Goal: Answer question/provide support: Share knowledge or assist other users

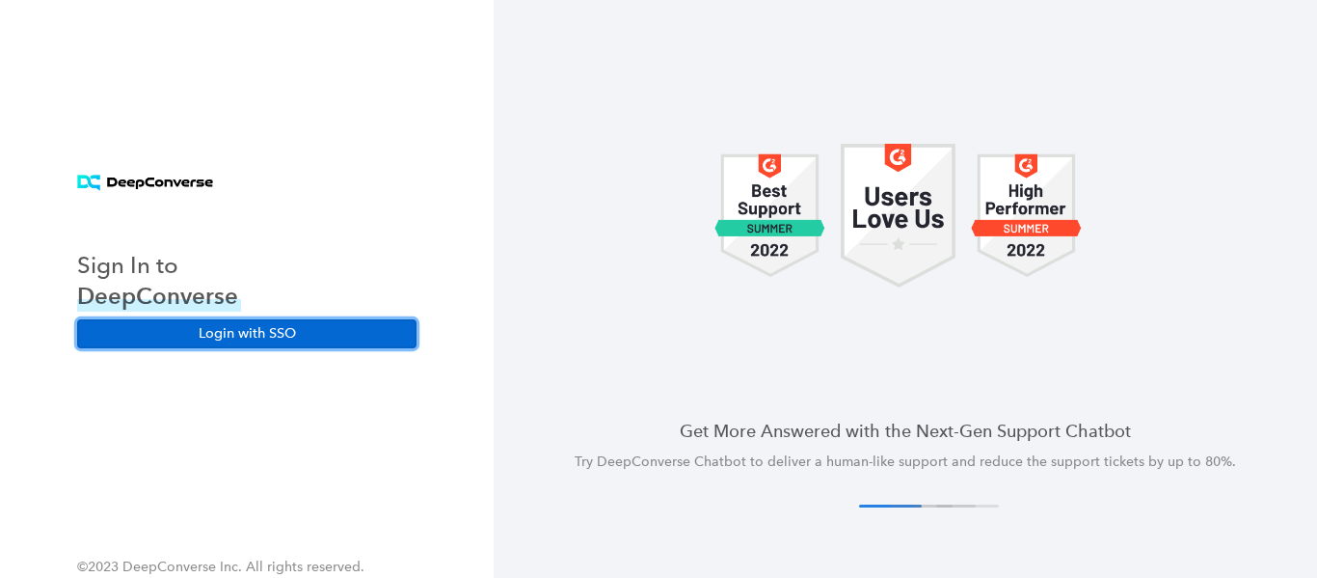
click at [242, 338] on button "Login with SSO" at bounding box center [246, 333] width 339 height 29
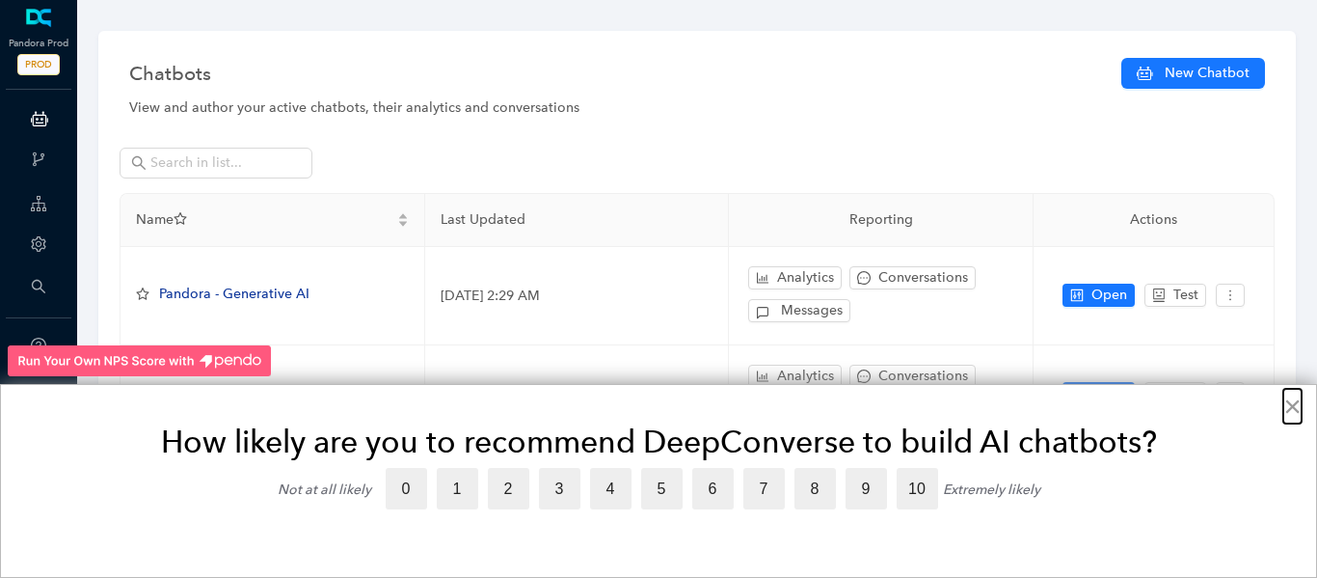
click at [1291, 414] on button "×" at bounding box center [1292, 405] width 18 height 31
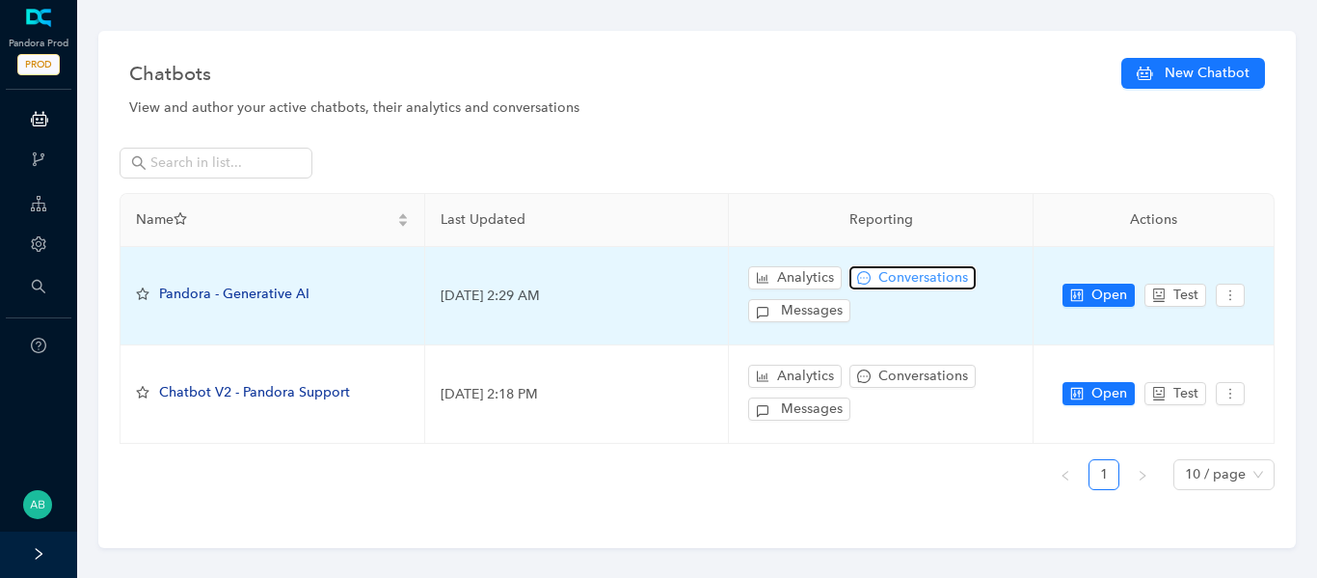
click at [924, 276] on span "Conversations" at bounding box center [923, 277] width 90 height 21
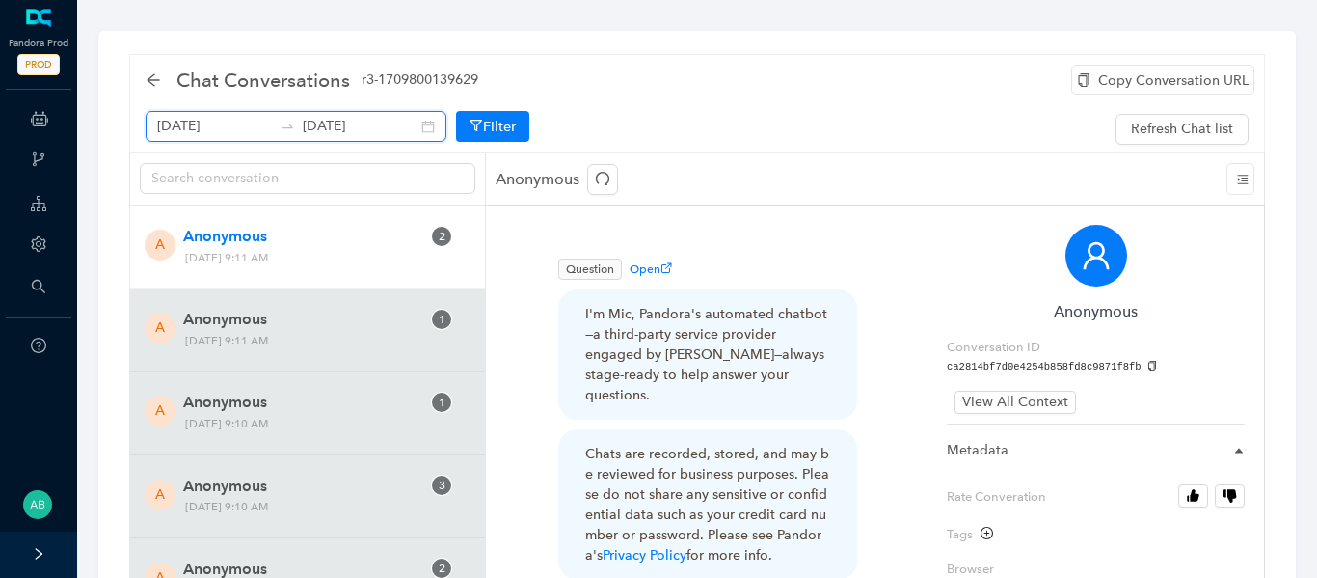
click at [359, 122] on input "August 28th 2025" at bounding box center [360, 126] width 115 height 21
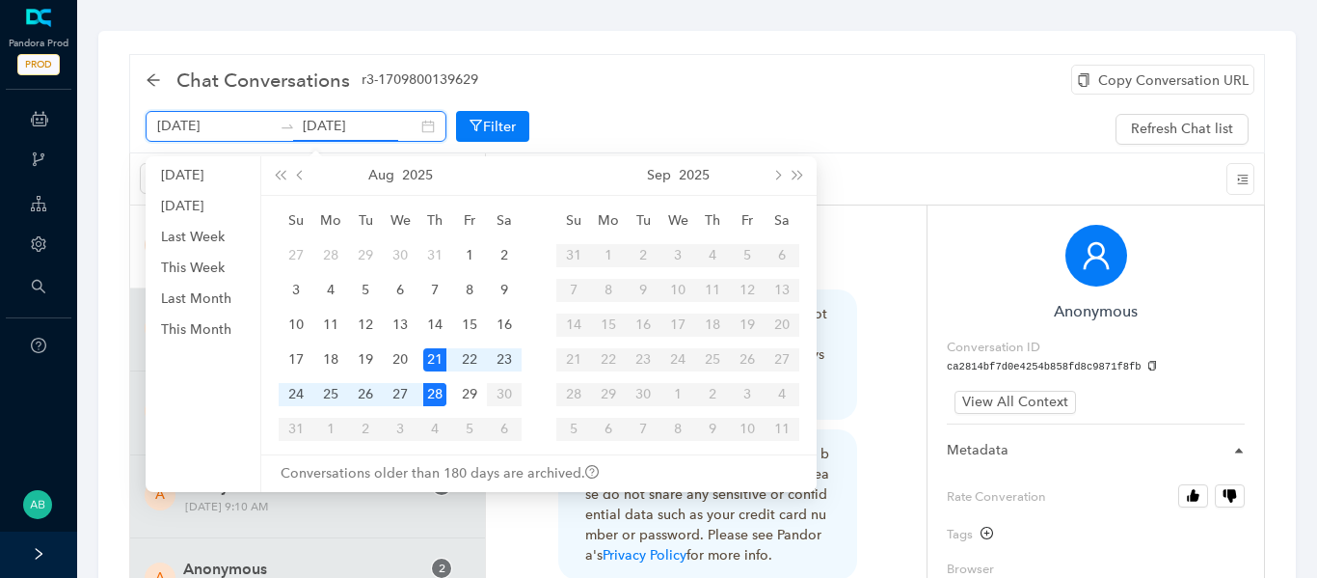
click at [408, 130] on div "August 21st 2025 August 28th 2025" at bounding box center [296, 126] width 301 height 31
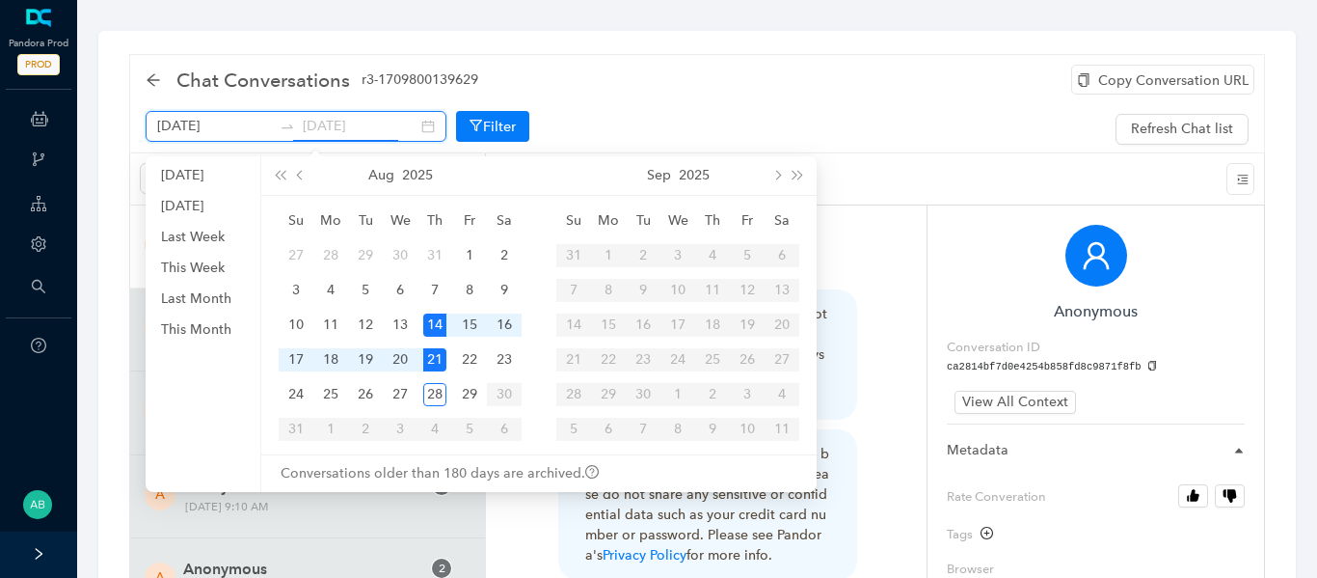
type input "August 21st 2025"
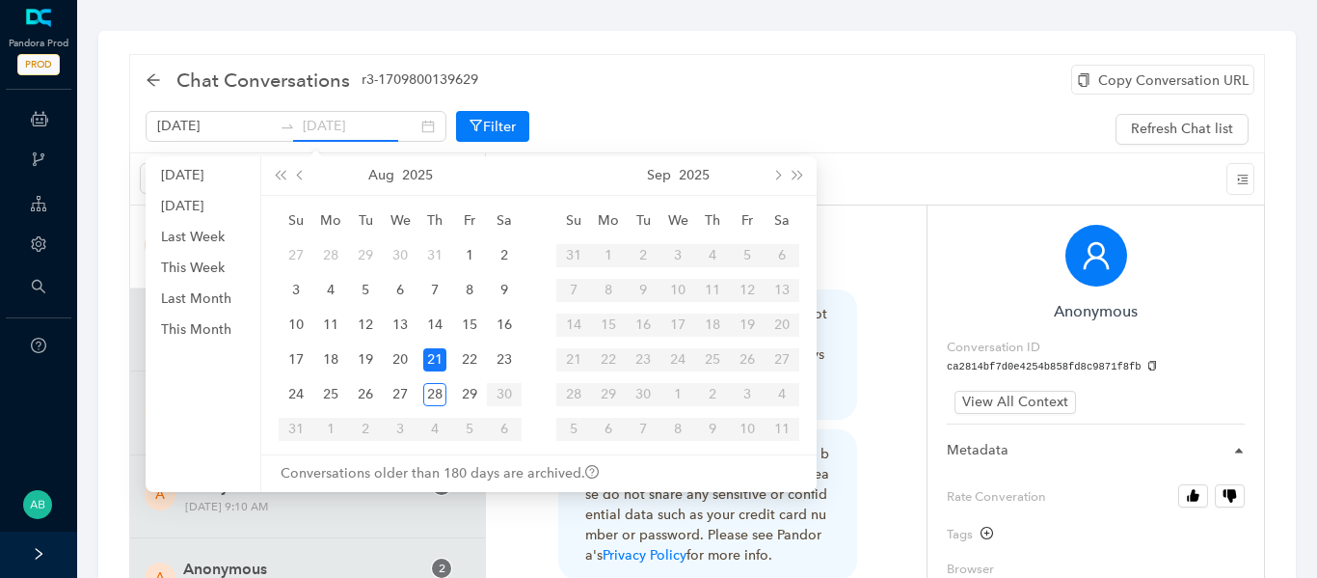
click at [434, 352] on div "21" at bounding box center [434, 359] width 23 height 23
click at [434, 361] on div "21" at bounding box center [434, 359] width 23 height 23
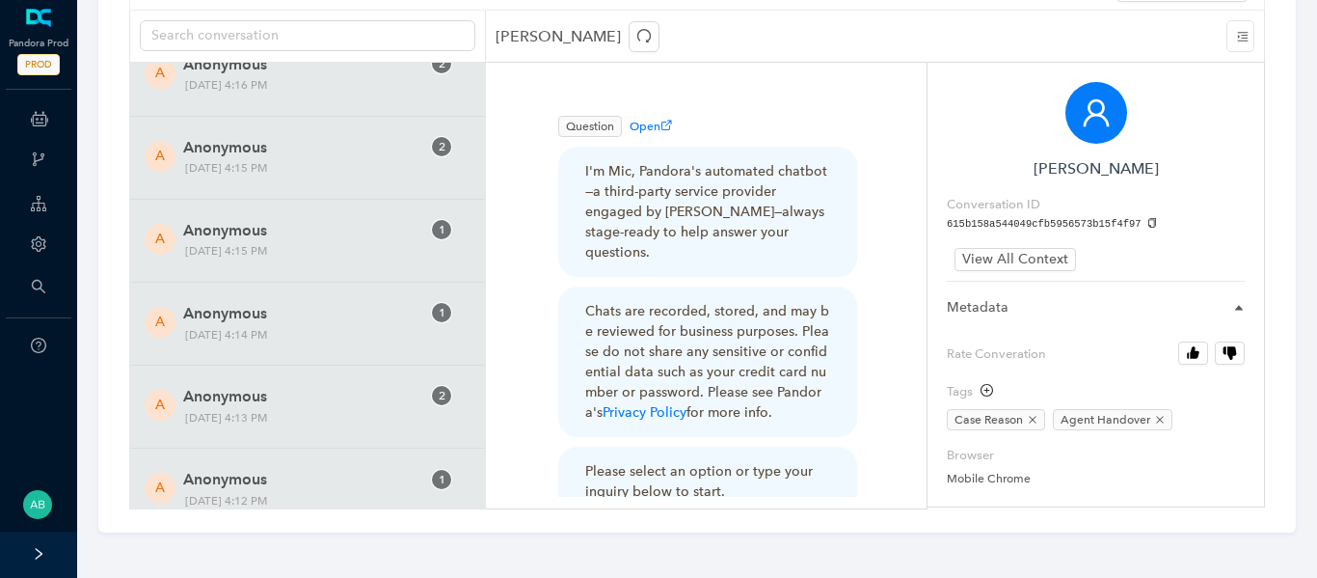
scroll to position [29050, 0]
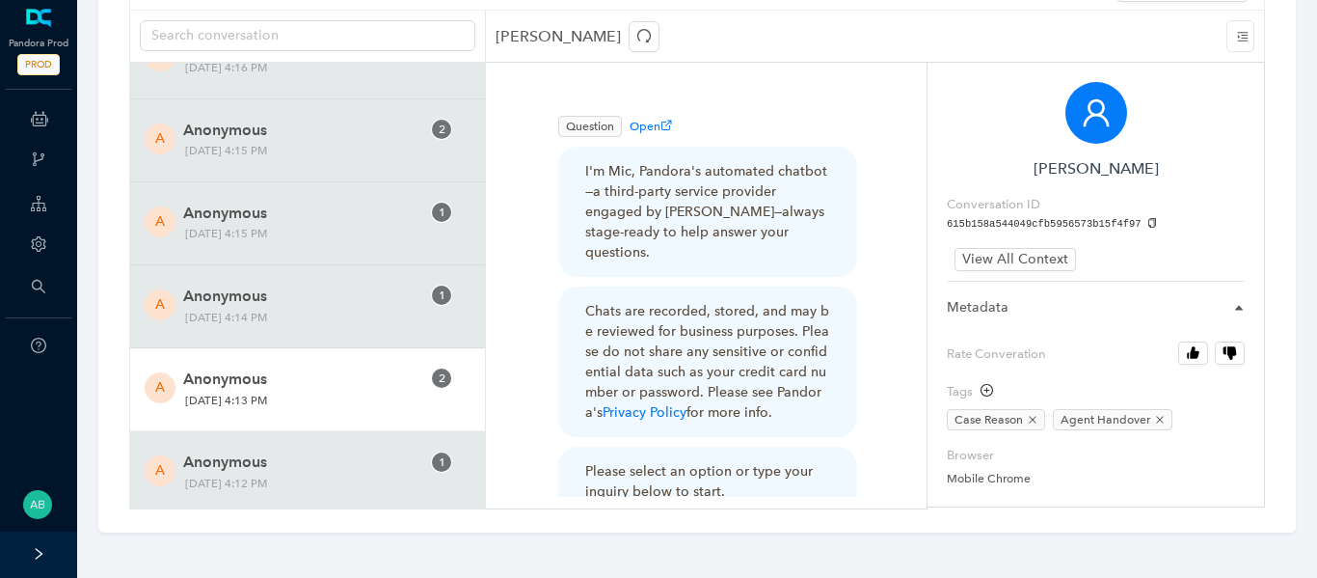
click at [314, 393] on span "Wednesday, August 20, 2025 4:13 PM" at bounding box center [277, 400] width 198 height 20
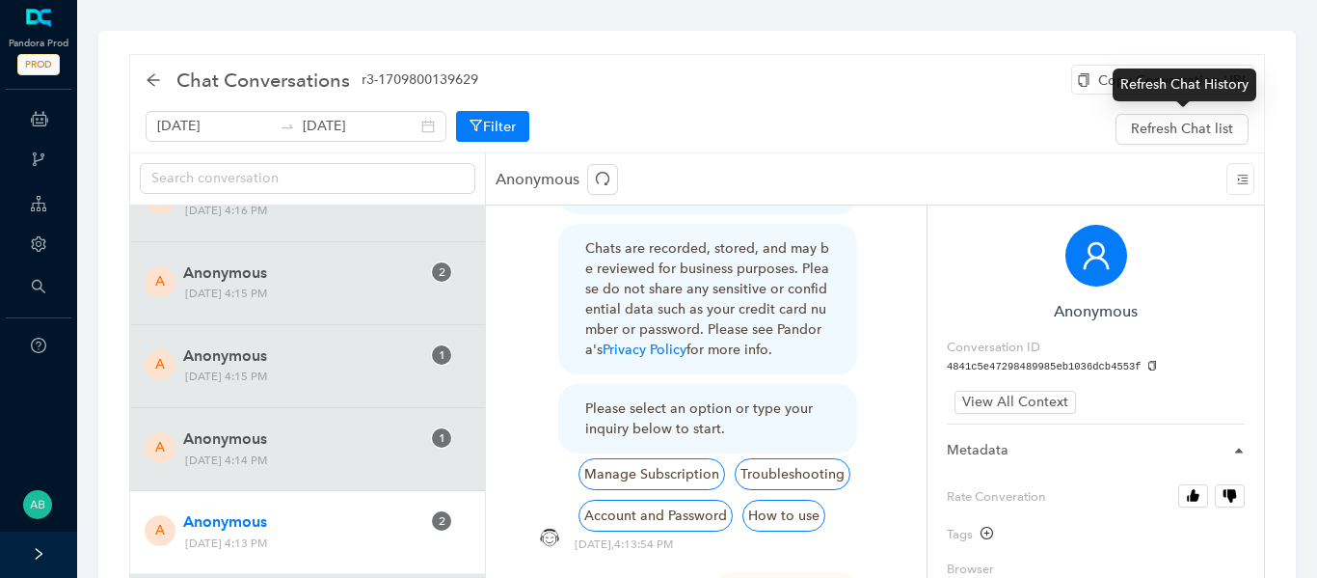
click at [1115, 89] on div "Refresh Chat History" at bounding box center [1185, 84] width 144 height 33
click at [1100, 82] on div "Copy Conversation URL" at bounding box center [1162, 80] width 183 height 30
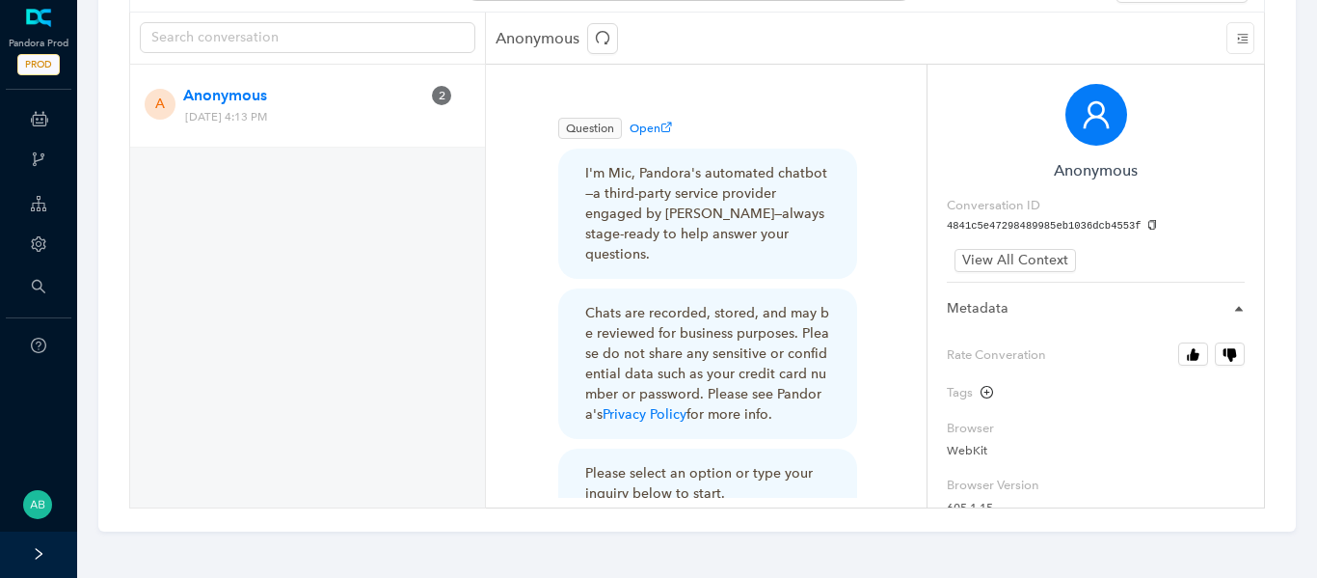
click at [1147, 229] on icon "copy" at bounding box center [1152, 225] width 11 height 11
drag, startPoint x: 336, startPoint y: 117, endPoint x: 383, endPoint y: 123, distance: 46.8
click at [376, 123] on span "Wednesday, August 20, 2025 4:13 PM" at bounding box center [277, 117] width 198 height 20
copy span "4:13 PM"
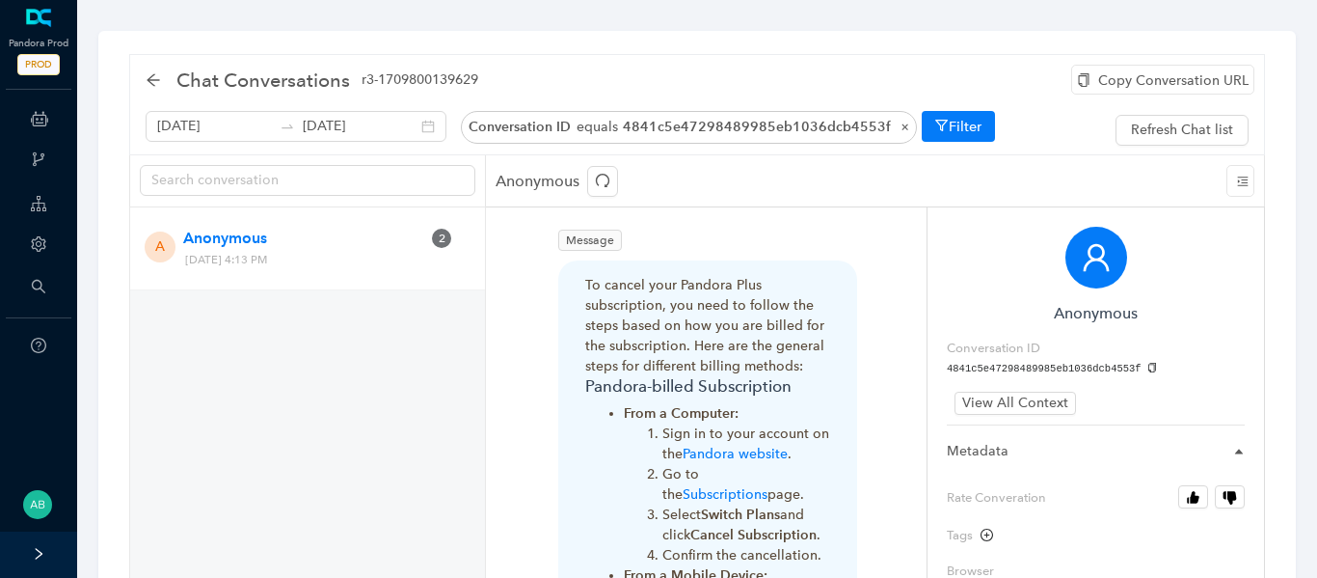
click at [1153, 84] on div "Copy Conversation URL" at bounding box center [1162, 80] width 183 height 30
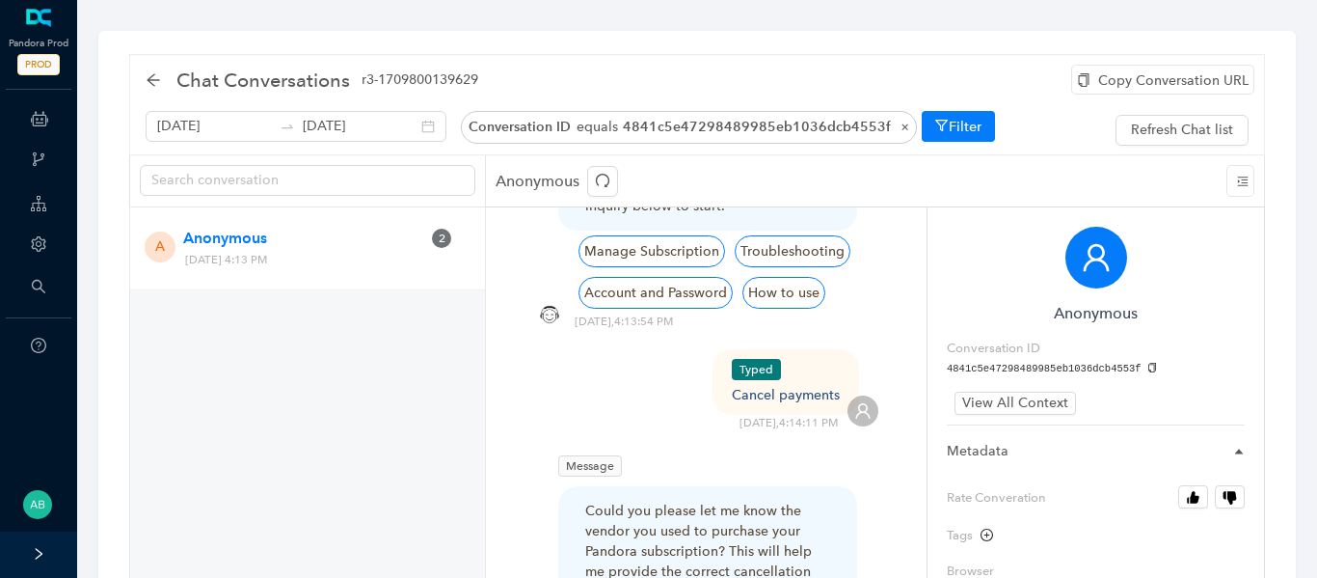
scroll to position [431, 0]
drag, startPoint x: 735, startPoint y: 372, endPoint x: 851, endPoint y: 378, distance: 116.8
click at [851, 378] on div "Typed Cancel payments 8/20/2025 , 4:14:11 PM" at bounding box center [706, 389] width 344 height 82
copy div "Cancel payments"
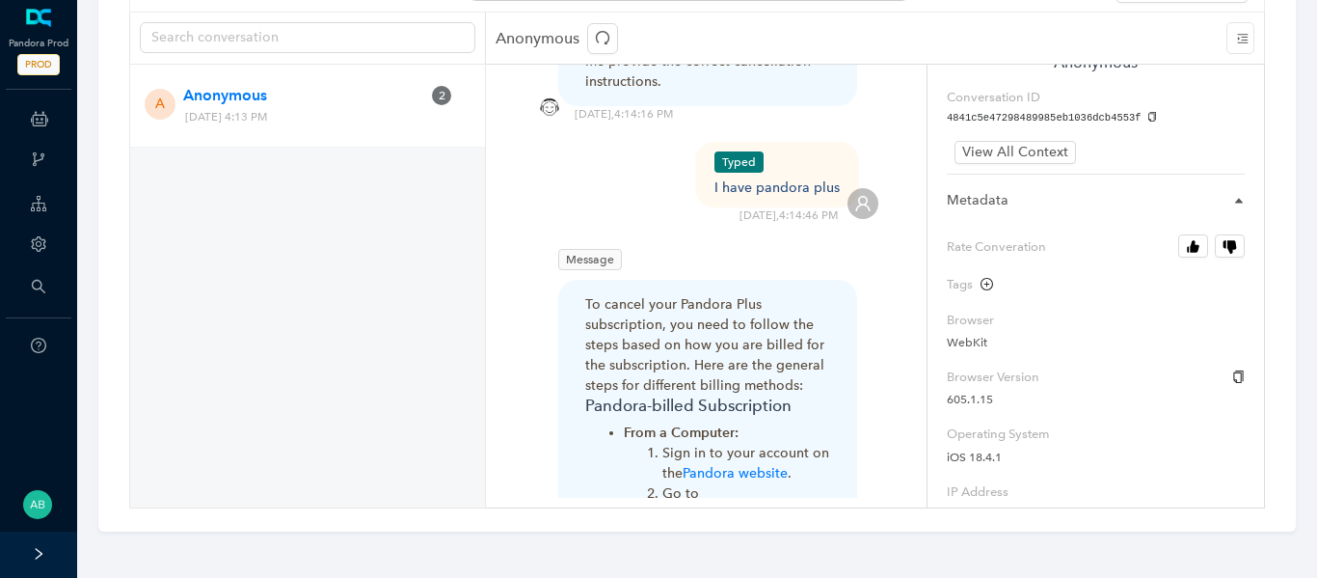
scroll to position [107, 0]
click at [1197, 248] on icon "button" at bounding box center [1194, 247] width 9 height 13
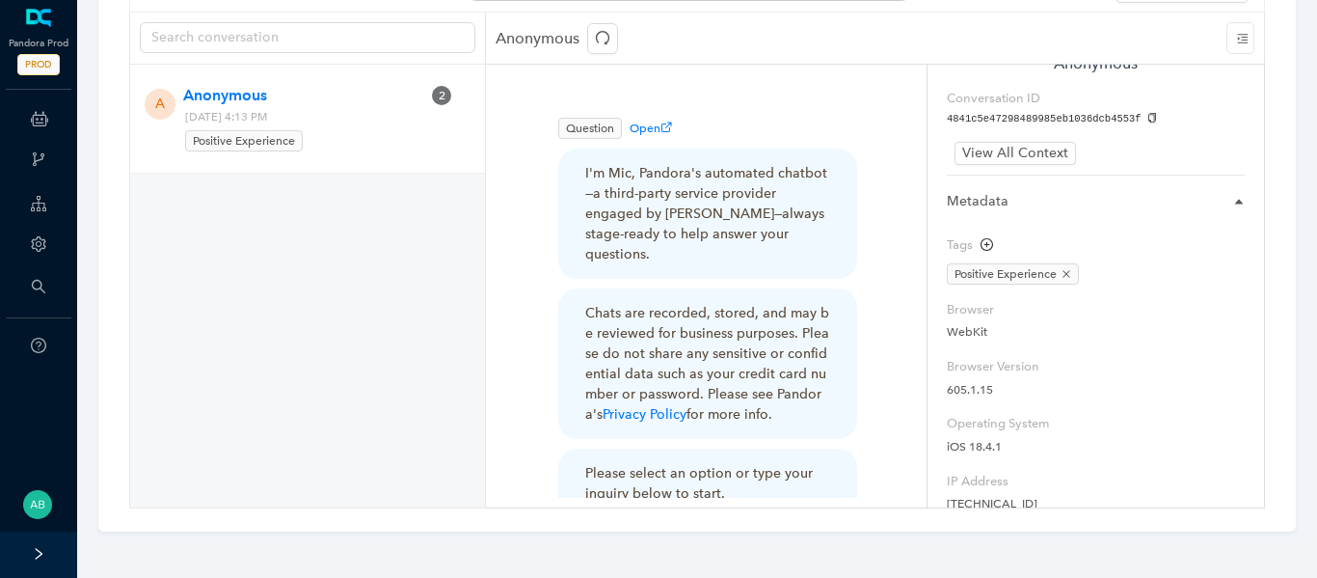
scroll to position [0, 0]
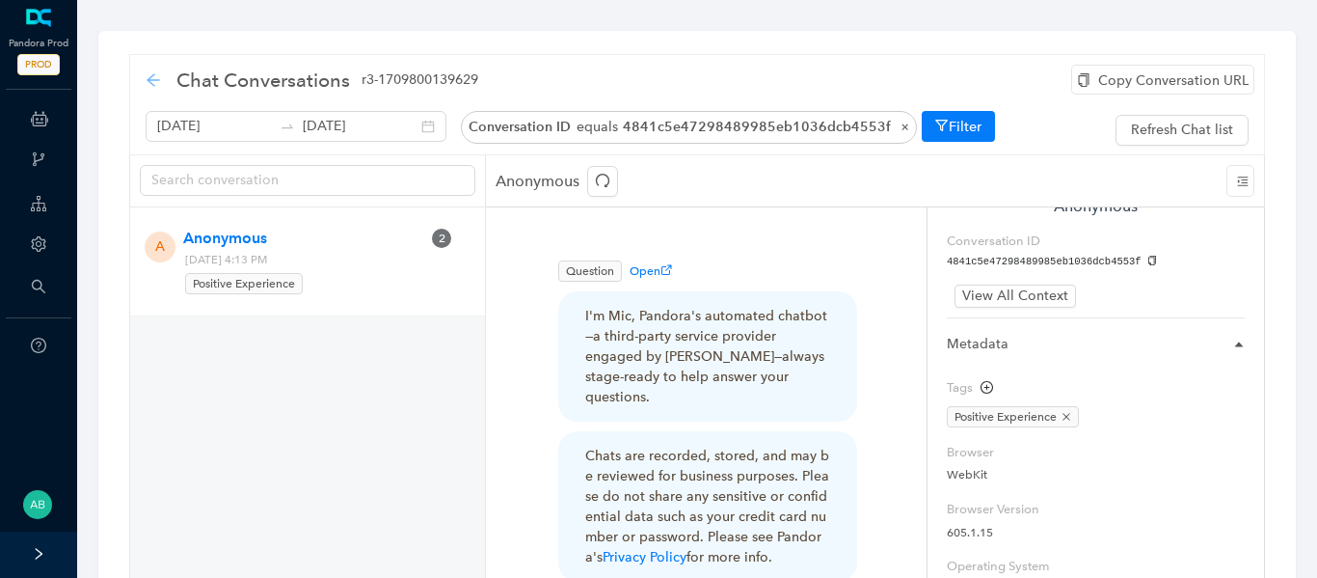
click at [155, 77] on icon "arrow-left" at bounding box center [153, 79] width 15 height 15
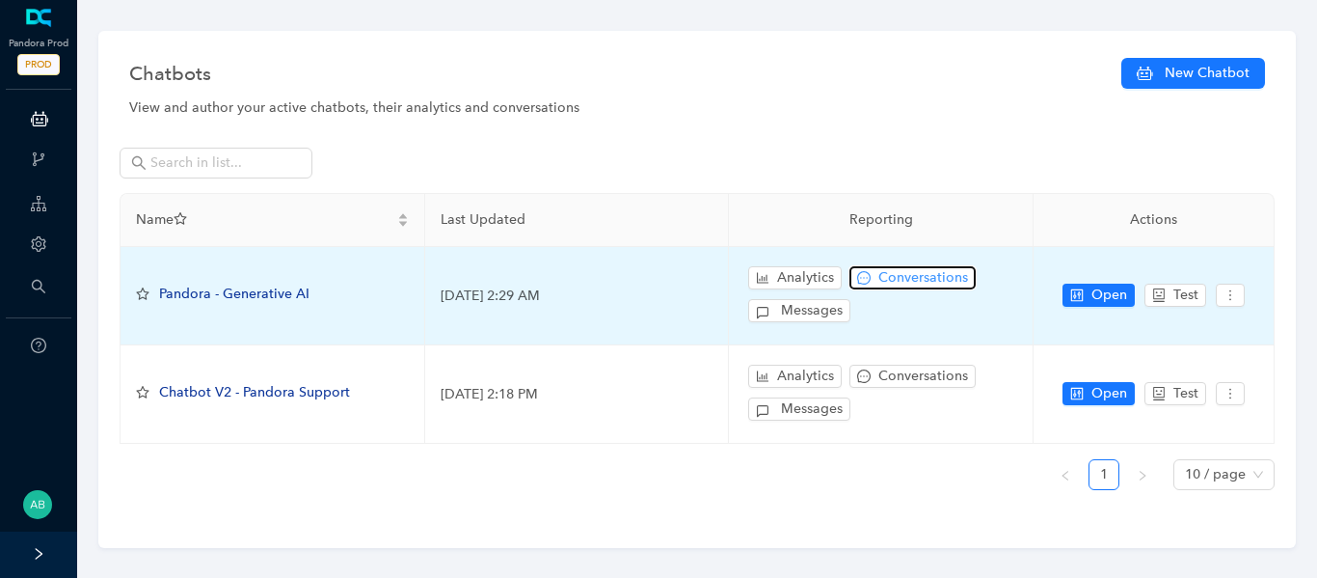
click at [887, 277] on span "Conversations" at bounding box center [923, 277] width 90 height 21
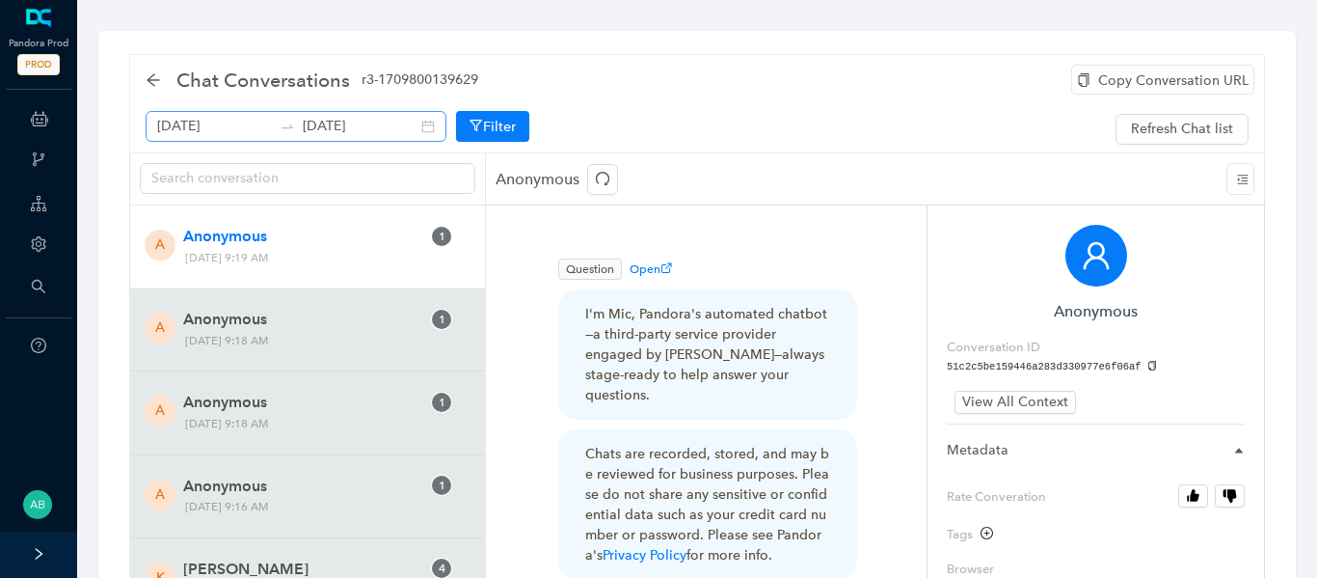
click at [280, 125] on icon "swap-right" at bounding box center [287, 126] width 15 height 15
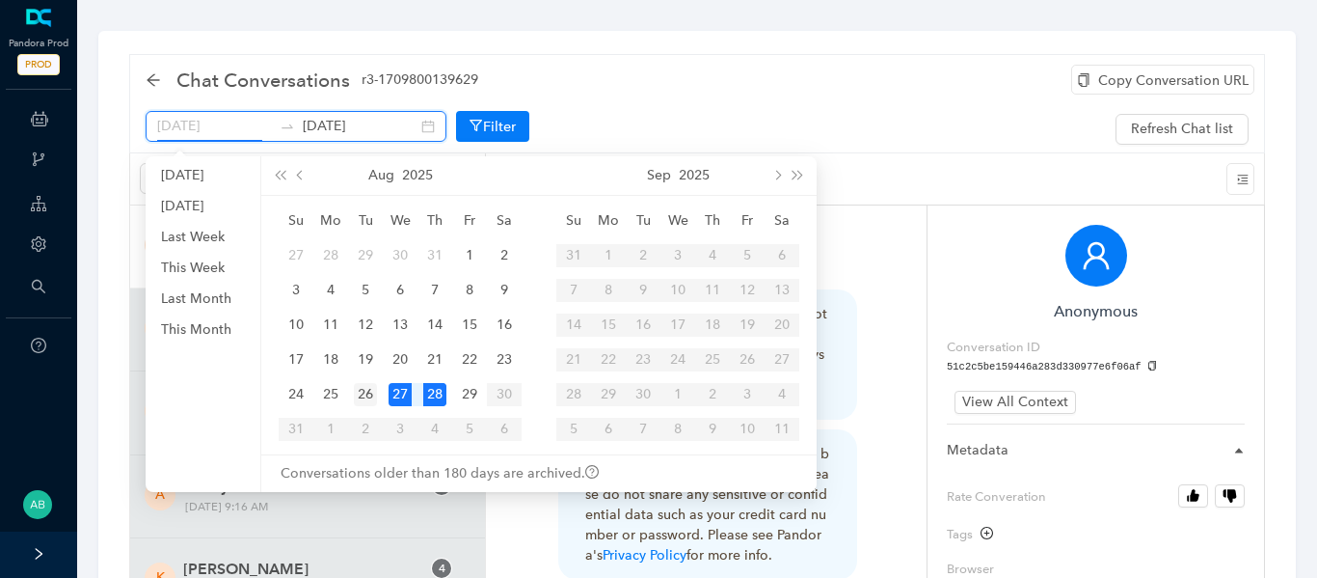
type input "August 26th 2025"
click at [363, 392] on div "26" at bounding box center [365, 394] width 23 height 23
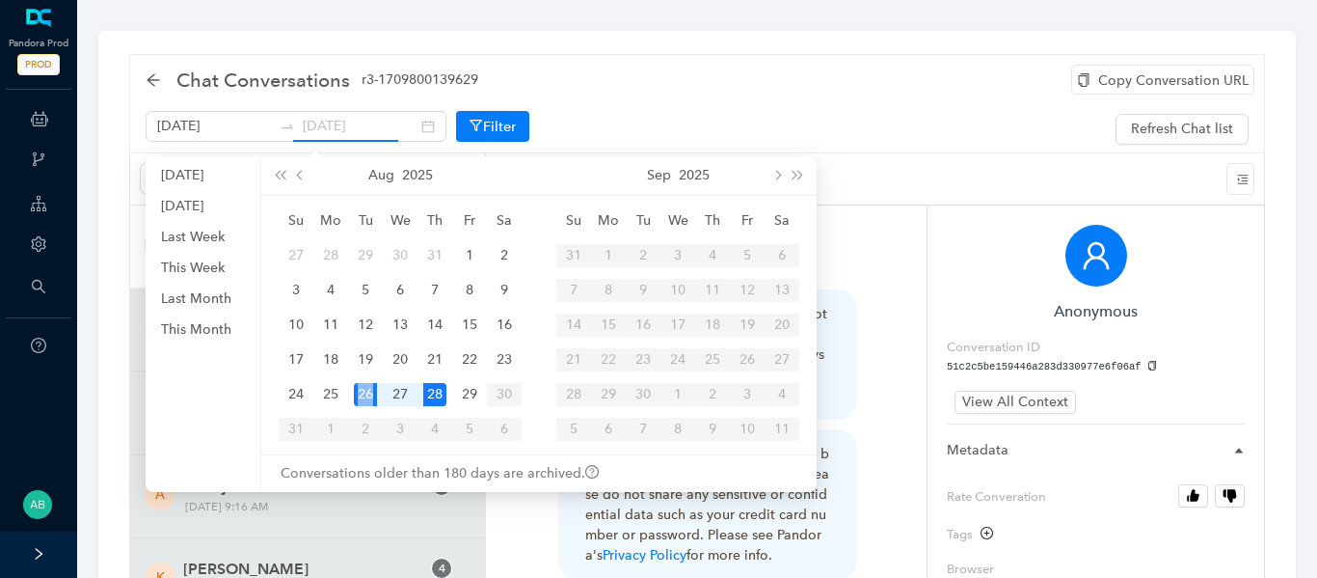
click at [363, 392] on div "26" at bounding box center [365, 394] width 23 height 23
type input "[DATE]"
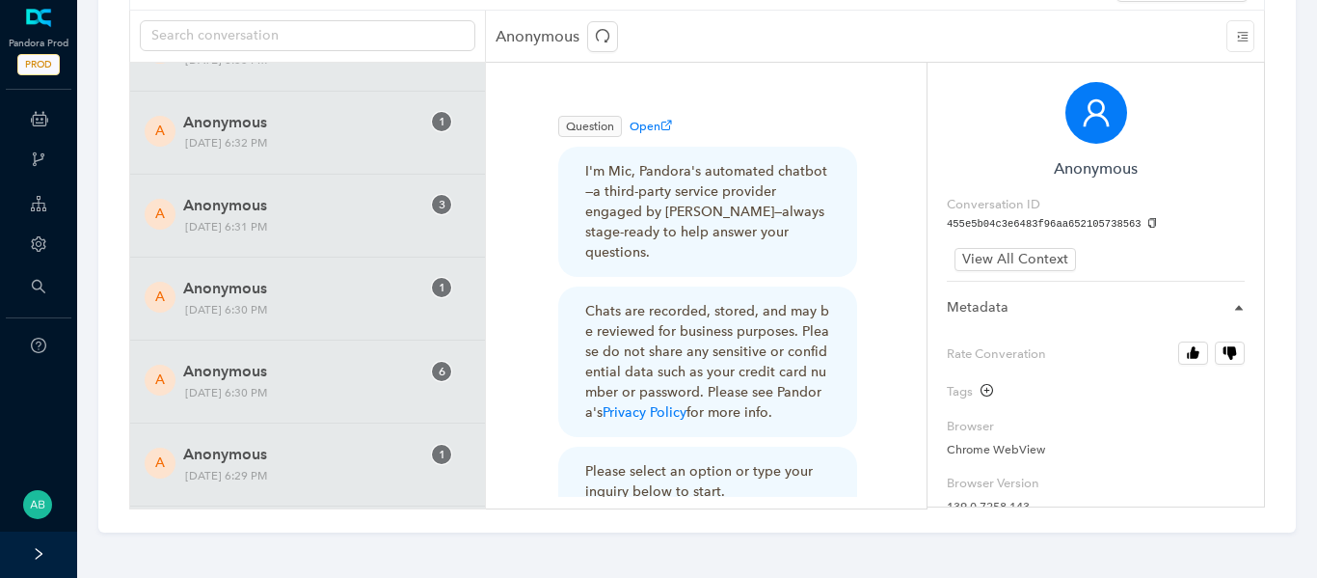
scroll to position [17613, 0]
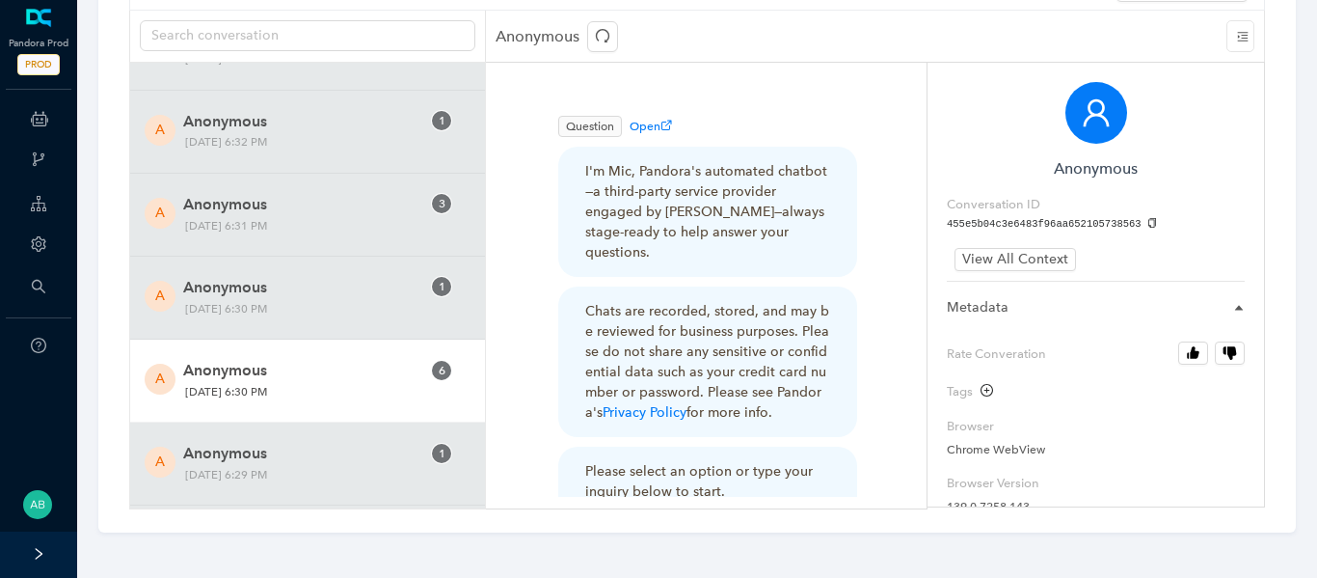
click at [391, 375] on span "Anonymous" at bounding box center [301, 370] width 237 height 23
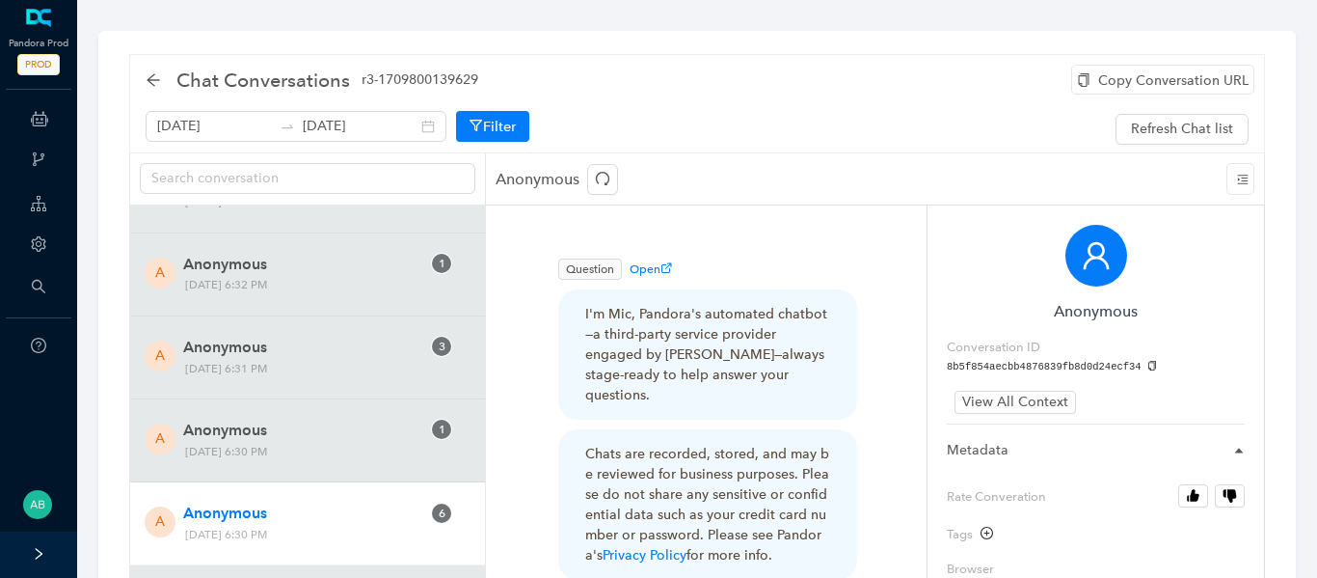
click at [1145, 75] on div "Copy Conversation URL" at bounding box center [1162, 80] width 183 height 30
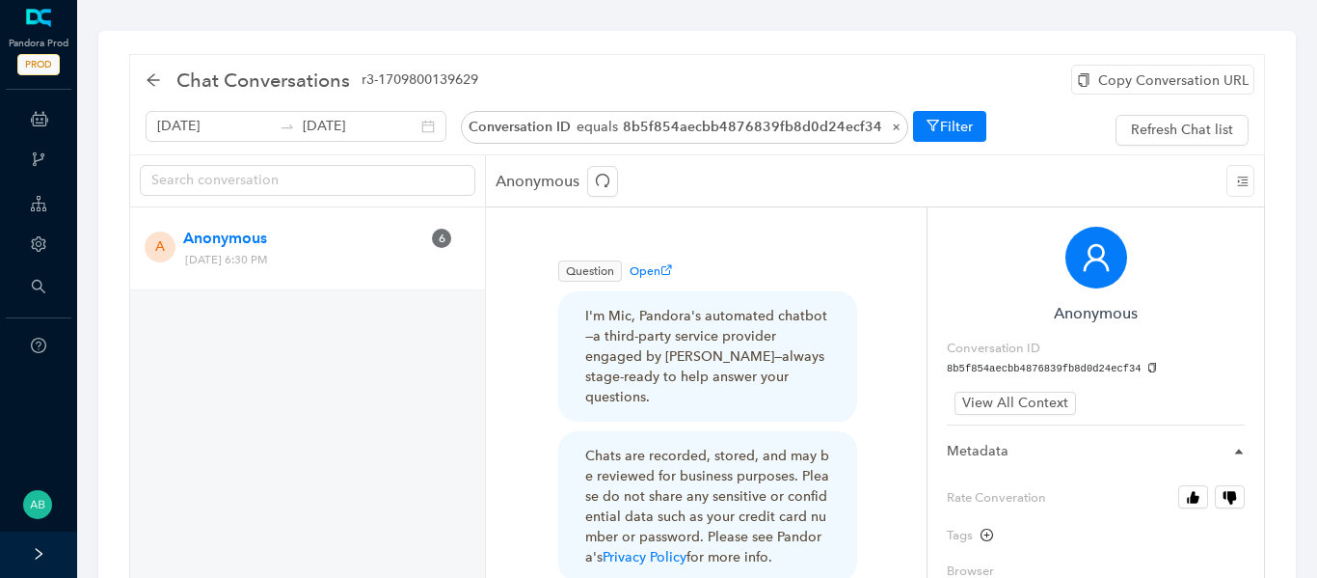
click at [1147, 368] on icon "copy" at bounding box center [1152, 368] width 11 height 11
drag, startPoint x: 364, startPoint y: 263, endPoint x: 319, endPoint y: 258, distance: 45.6
click at [319, 258] on span "Monday, August 25, 2025 6:30 PM" at bounding box center [277, 260] width 198 height 20
copy span "6:30 PM"
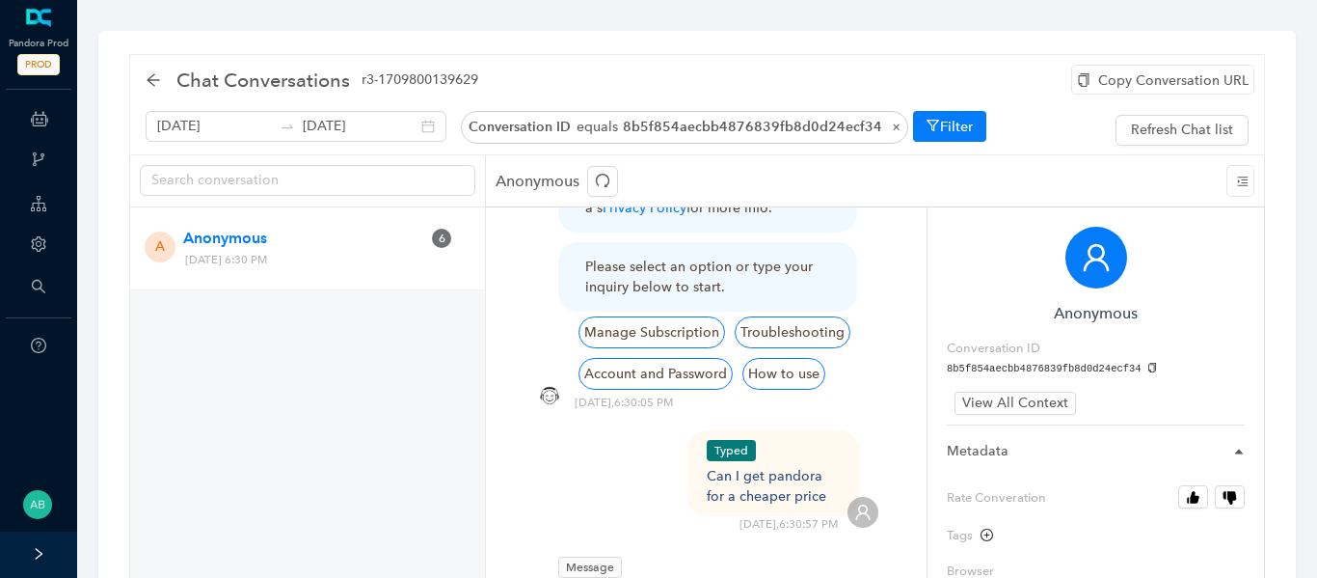
scroll to position [351, 0]
click at [1143, 86] on div "Copy Conversation URL" at bounding box center [1162, 80] width 183 height 30
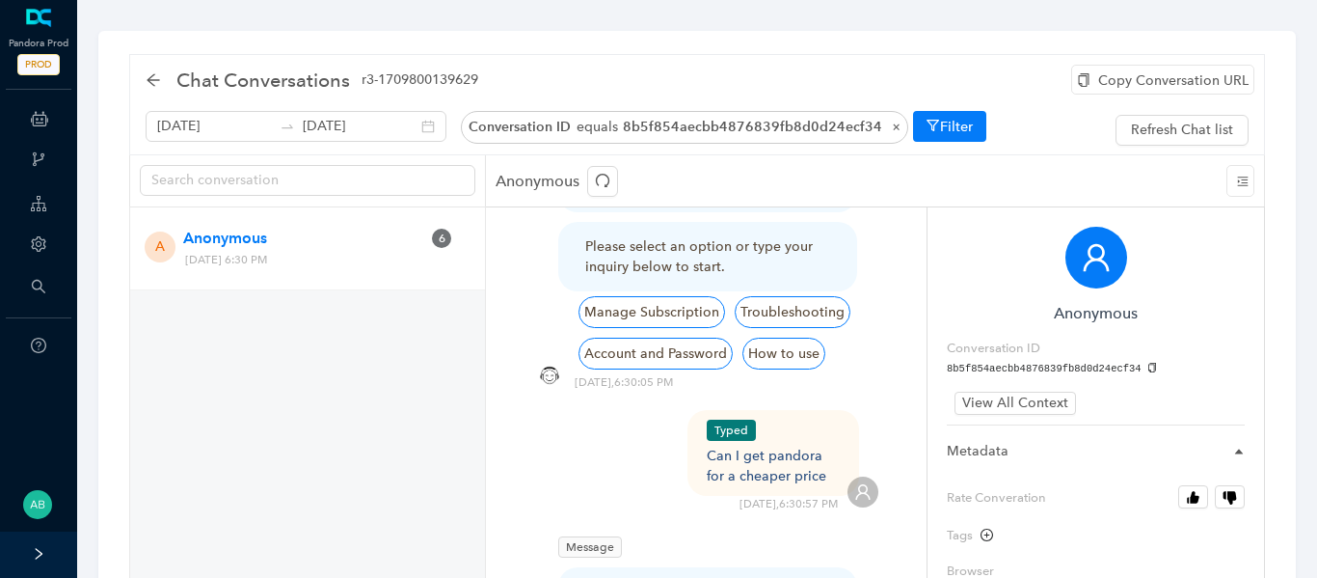
scroll to position [370, 0]
drag, startPoint x: 811, startPoint y: 455, endPoint x: 706, endPoint y: 437, distance: 106.7
click at [706, 437] on div "Typed Can I get pandora for a cheaper price 8/25/2025 , 6:30:57 PM" at bounding box center [706, 460] width 344 height 102
copy div "Can I get pandora for a cheaper price"
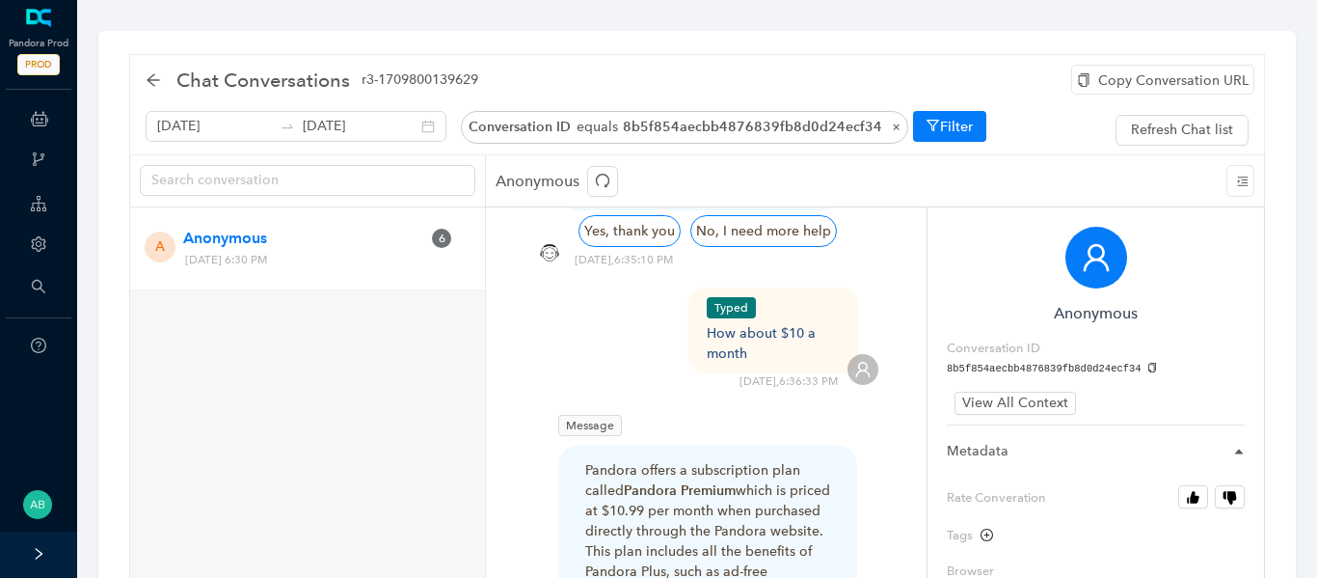
scroll to position [3530, 0]
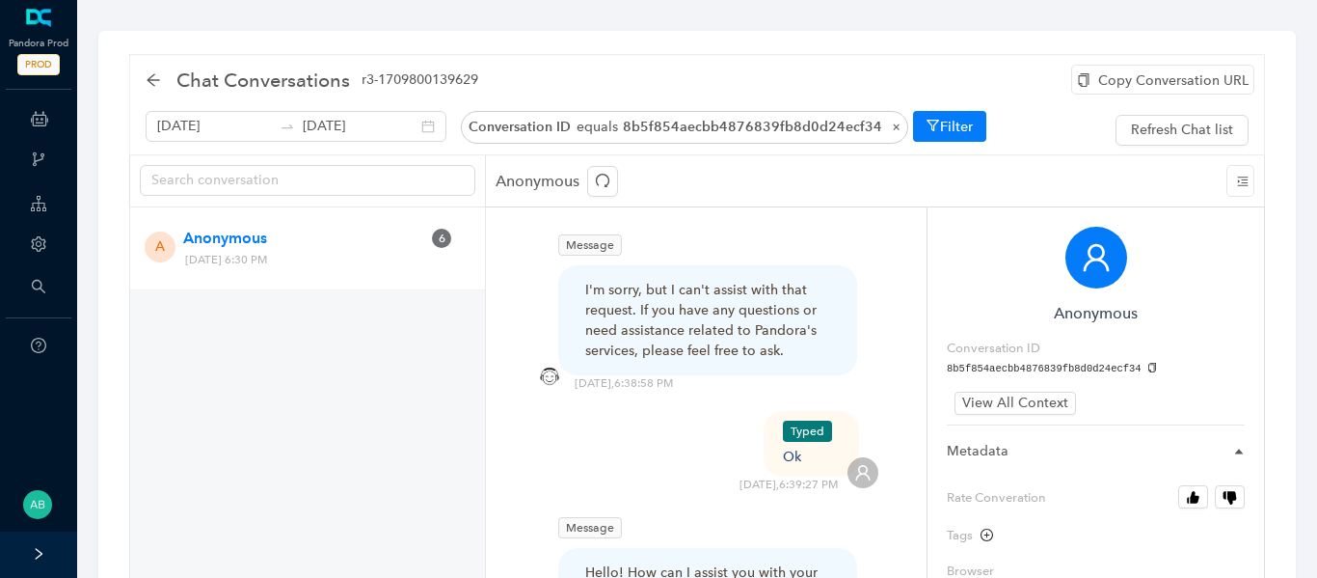
scroll to position [143, 0]
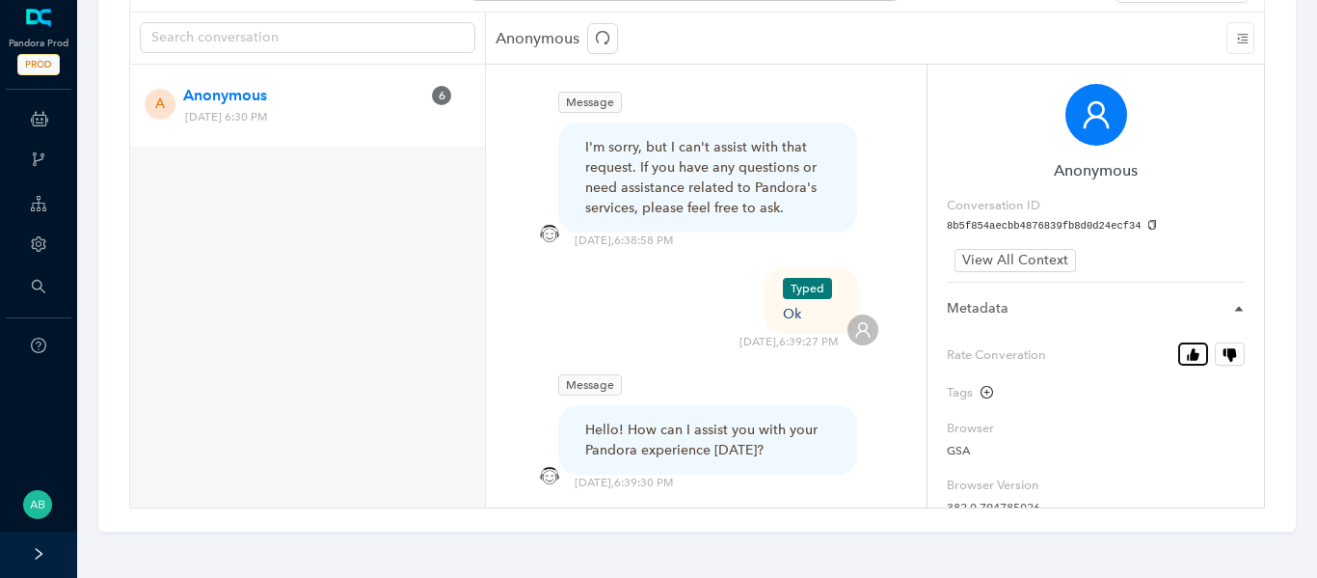
click at [1194, 359] on icon "button" at bounding box center [1194, 354] width 9 height 13
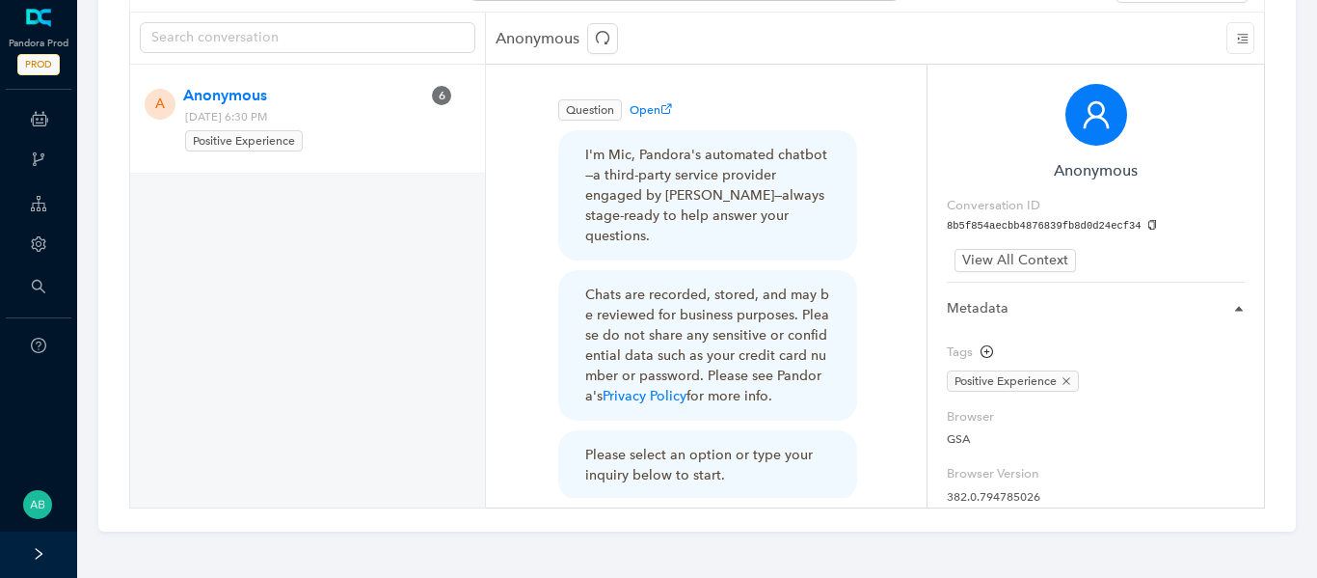
scroll to position [0, 0]
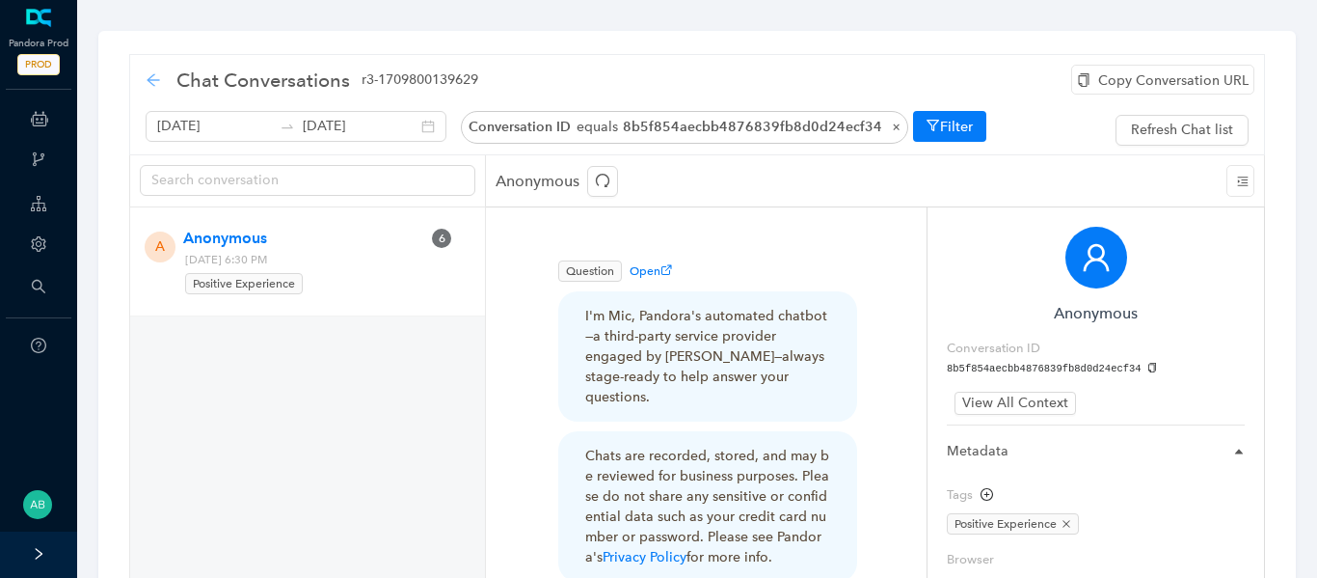
click at [160, 82] on icon "arrow-left" at bounding box center [153, 79] width 15 height 15
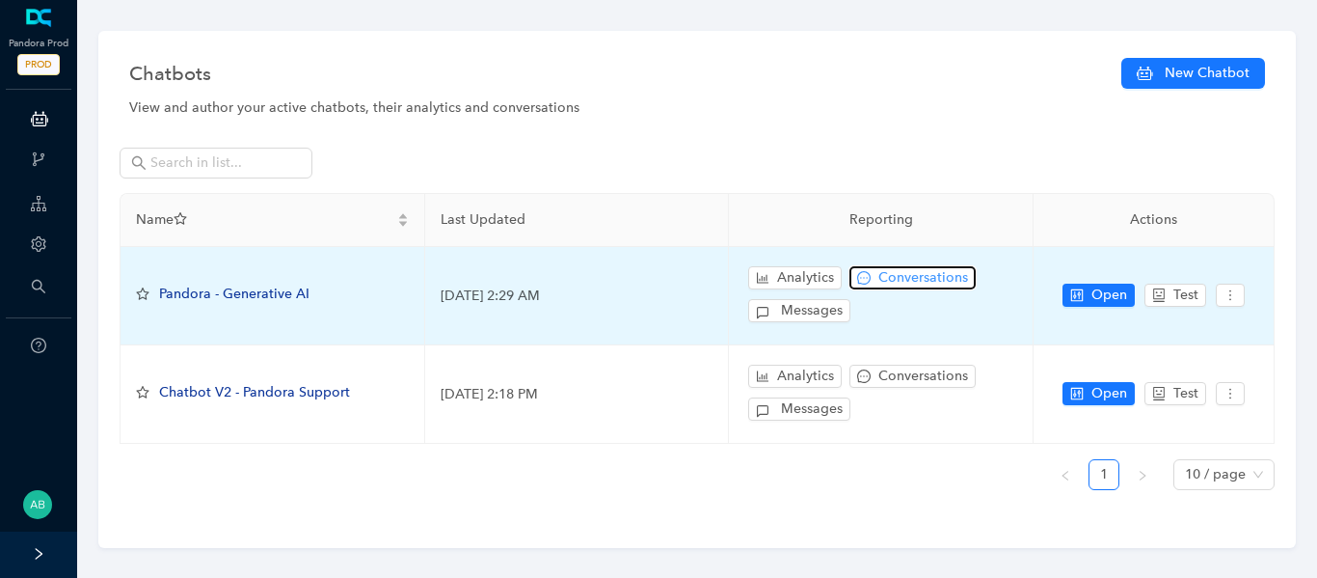
click at [916, 269] on span "Conversations" at bounding box center [923, 277] width 90 height 21
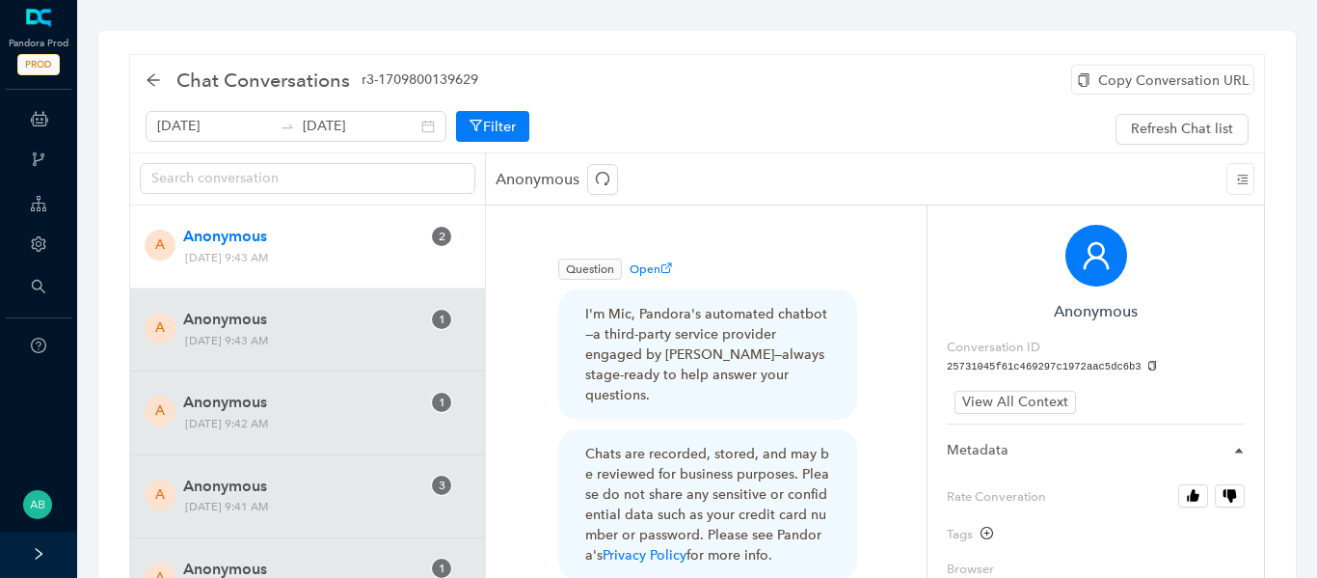
click at [288, 105] on div "Copy Conversation URL August 21st 2025 August 28th 2025 Filter Refresh Chat list" at bounding box center [697, 122] width 1103 height 47
click at [280, 131] on icon "swap-right" at bounding box center [287, 126] width 15 height 15
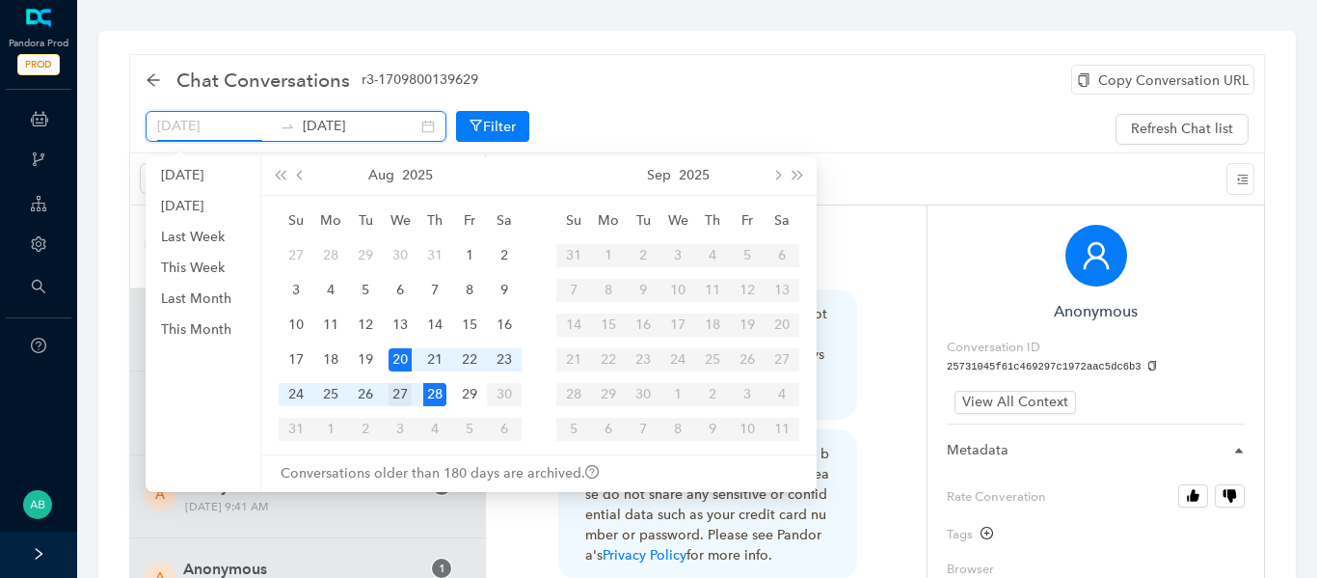
type input "[DATE]"
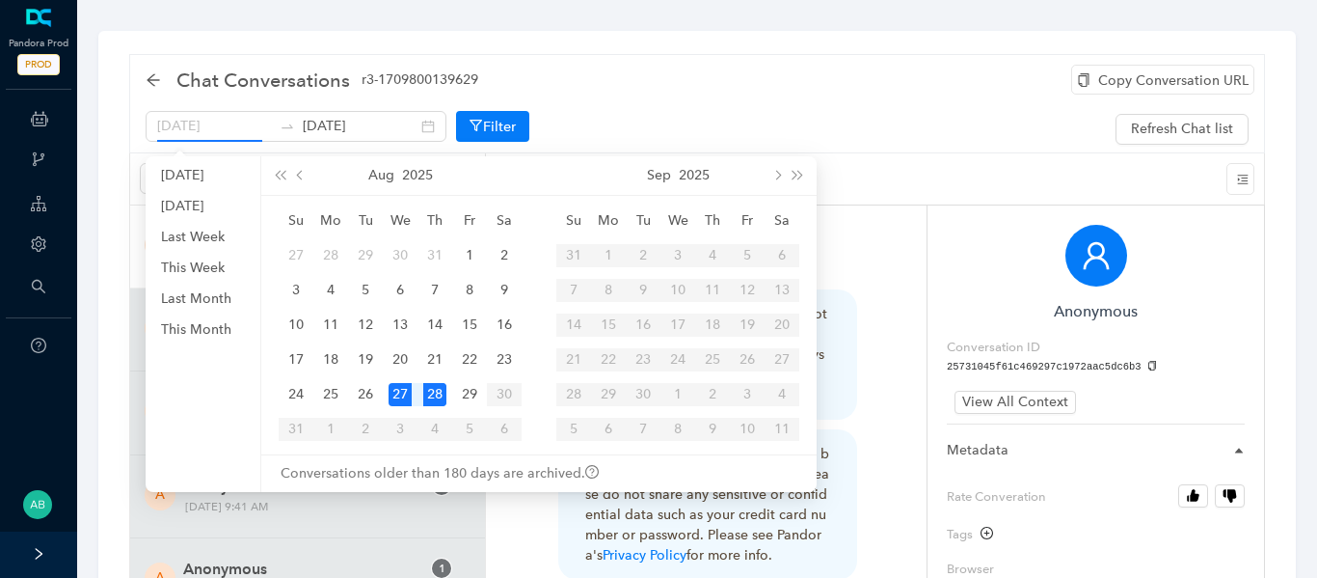
click at [397, 398] on div "27" at bounding box center [400, 394] width 23 height 23
type input "[DATE]"
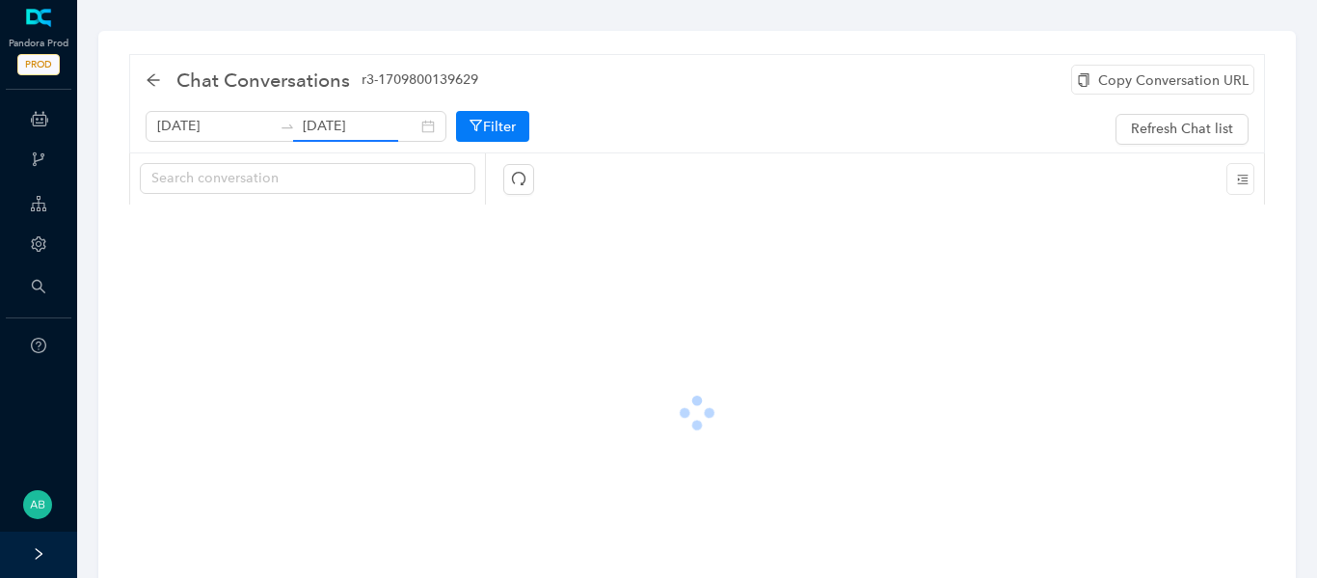
scroll to position [0, 0]
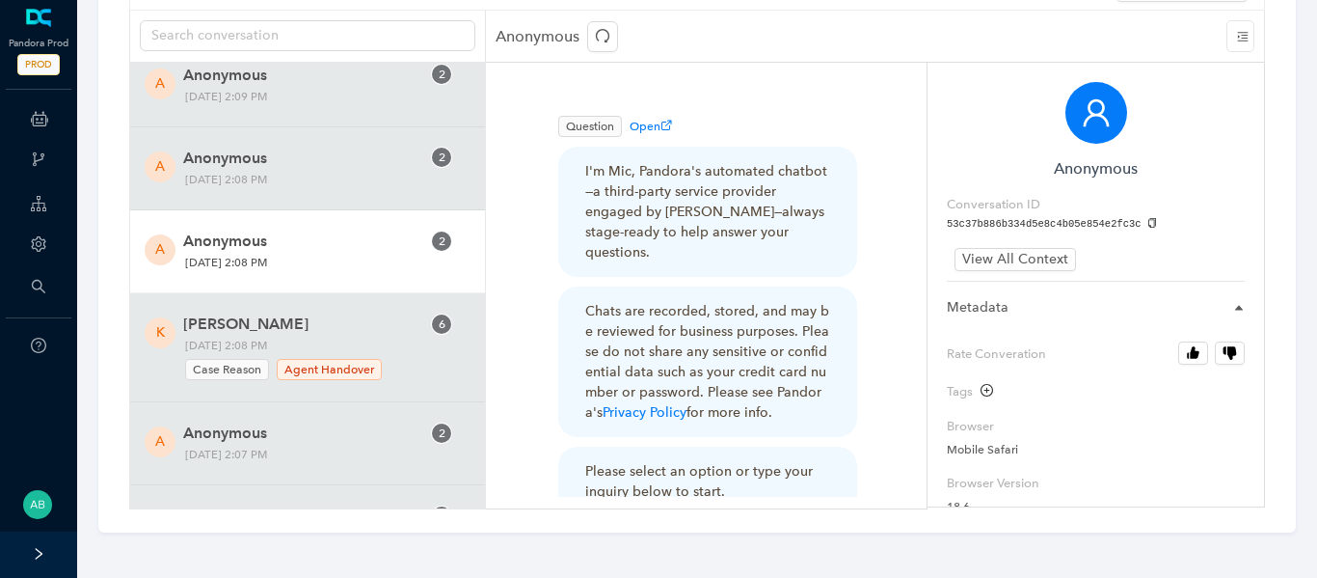
scroll to position [46900, 0]
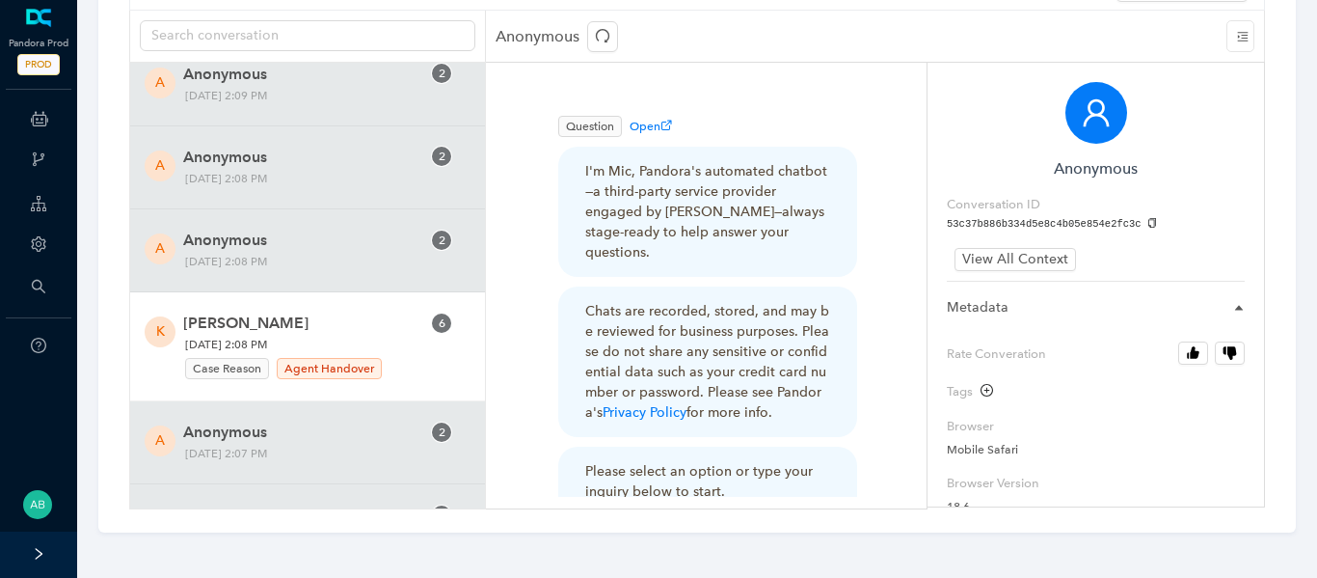
click at [314, 335] on span "Tuesday, August 26, 2025 2:08 PM Case Reason Agent Handover" at bounding box center [287, 358] width 218 height 46
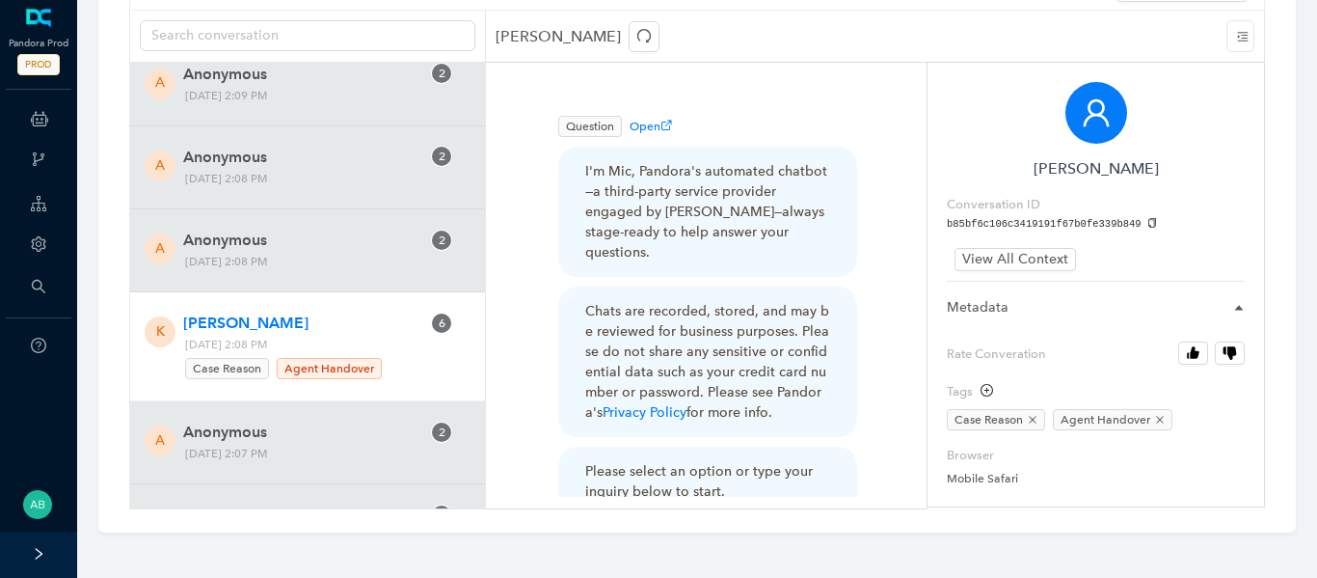
click at [326, 292] on div "K Kim Quante 6 Tuesday, August 26, 2025 2:08 PM Case Reason Agent Handover" at bounding box center [307, 346] width 355 height 109
click at [325, 311] on span "Kim Quante" at bounding box center [301, 322] width 237 height 23
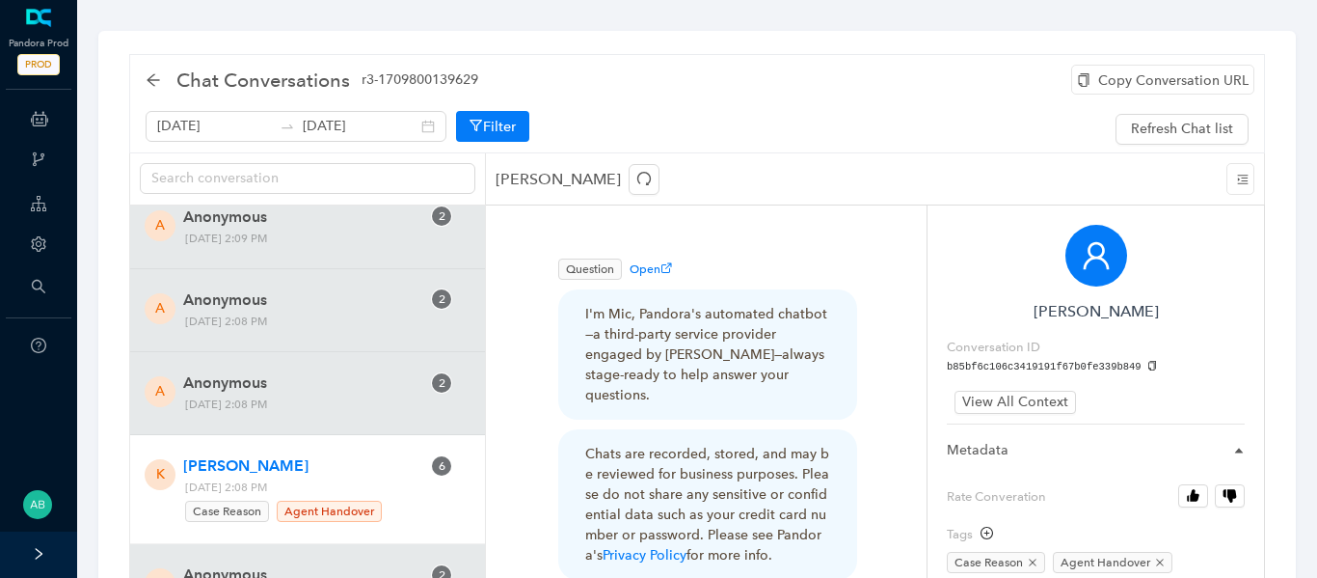
click at [1146, 80] on div "Copy Conversation URL" at bounding box center [1162, 80] width 183 height 30
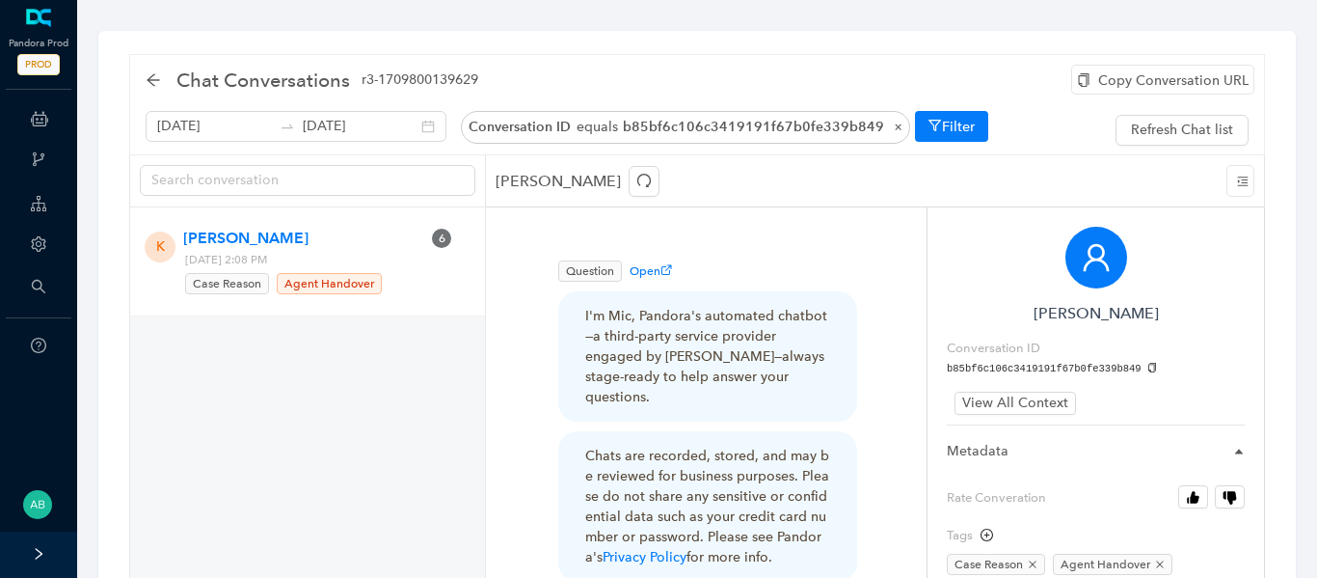
click at [1147, 370] on icon "copy" at bounding box center [1152, 368] width 11 height 11
drag, startPoint x: 366, startPoint y: 262, endPoint x: 318, endPoint y: 262, distance: 48.2
click at [318, 262] on span "[DATE] 2:08 PM Case Reason Agent Handover" at bounding box center [287, 273] width 218 height 46
copy span "2:08 PM"
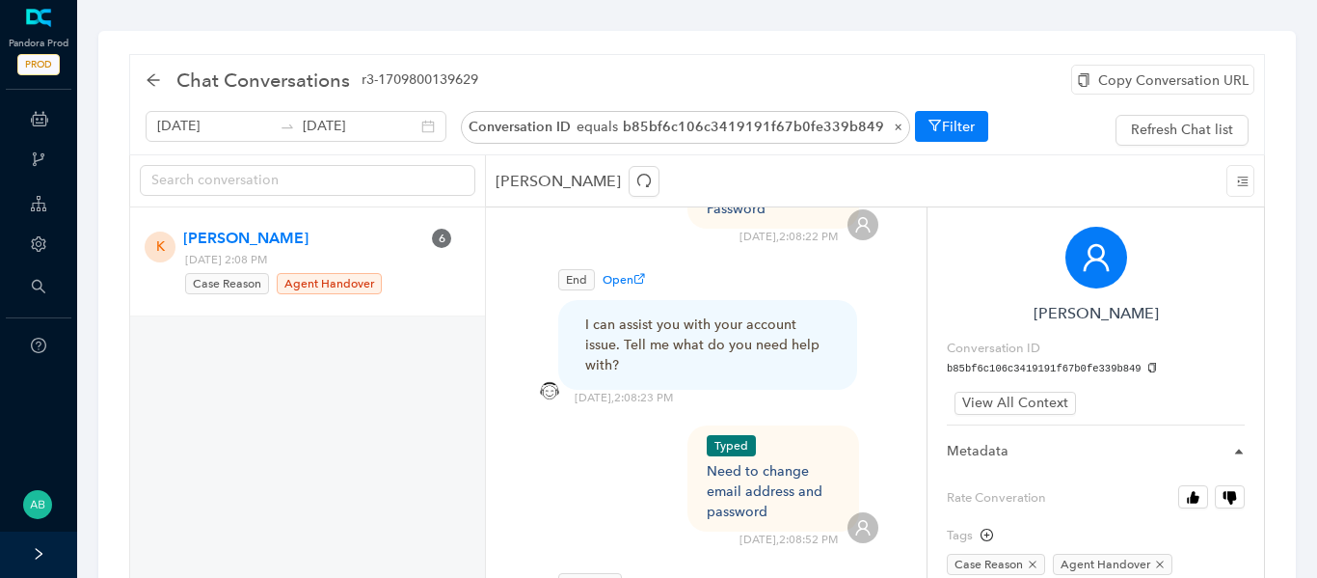
scroll to position [635, 0]
click at [1132, 87] on div "Copy Conversation URL" at bounding box center [1162, 80] width 183 height 30
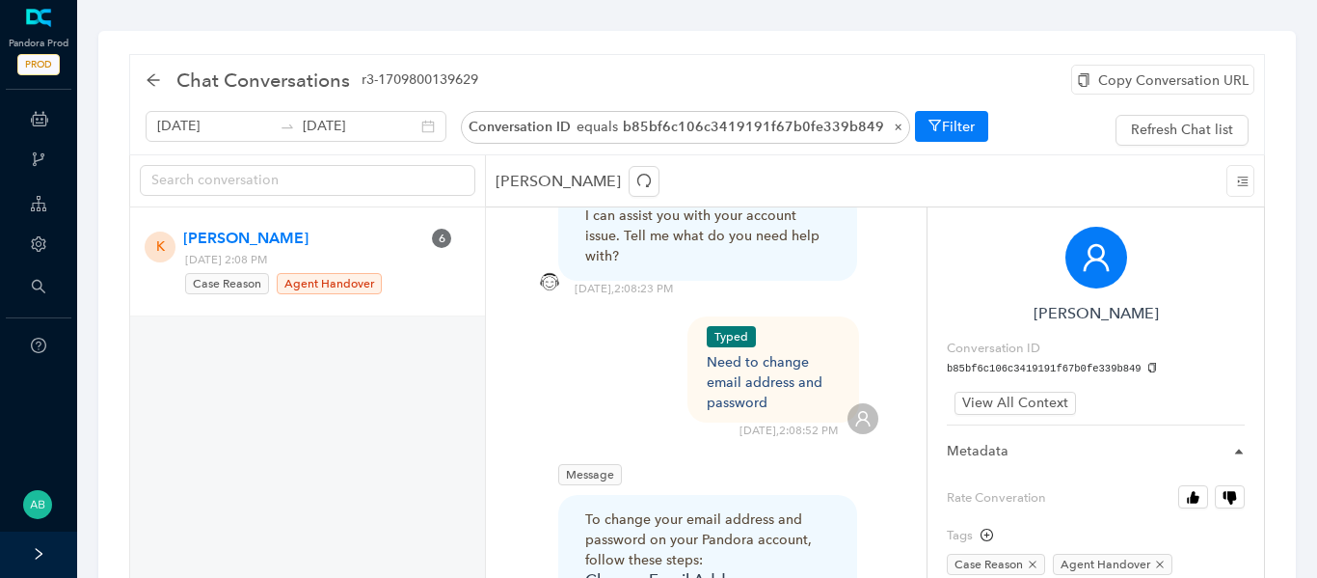
scroll to position [746, 0]
drag, startPoint x: 772, startPoint y: 379, endPoint x: 701, endPoint y: 340, distance: 81.1
click at [701, 340] on div "Typed Need to change email address and password" at bounding box center [773, 368] width 173 height 106
copy div "Need to change email address and password"
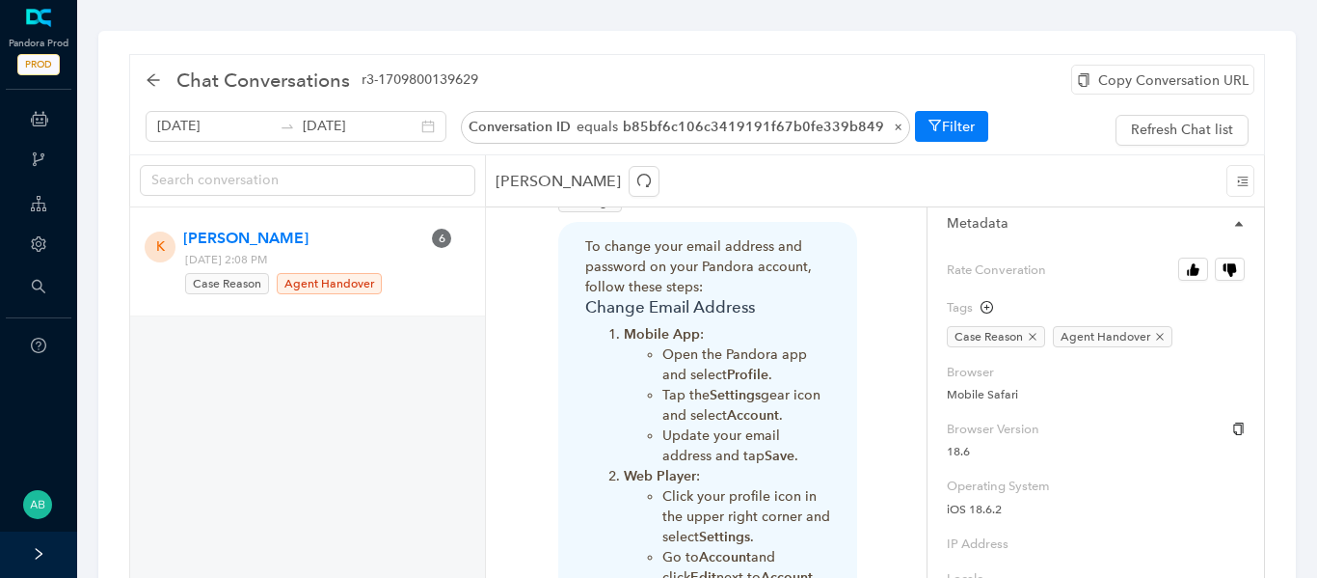
scroll to position [231, 0]
click at [1032, 335] on icon "close" at bounding box center [1033, 333] width 10 height 10
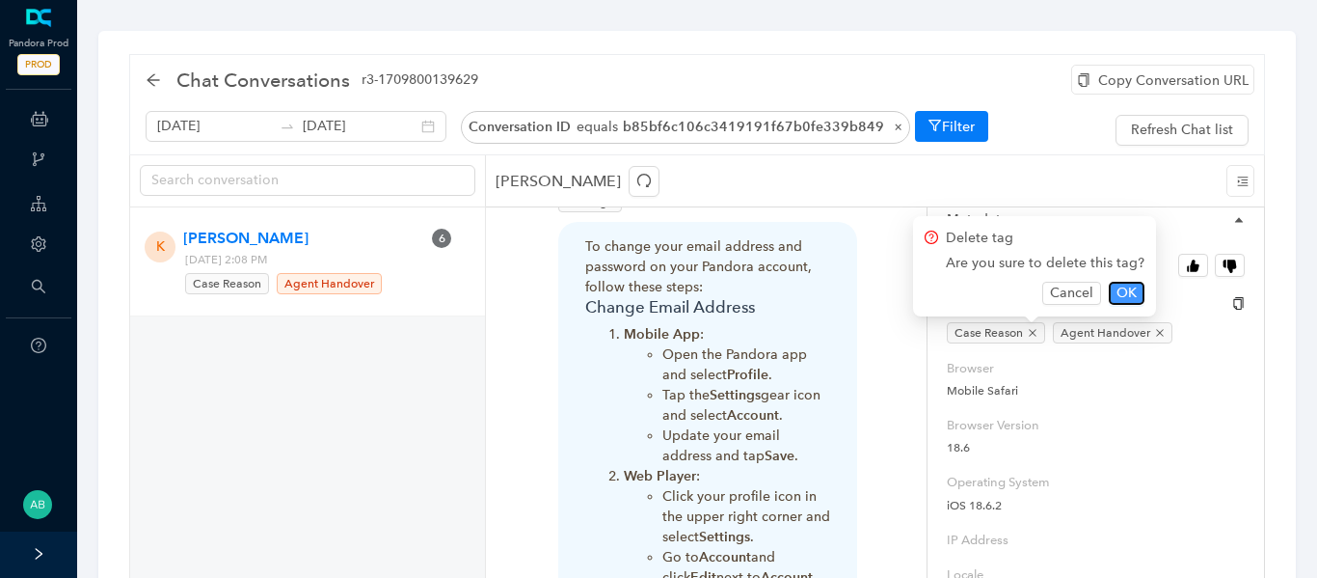
click at [1116, 300] on span "OK" at bounding box center [1126, 292] width 20 height 21
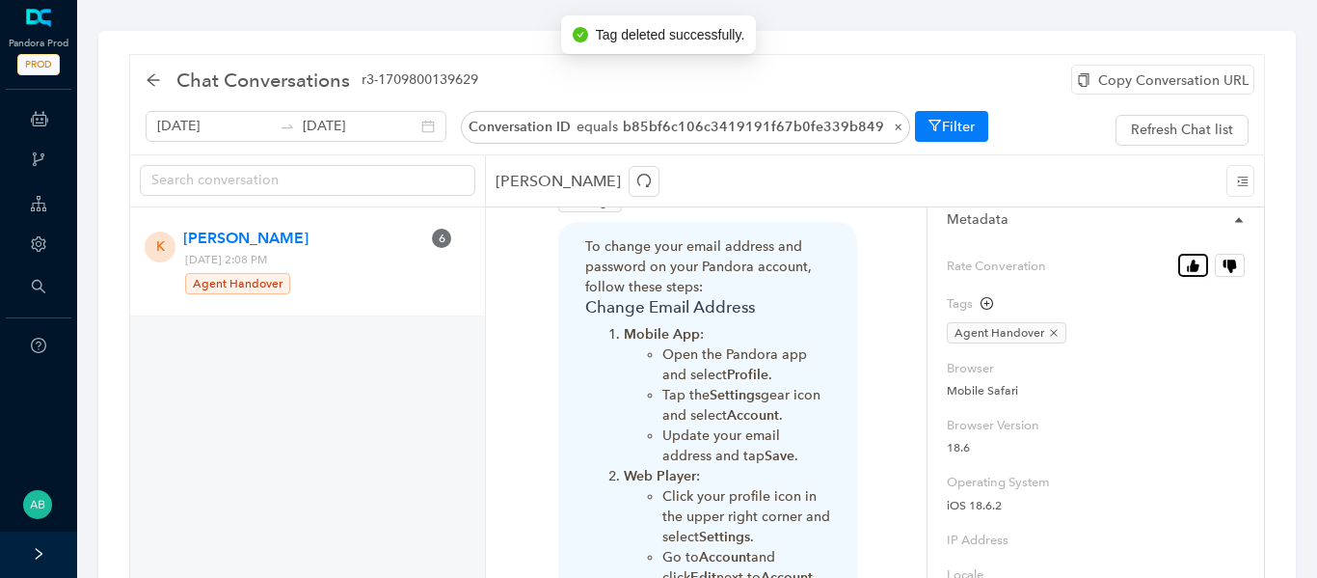
click at [1192, 270] on icon "button" at bounding box center [1194, 265] width 9 height 13
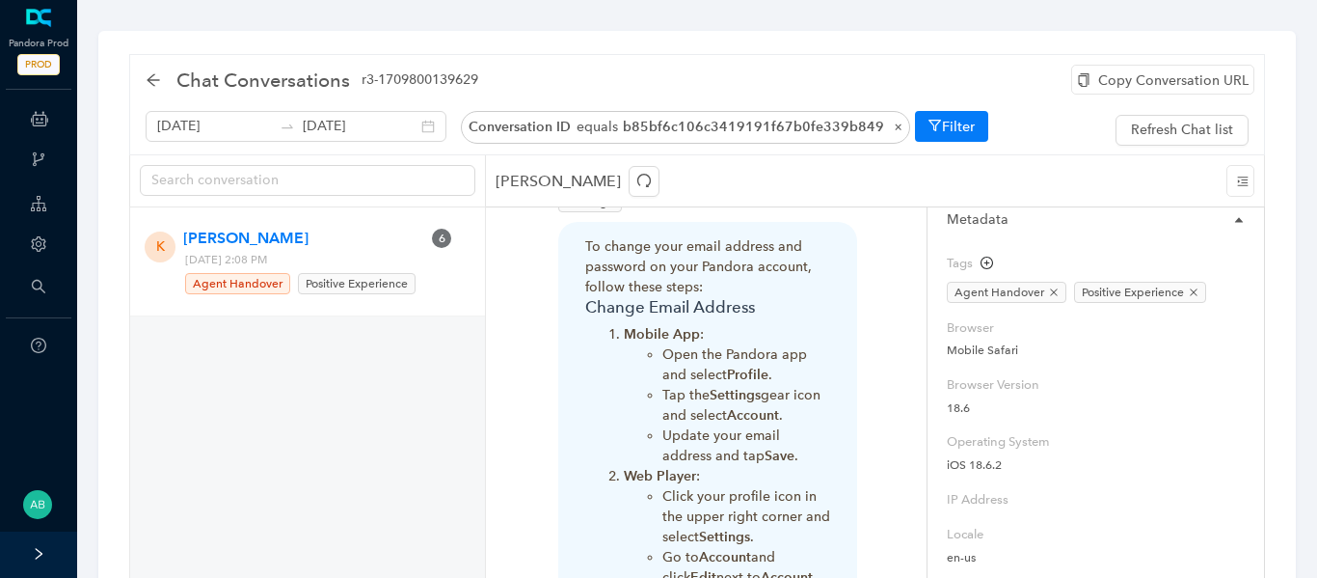
click at [153, 92] on div "Chat Conversations r3-1709800139629" at bounding box center [318, 80] width 344 height 31
click at [153, 80] on icon "arrow-left" at bounding box center [153, 79] width 13 height 13
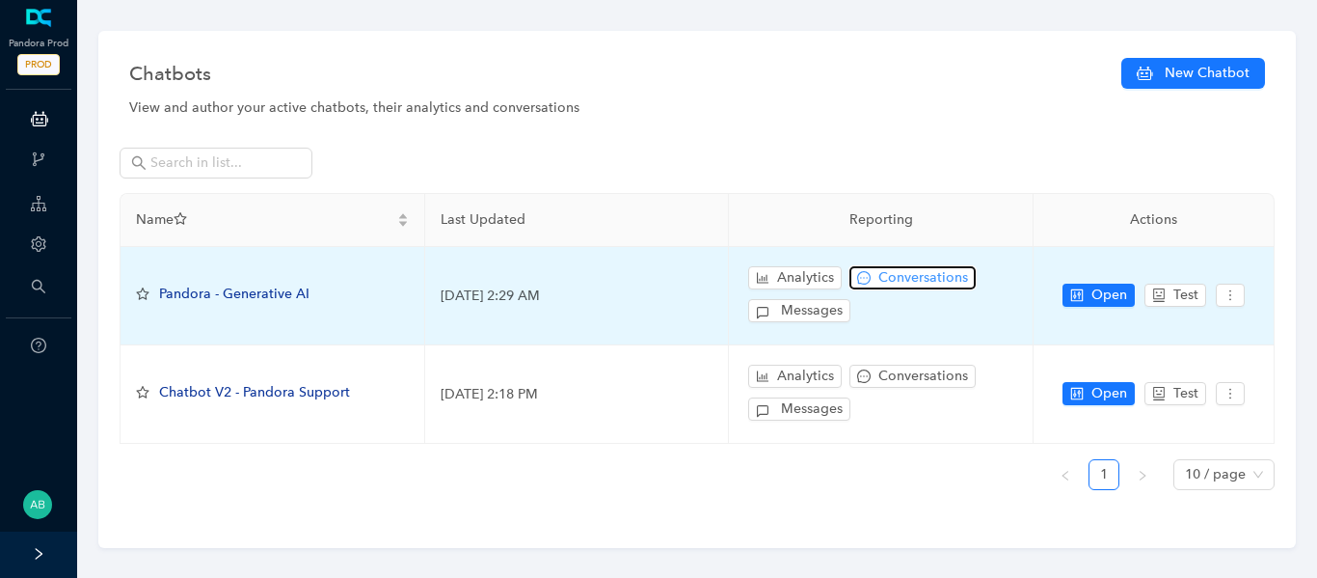
click at [892, 270] on span "Conversations" at bounding box center [923, 277] width 90 height 21
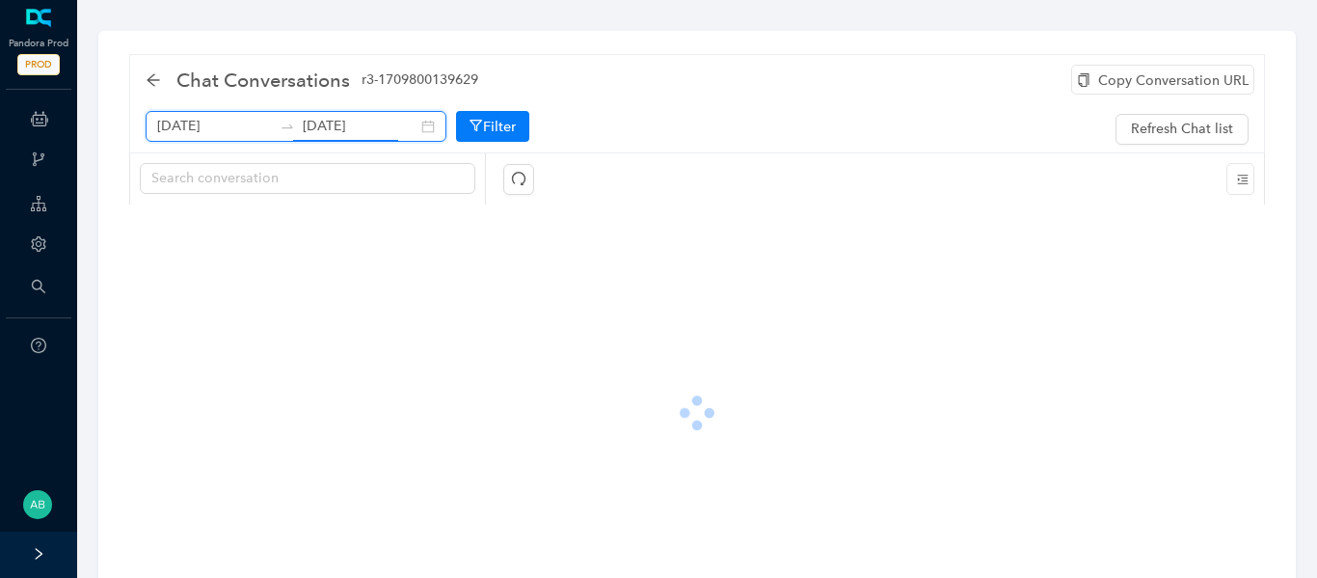
click at [303, 130] on input "[DATE]" at bounding box center [360, 126] width 115 height 21
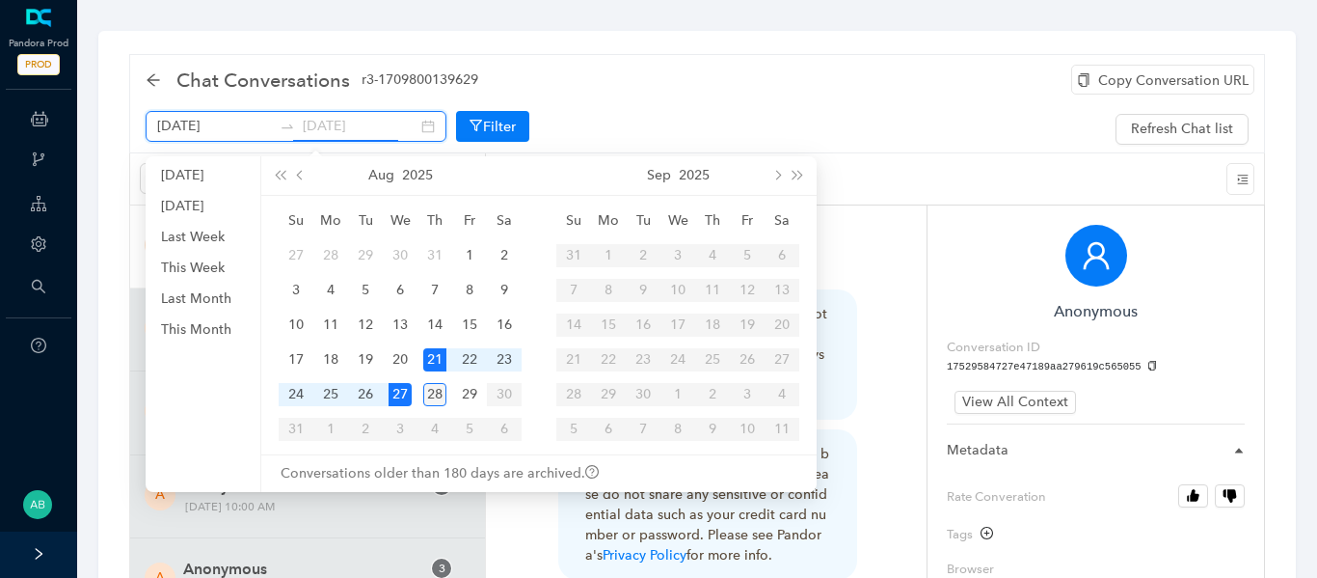
type input "[DATE]"
click at [433, 394] on div "28" at bounding box center [434, 394] width 23 height 23
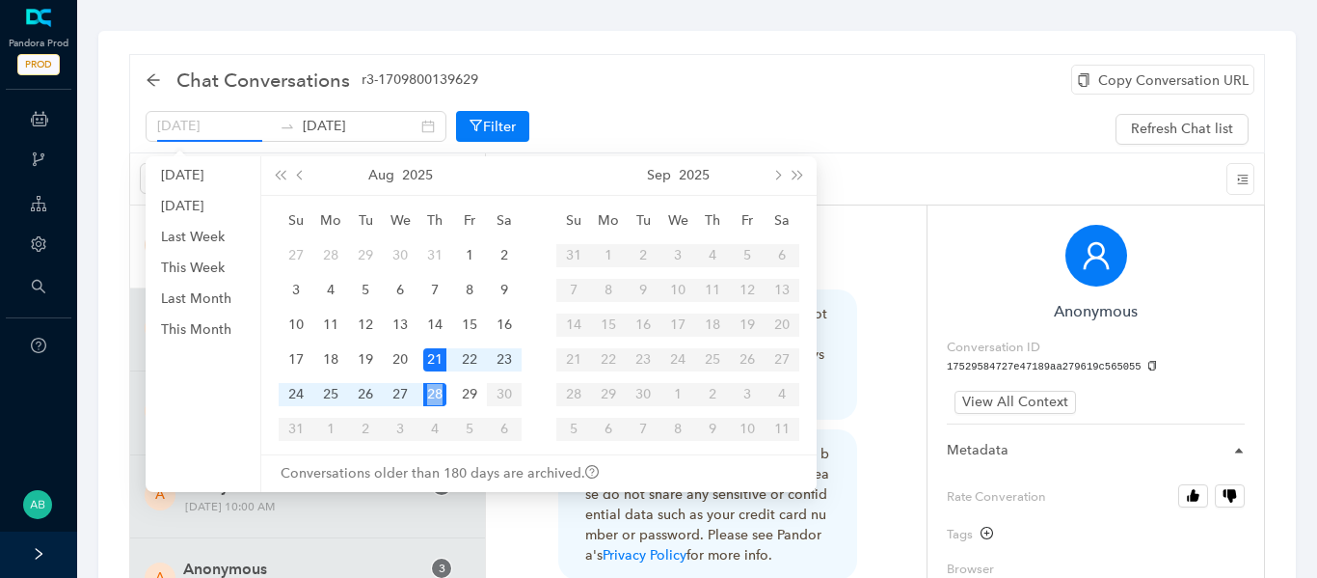
click at [433, 394] on div "28" at bounding box center [434, 394] width 23 height 23
type input "[DATE]"
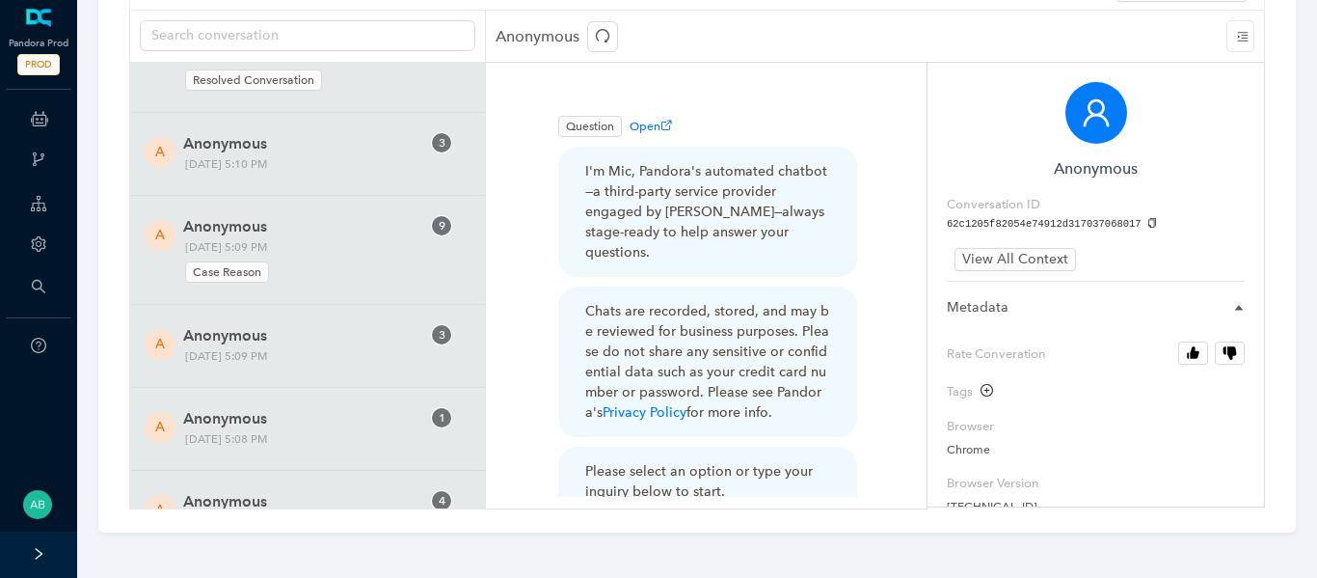
scroll to position [29435, 0]
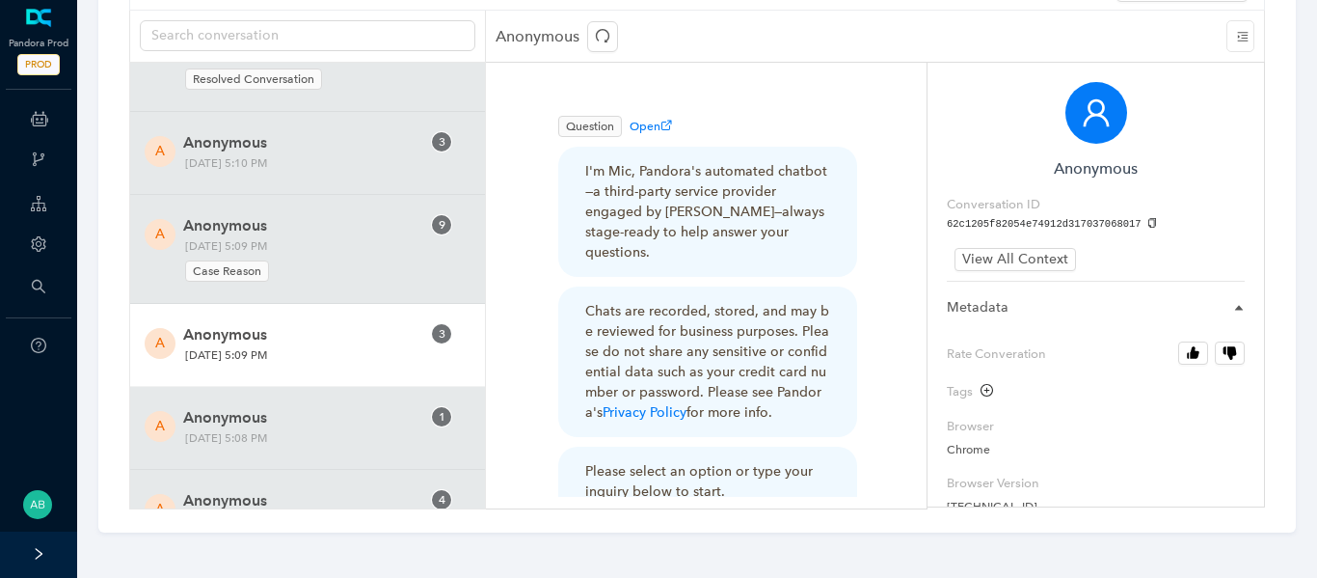
click at [336, 348] on div "A Anonymous 3 Wednesday, August 27, 2025 5:09 PM" at bounding box center [307, 345] width 355 height 83
click at [1138, 214] on div "Conversation ID caabac48bc9d4238876a80688c28ebce" at bounding box center [1096, 213] width 298 height 39
click at [1148, 220] on icon "copy" at bounding box center [1152, 223] width 8 height 11
drag, startPoint x: 392, startPoint y: 333, endPoint x: 348, endPoint y: 334, distance: 44.4
click at [348, 334] on div "A Anonymous 3 Wednesday, August 27, 2025 5:09 PM" at bounding box center [307, 344] width 297 height 43
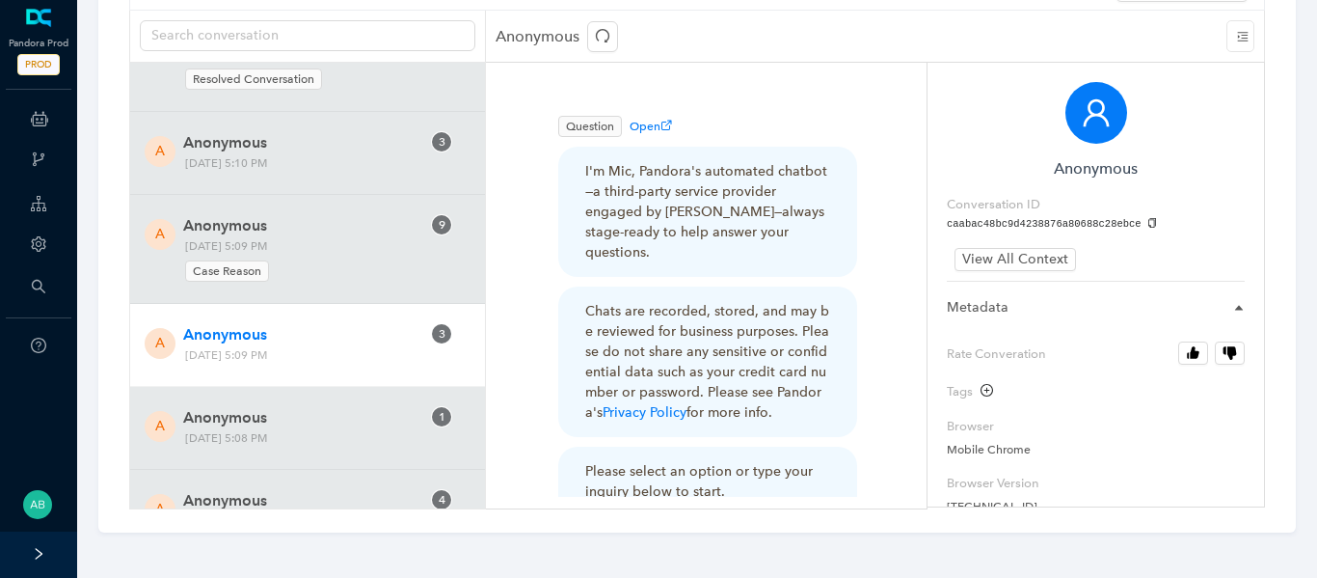
click at [333, 304] on div "A Anonymous 3 Wednesday, August 27, 2025 5:09 PM" at bounding box center [307, 345] width 355 height 83
drag, startPoint x: 336, startPoint y: 333, endPoint x: 385, endPoint y: 334, distance: 49.2
click at [376, 345] on span "Wednesday, August 27, 2025 5:09 PM" at bounding box center [277, 355] width 198 height 20
copy span "5:09 PM"
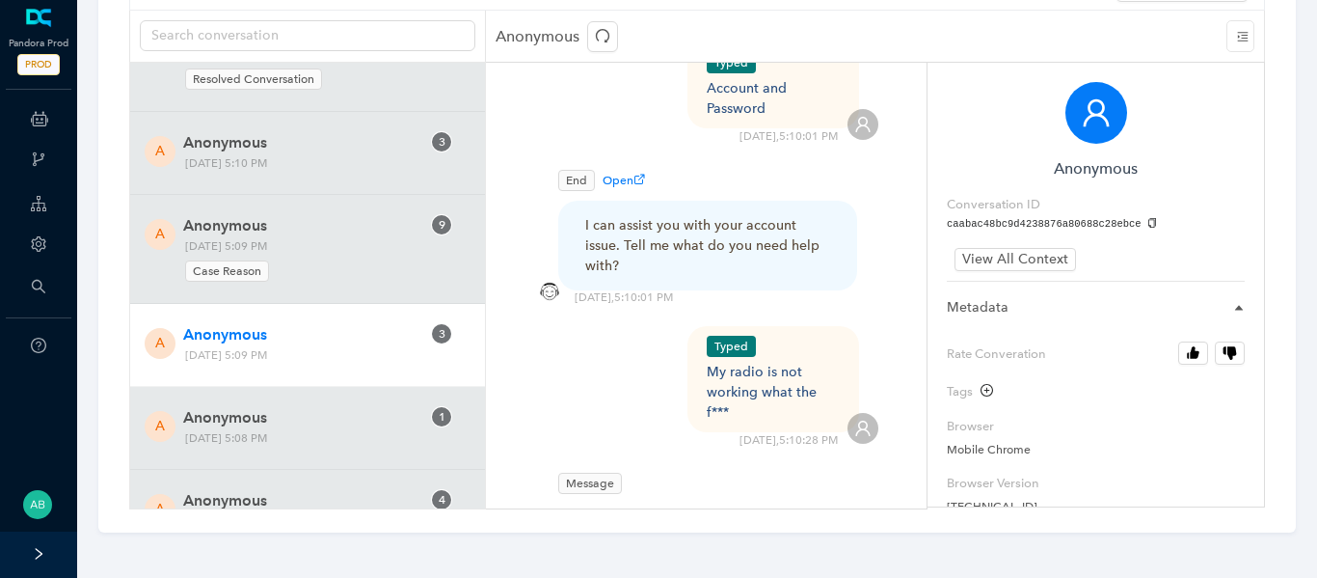
scroll to position [595, 0]
drag, startPoint x: 736, startPoint y: 390, endPoint x: 700, endPoint y: 341, distance: 60.0
click at [700, 341] on div "Typed My radio is not working what the f*** 8/27/2025 , 5:10:28 PM" at bounding box center [706, 384] width 344 height 122
copy div "My radio is not working what the f***"
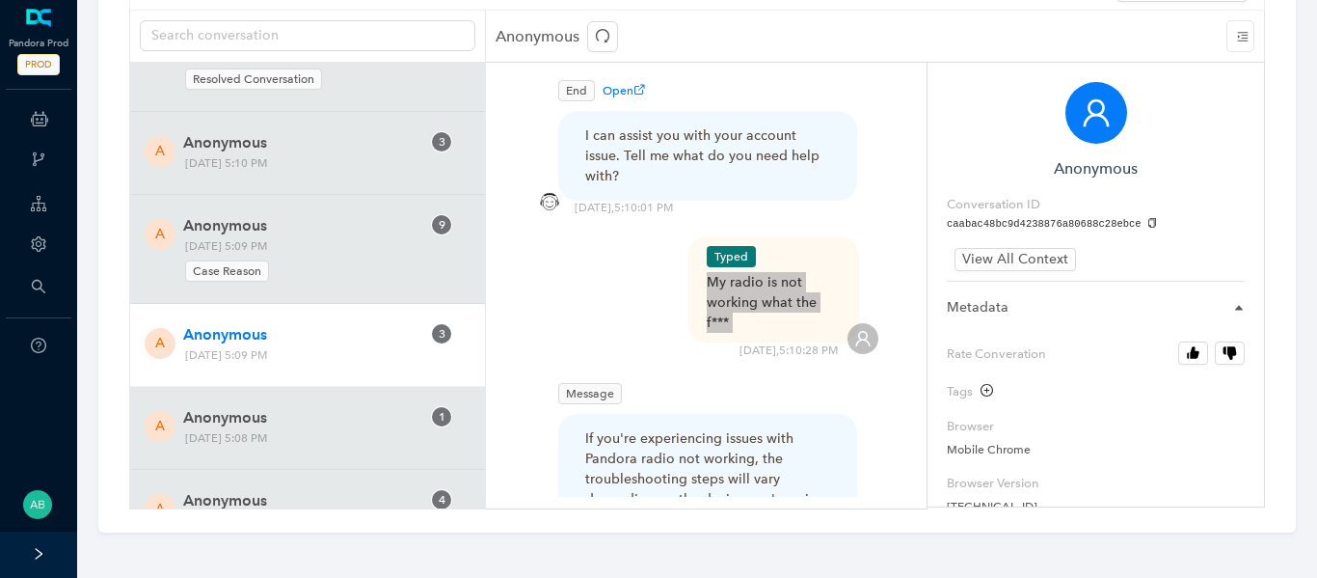
scroll to position [0, 0]
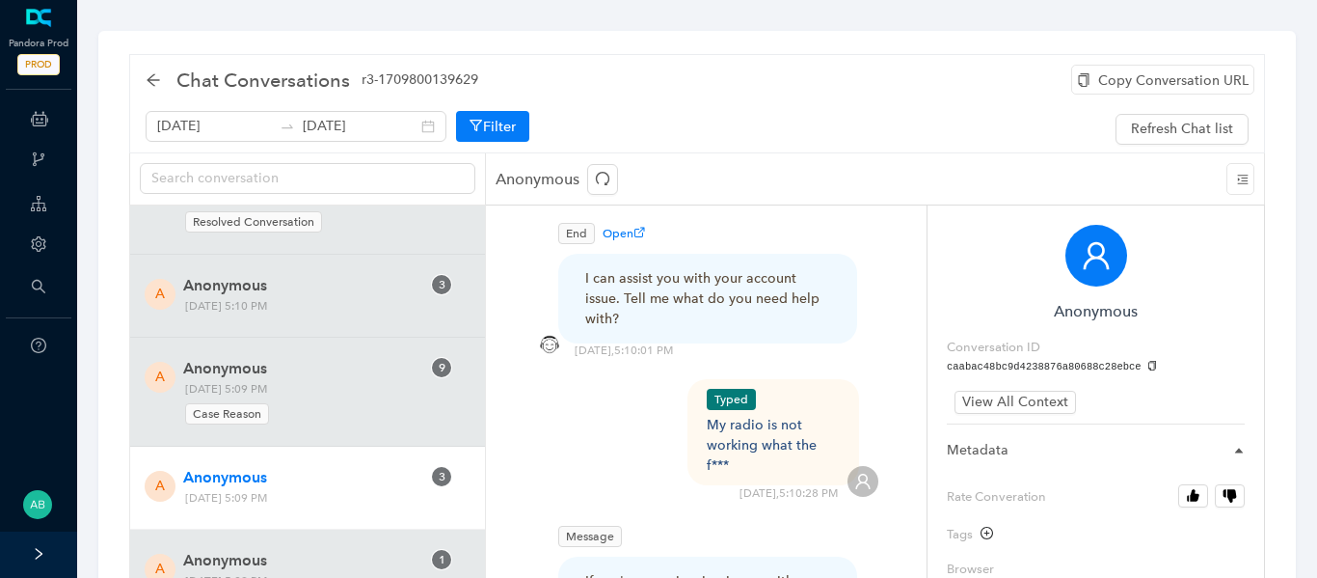
click at [1142, 88] on div "Copy Conversation URL" at bounding box center [1162, 80] width 183 height 30
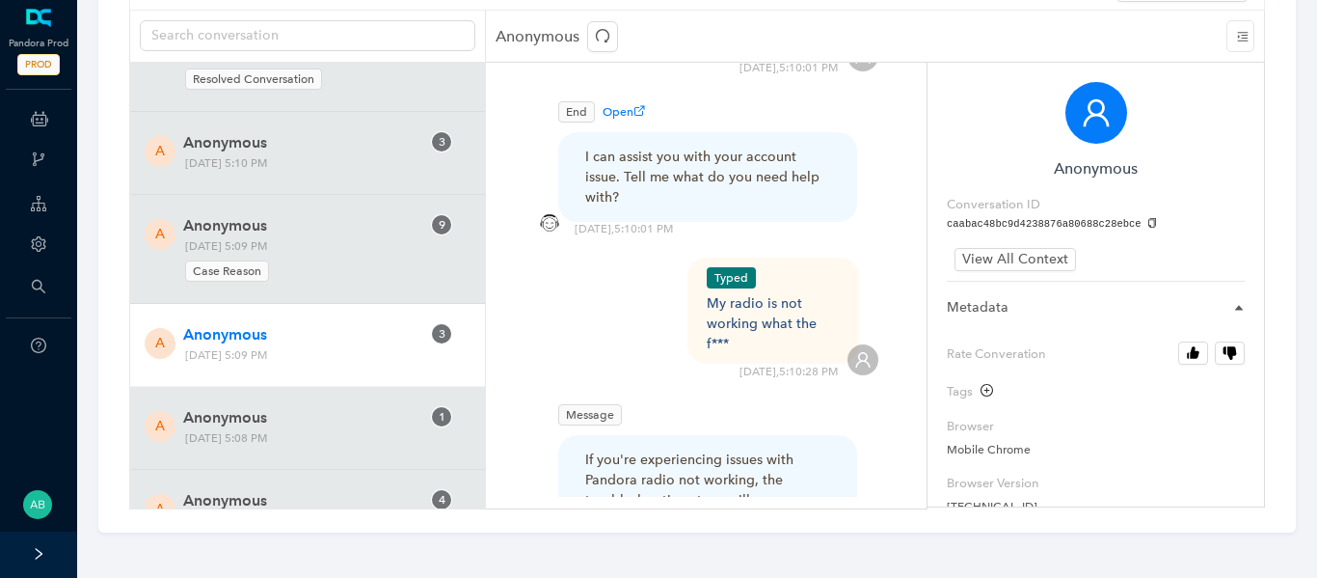
scroll to position [686, 0]
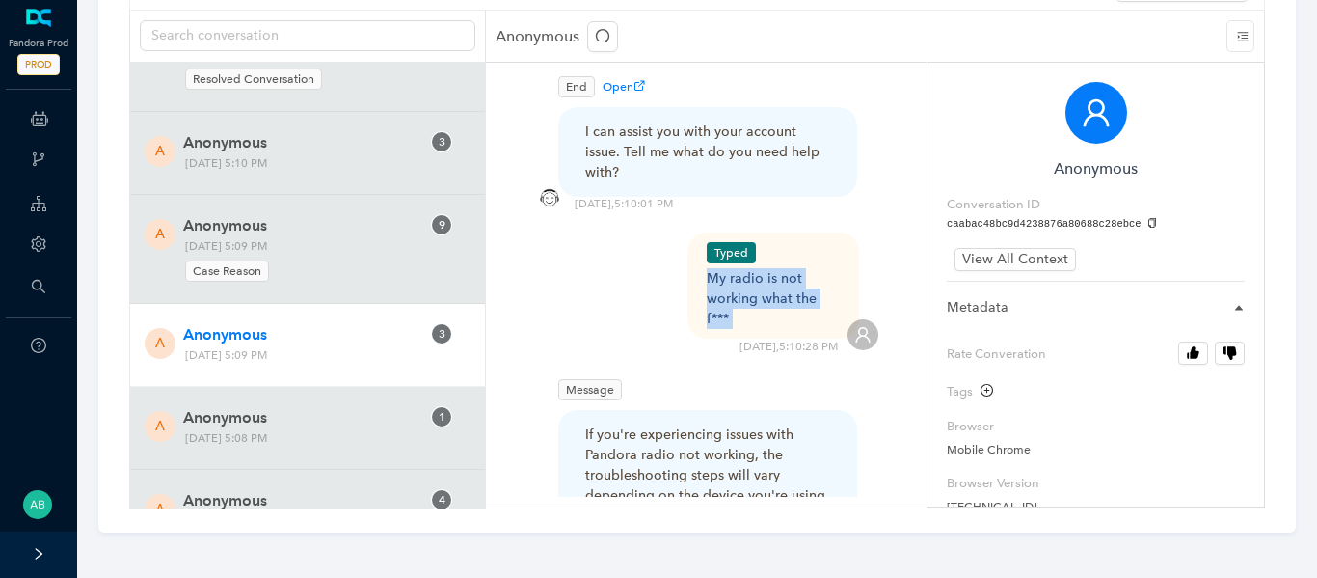
drag, startPoint x: 731, startPoint y: 306, endPoint x: 695, endPoint y: 262, distance: 56.2
click at [695, 262] on div "Typed My radio is not working what the f*** 8/27/2025 , 5:10:28 PM" at bounding box center [706, 293] width 344 height 122
copy div "My radio is not working what the f***"
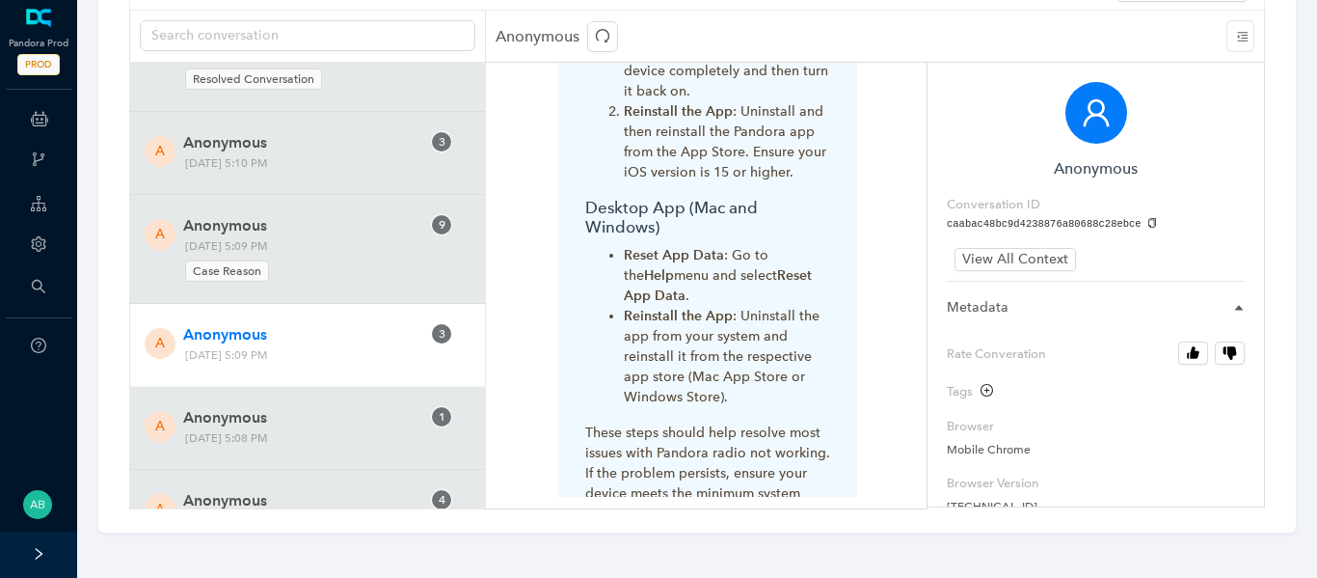
scroll to position [1583, 0]
click at [752, 423] on p "These steps should help resolve most issues with Pandora radio not working. If …" at bounding box center [707, 483] width 245 height 121
click at [766, 315] on li "Reinstall the App : Uninstall the app from your system and reinstall it from th…" at bounding box center [727, 357] width 206 height 101
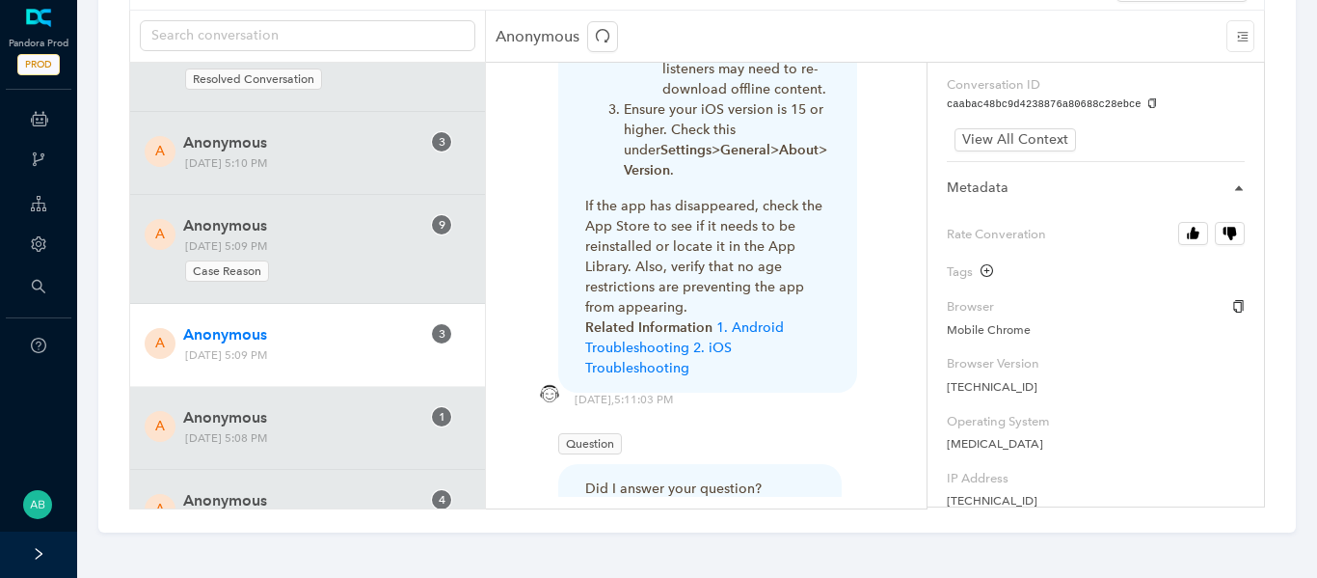
scroll to position [121, 0]
click at [1191, 235] on icon "button" at bounding box center [1194, 233] width 9 height 13
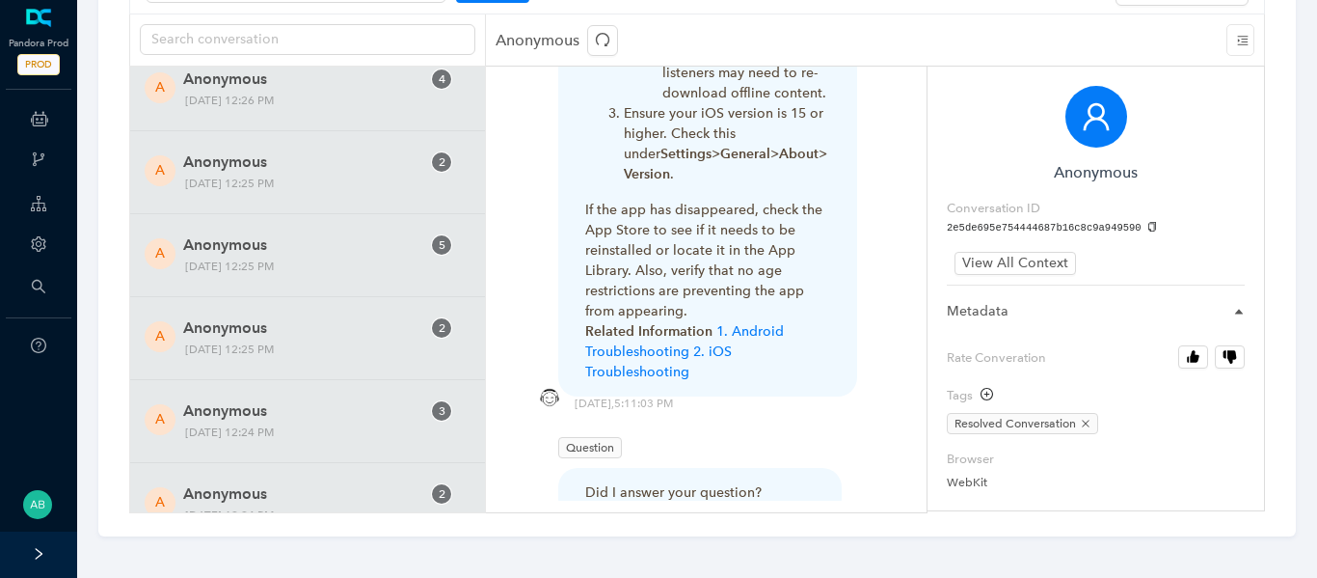
scroll to position [29093, 0]
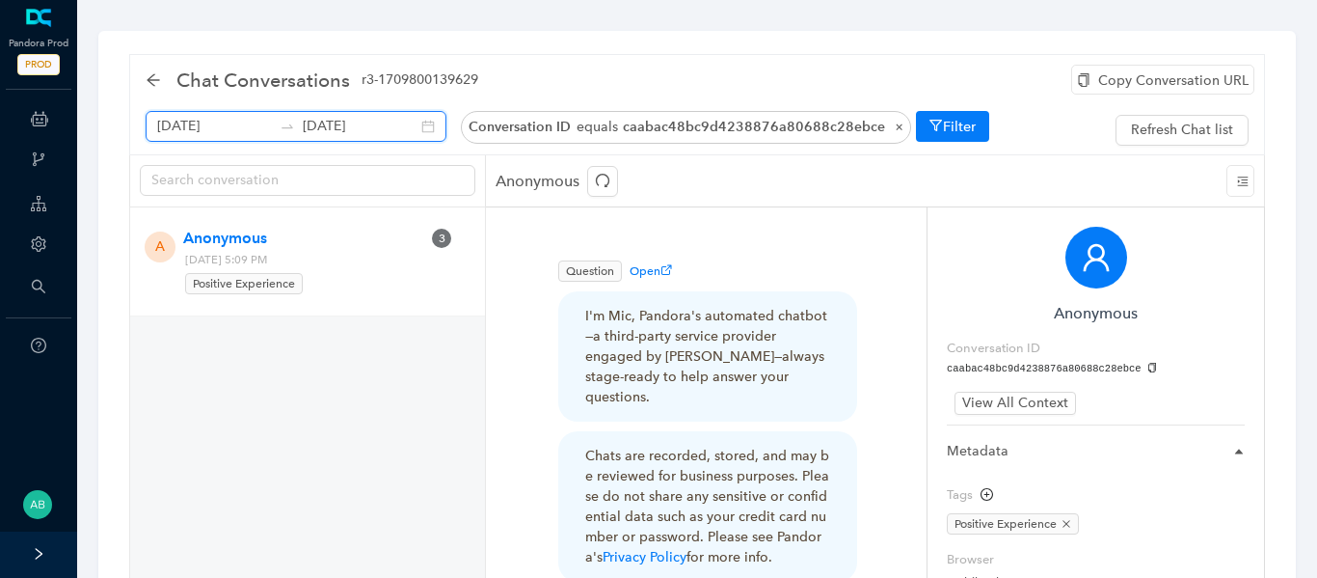
click at [387, 125] on input "[DATE]" at bounding box center [360, 126] width 115 height 21
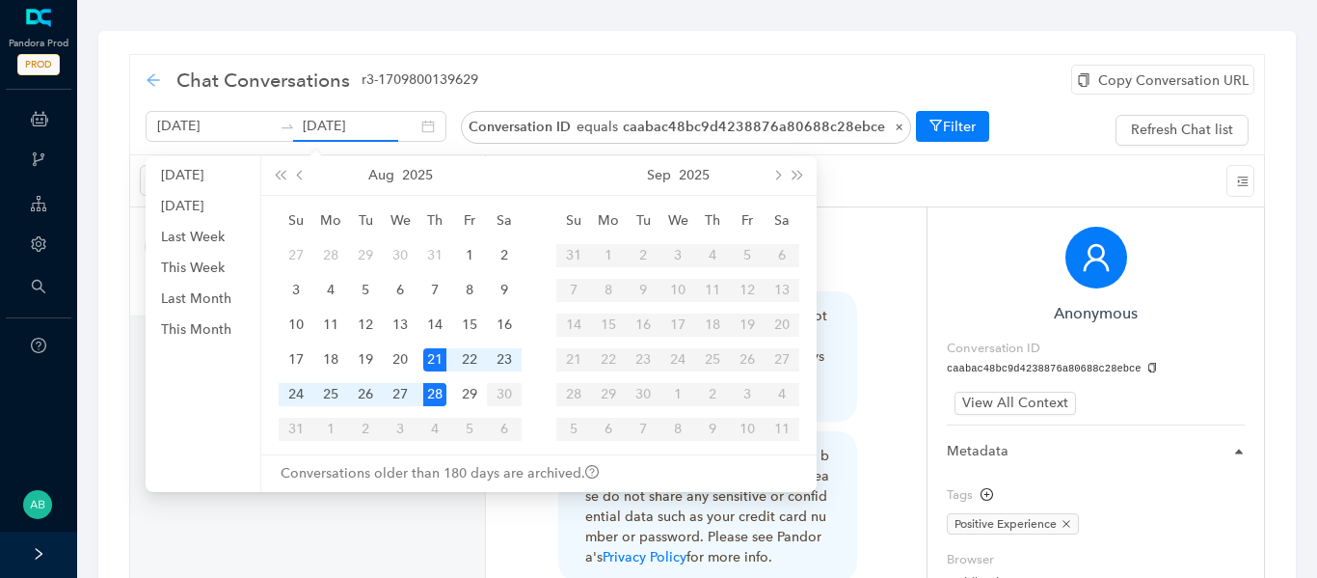
click at [159, 82] on icon "arrow-left" at bounding box center [153, 79] width 15 height 15
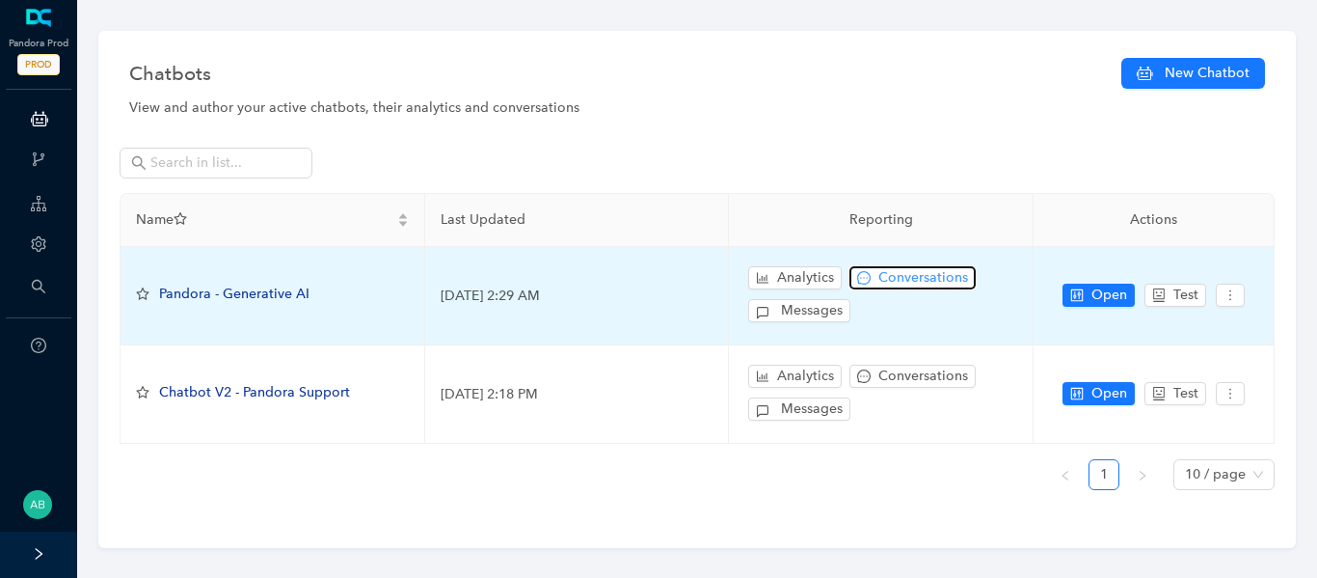
click at [898, 283] on span "Conversations" at bounding box center [923, 277] width 90 height 21
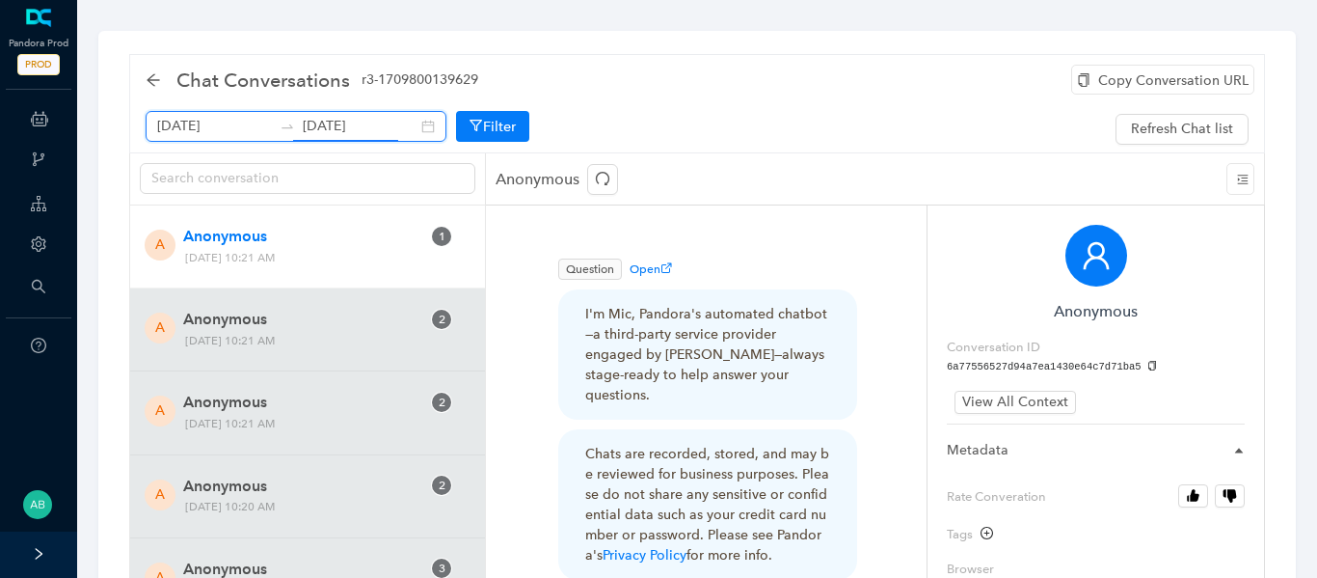
click at [332, 120] on input "[DATE]" at bounding box center [360, 126] width 115 height 21
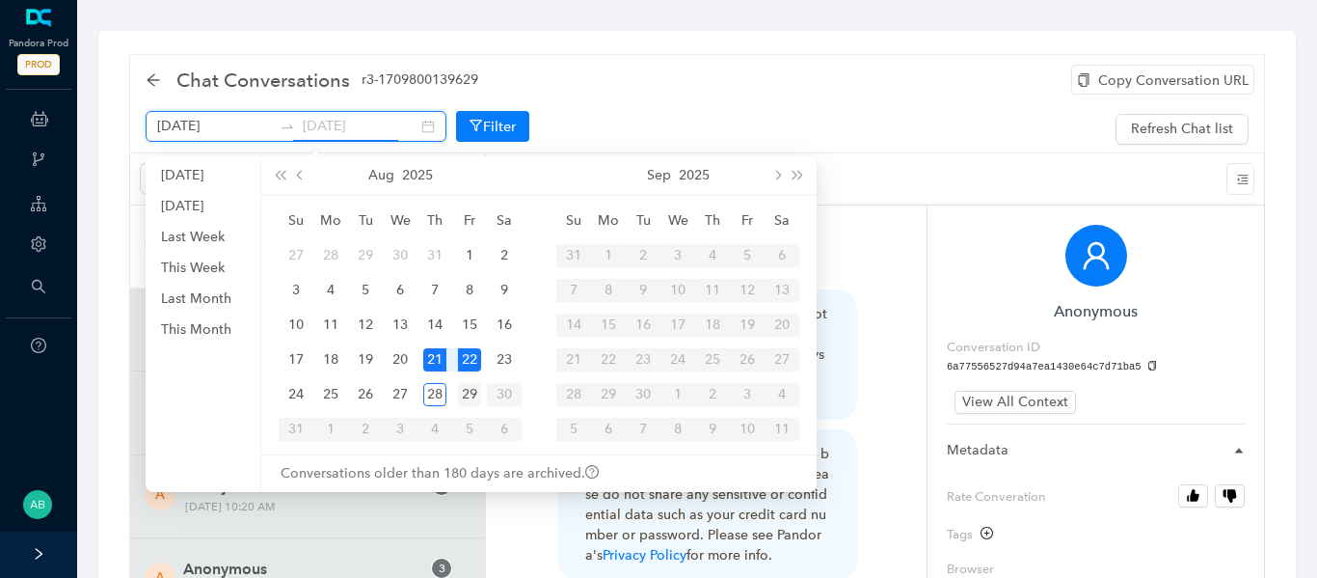
type input "[DATE]"
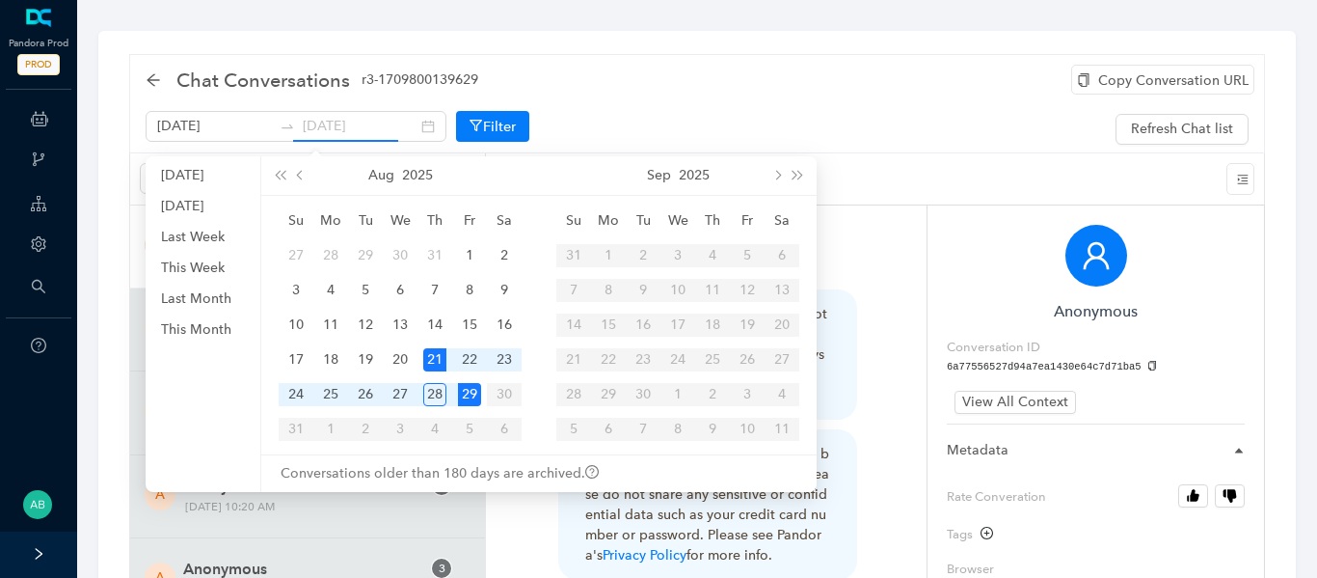
click at [472, 393] on div "29" at bounding box center [469, 394] width 23 height 23
type input "[DATE]"
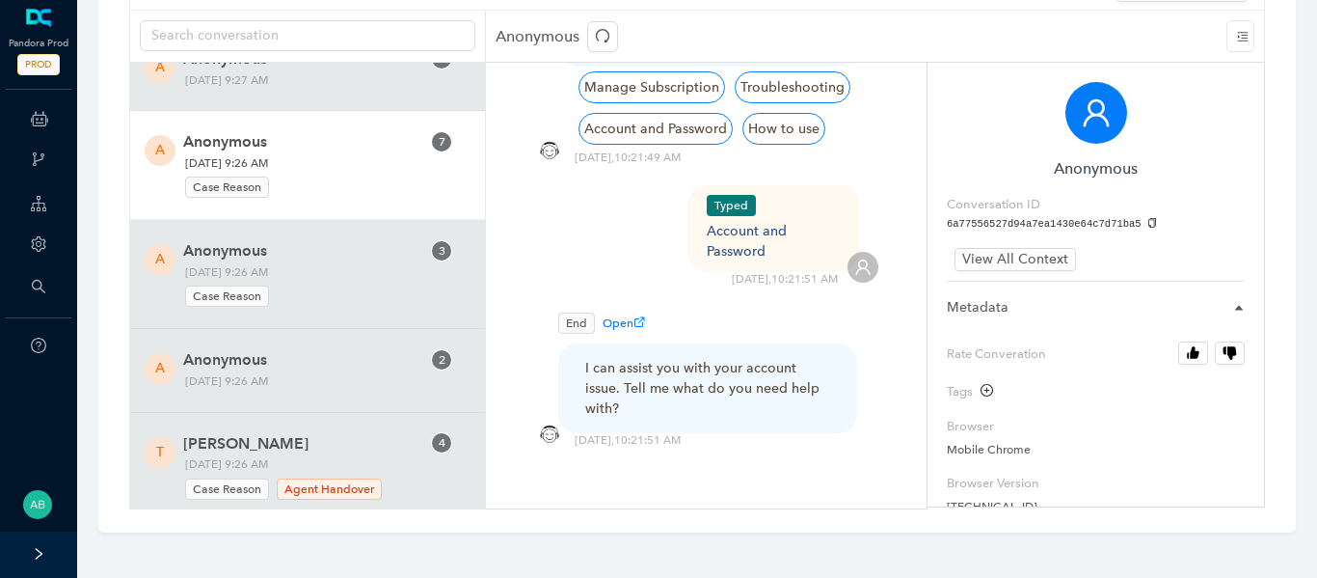
scroll to position [8330, 0]
click at [326, 157] on span "[DATE] 9:26 AM Case Reason" at bounding box center [277, 177] width 198 height 46
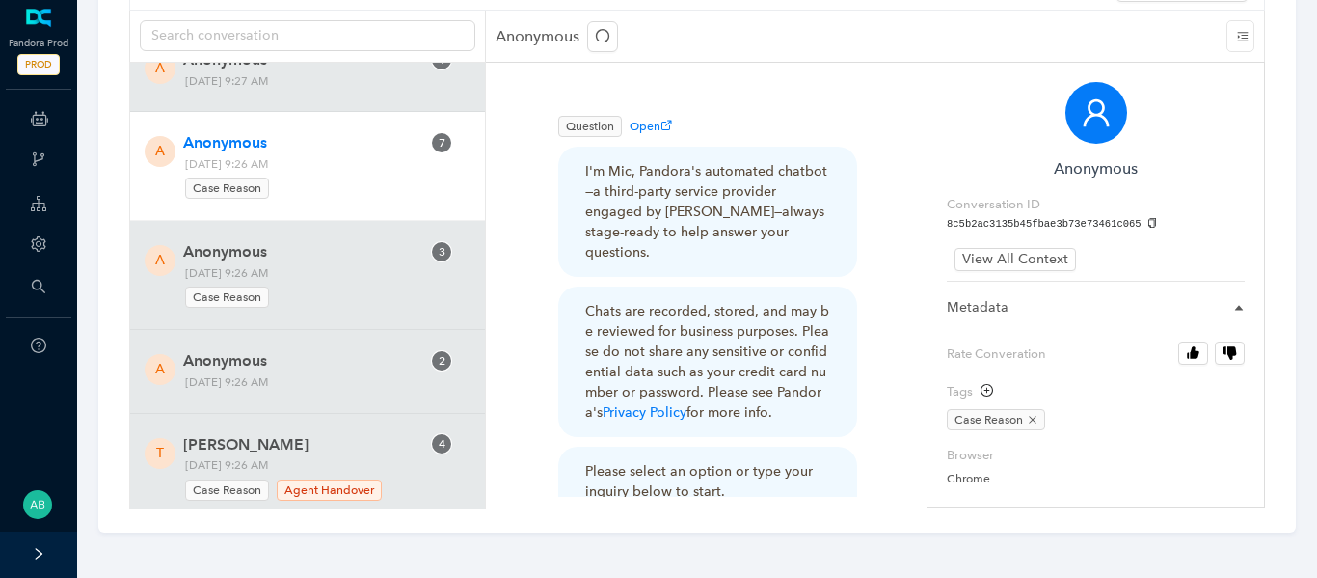
click at [1138, 217] on pre "8c5b2ac3135b45fbae3b73e73461c065" at bounding box center [1096, 224] width 298 height 15
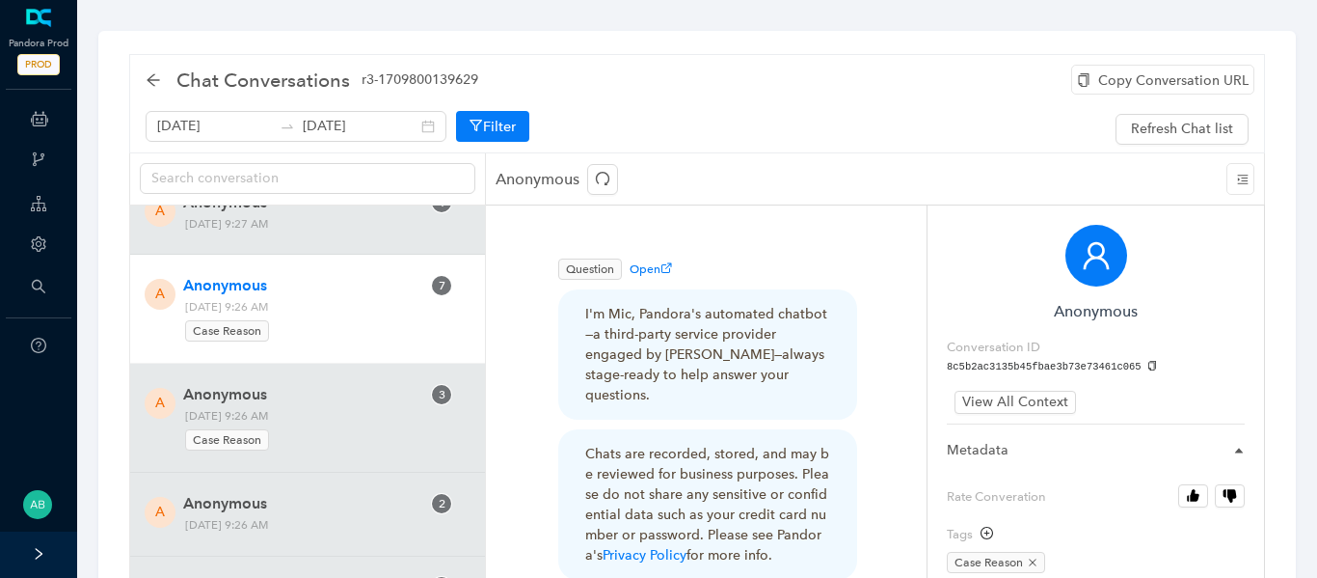
click at [1133, 83] on div "Copy Conversation URL" at bounding box center [1162, 80] width 183 height 30
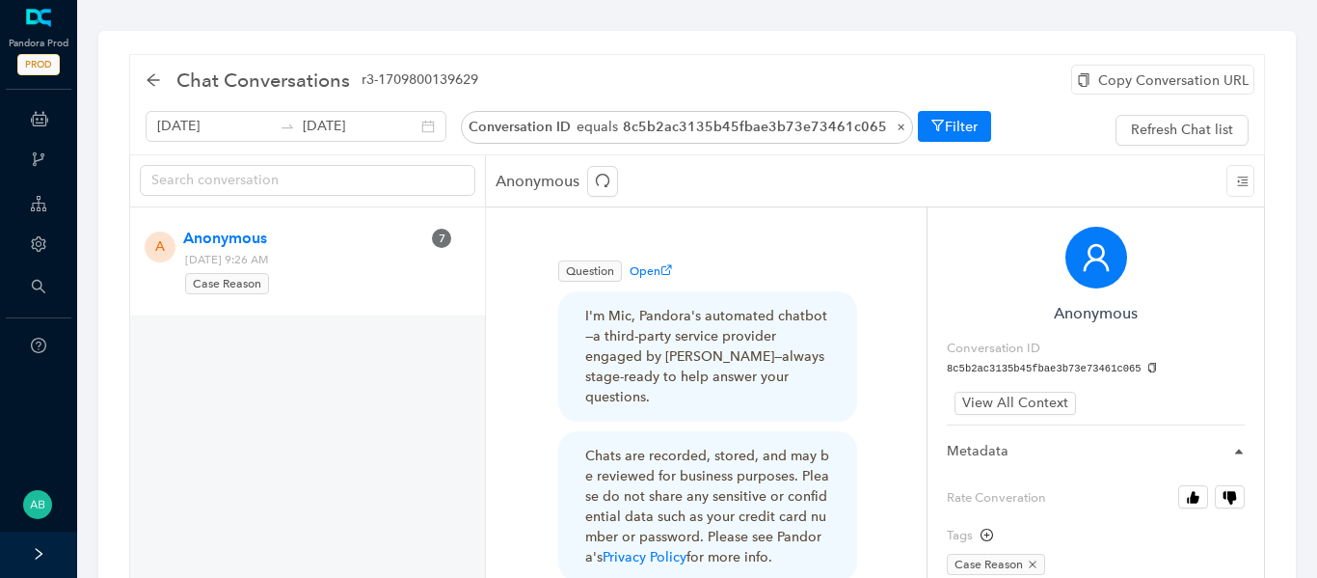
drag, startPoint x: 373, startPoint y: 254, endPoint x: 326, endPoint y: 262, distance: 48.0
click at [326, 262] on span "[DATE] 9:26 AM Case Reason" at bounding box center [277, 273] width 198 height 46
copy span "9:26 AM"
click at [538, 312] on div "Question Open I'm Mic, Pandora's automated chatbot—a third-party service provid…" at bounding box center [706, 492] width 344 height 473
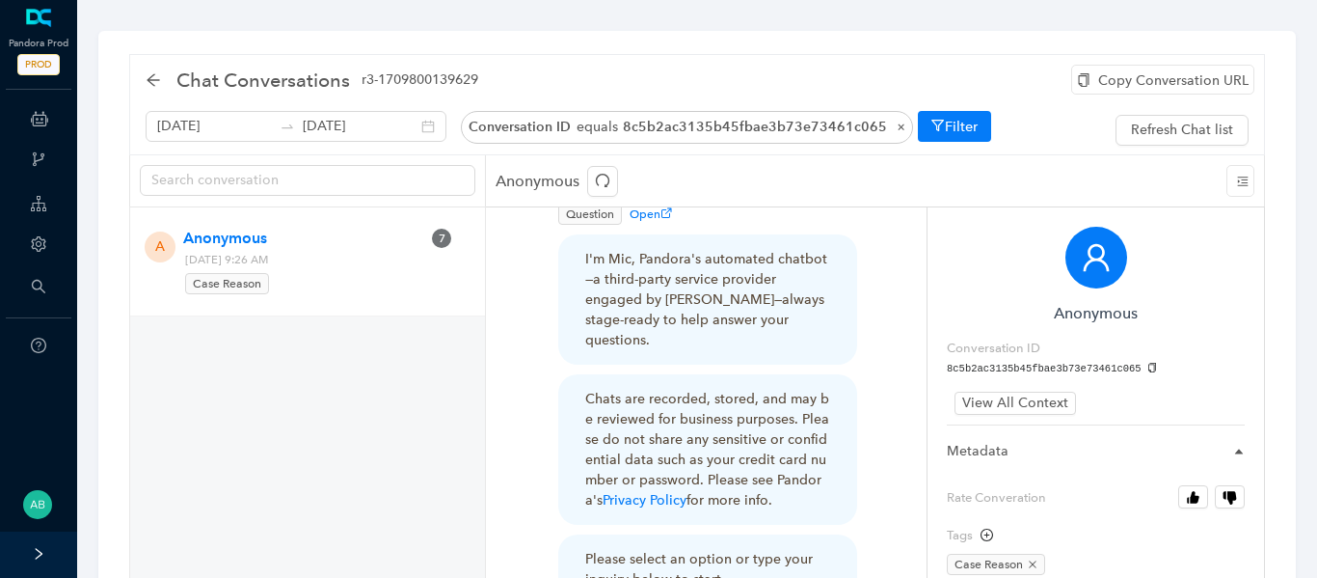
scroll to position [58, 0]
click at [784, 373] on div "Chats are recorded, stored, and may be reviewed for business purposes. Please d…" at bounding box center [707, 448] width 299 height 150
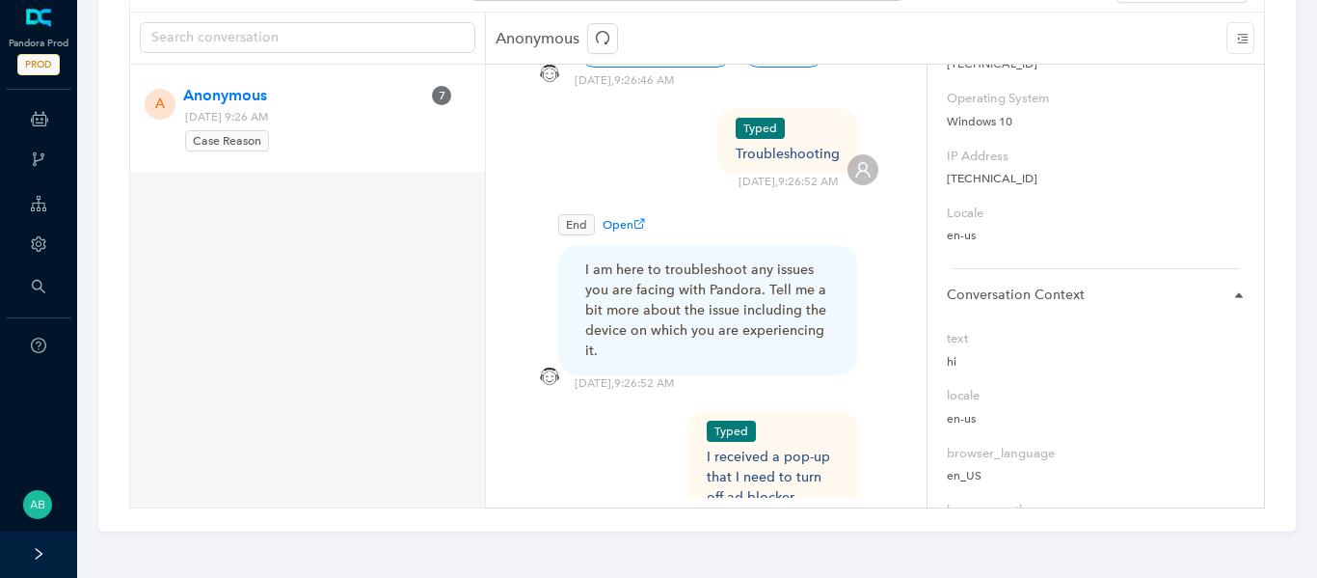
scroll to position [534, 0]
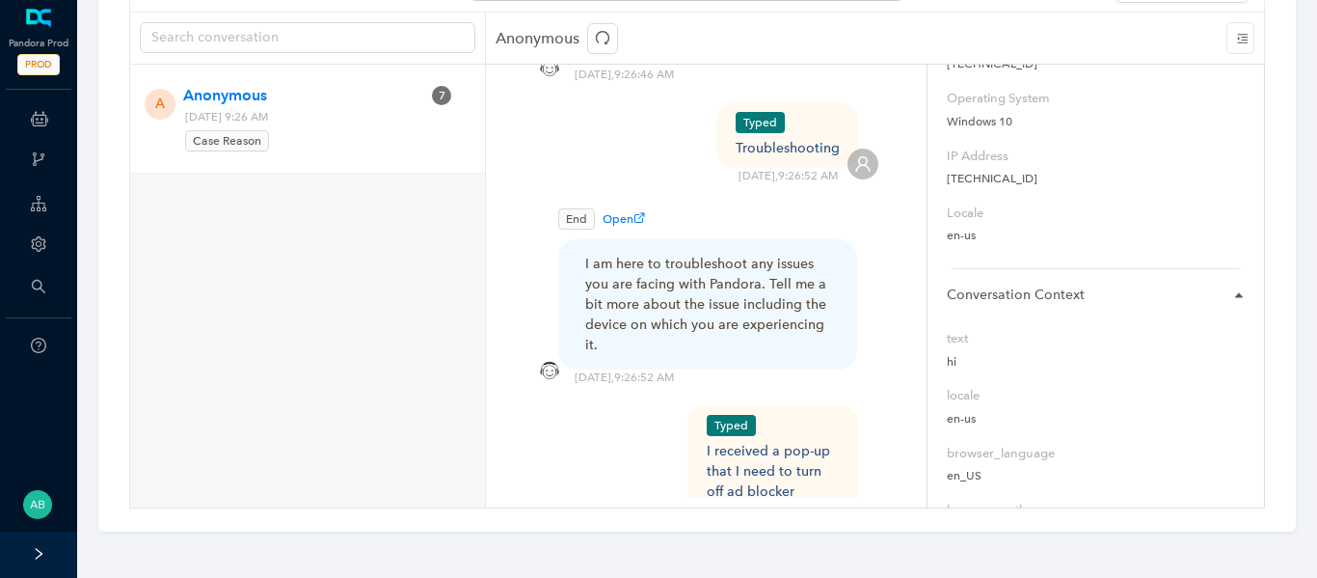
click at [866, 330] on div "End Open I am here to troubleshoot any issues you are facing with Pandora. Tell…" at bounding box center [706, 278] width 344 height 151
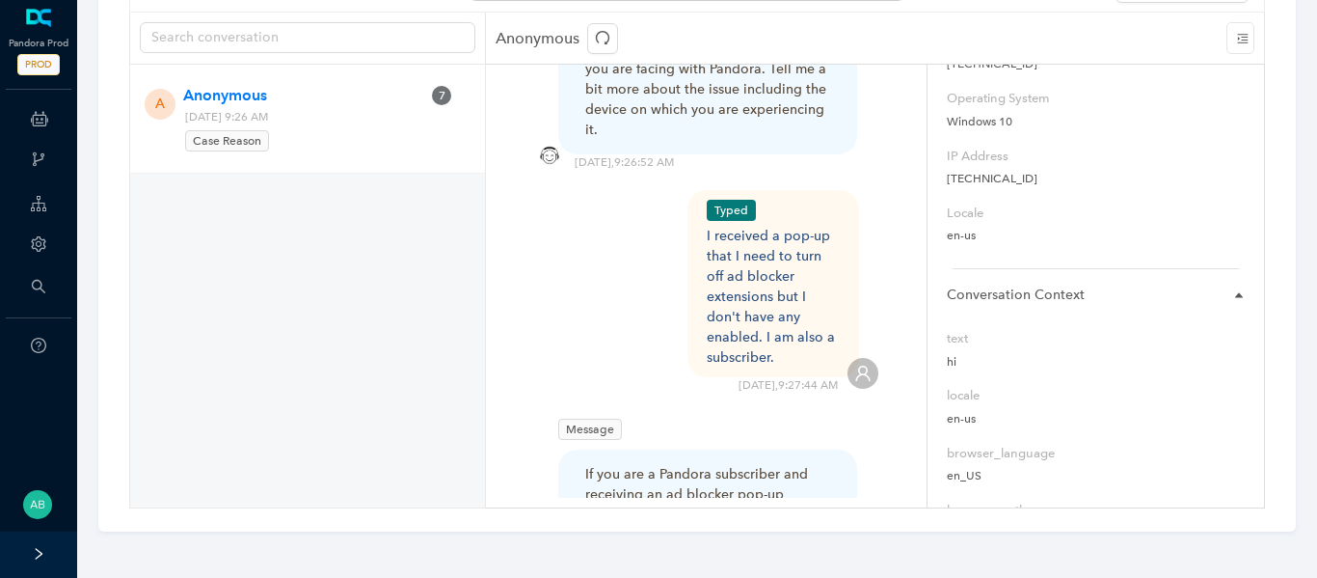
scroll to position [750, 0]
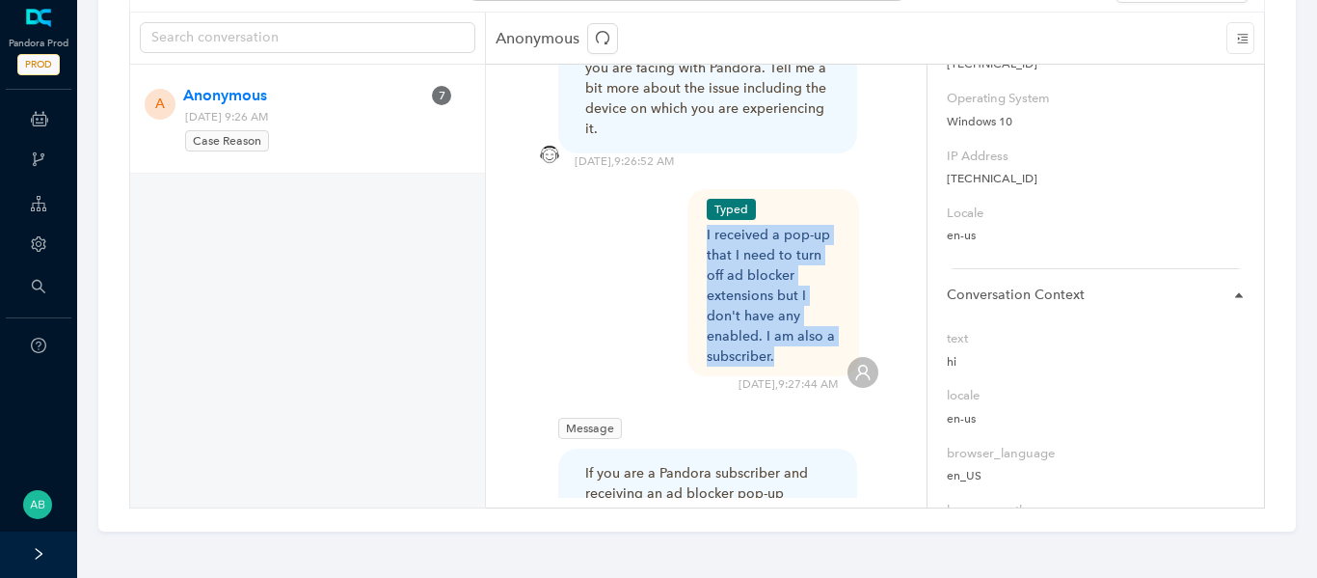
drag, startPoint x: 838, startPoint y: 315, endPoint x: 707, endPoint y: 216, distance: 164.5
click at [707, 225] on div "I received a pop-up that I need to turn off ad blocker extensions but I don't h…" at bounding box center [774, 296] width 134 height 142
copy div "I received a pop-up that I need to turn off ad blocker extensions but I don't h…"
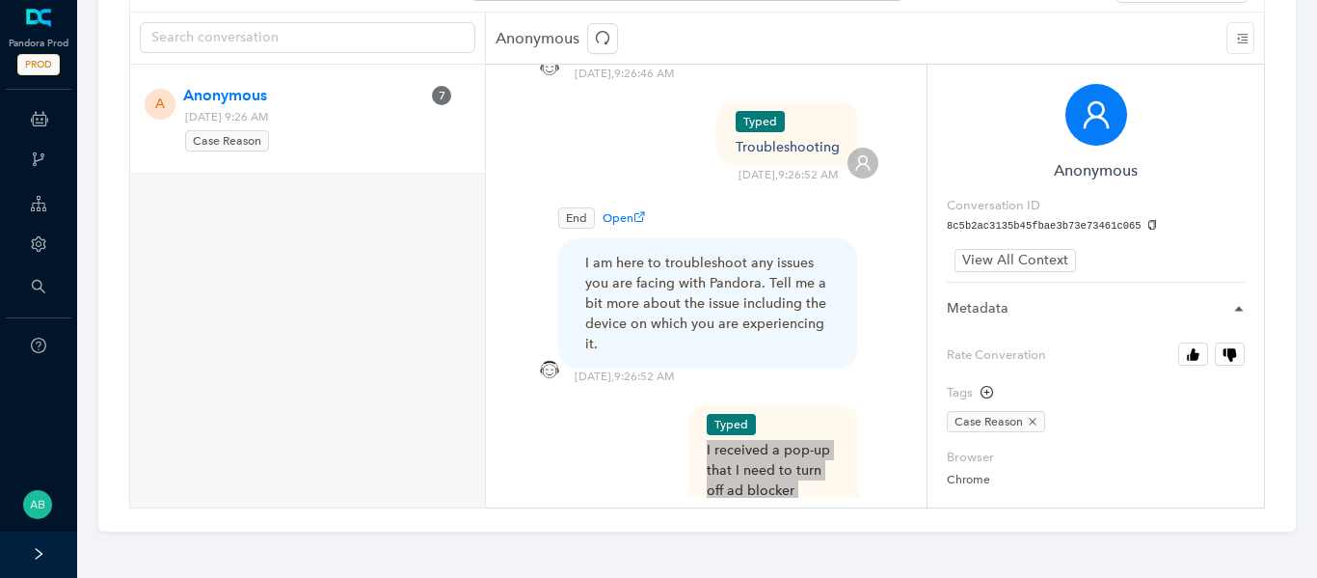
scroll to position [0, 0]
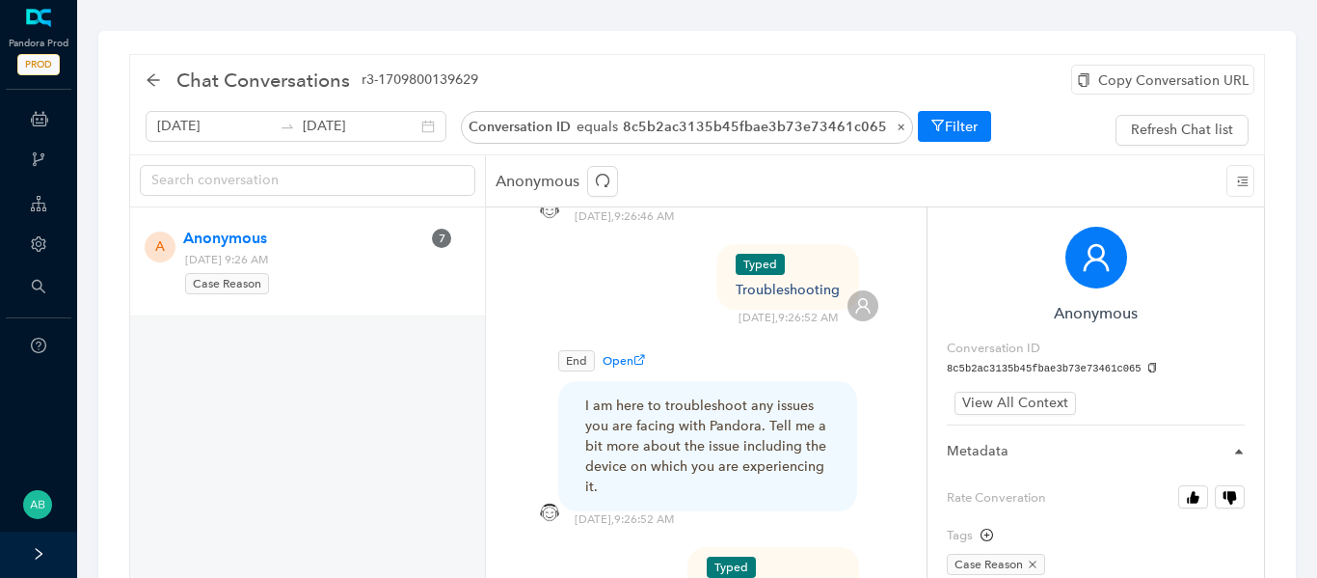
click at [1116, 86] on div "Copy Conversation URL" at bounding box center [1162, 80] width 183 height 30
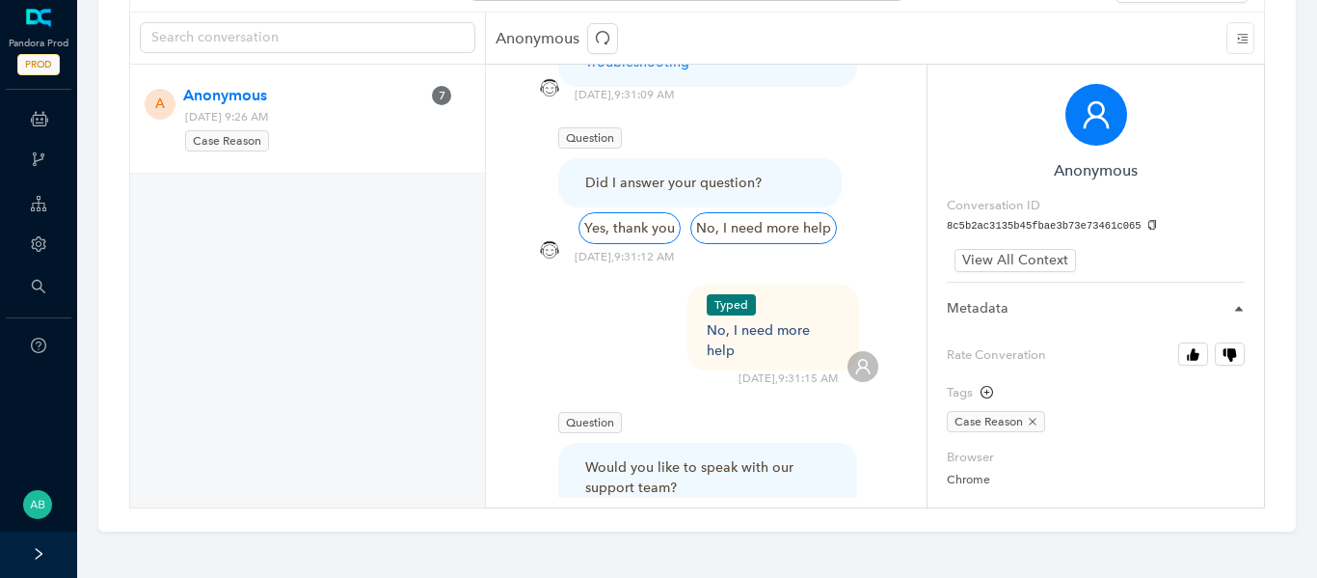
scroll to position [5996, 0]
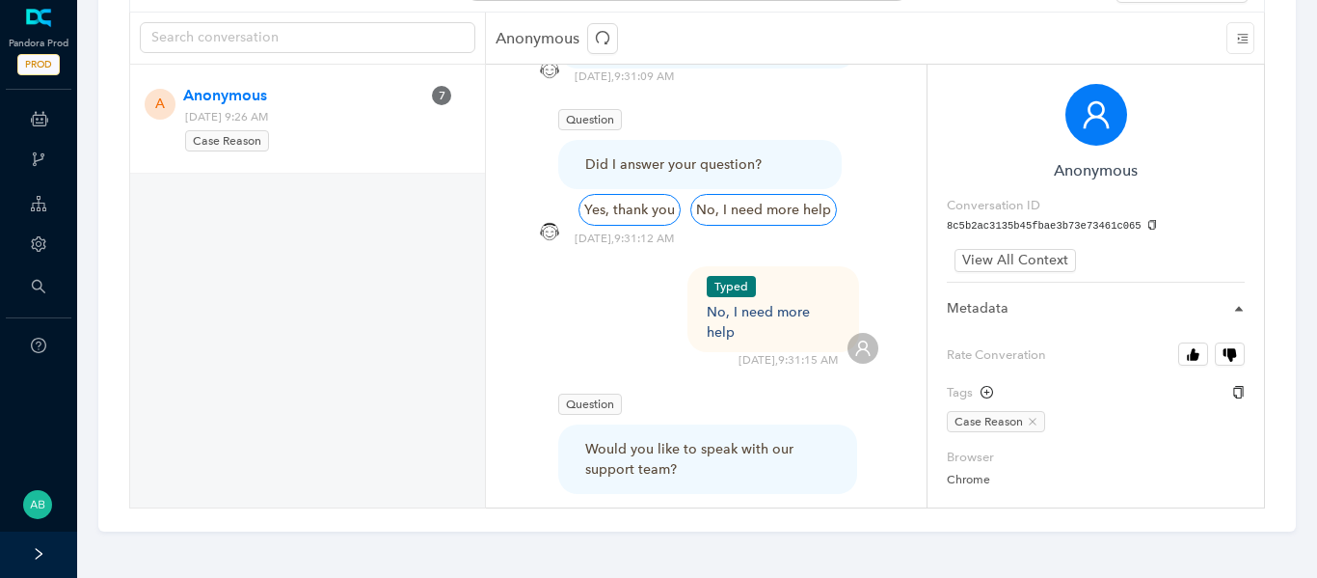
click at [1030, 418] on icon "close" at bounding box center [1033, 422] width 10 height 10
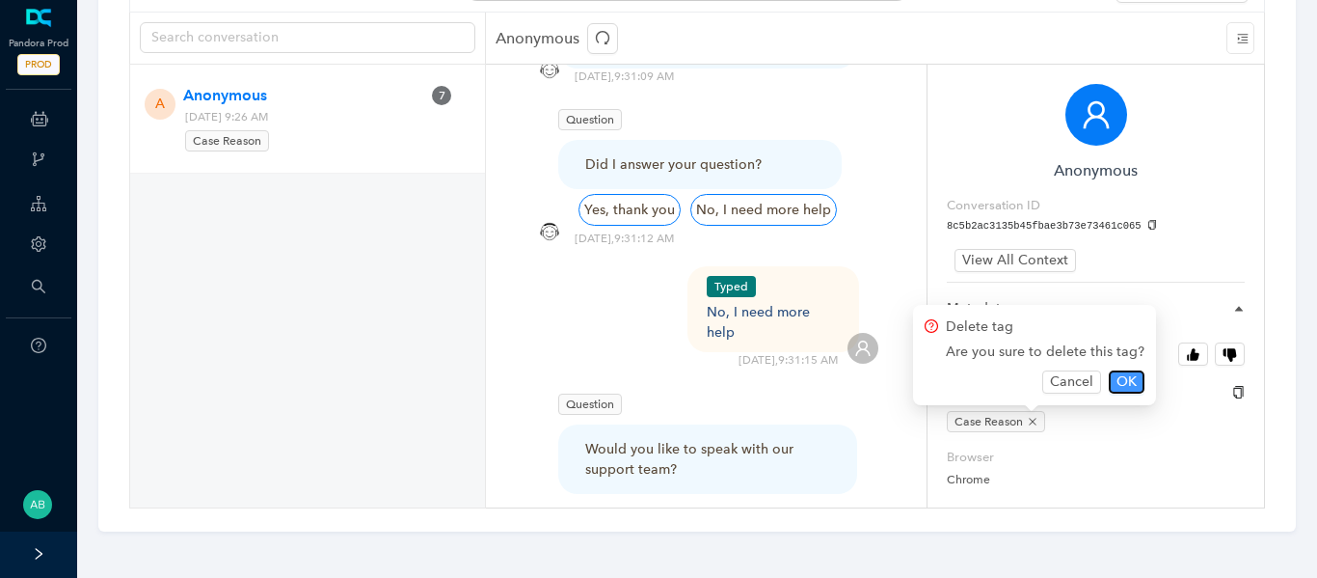
click at [1119, 378] on span "OK" at bounding box center [1126, 381] width 20 height 21
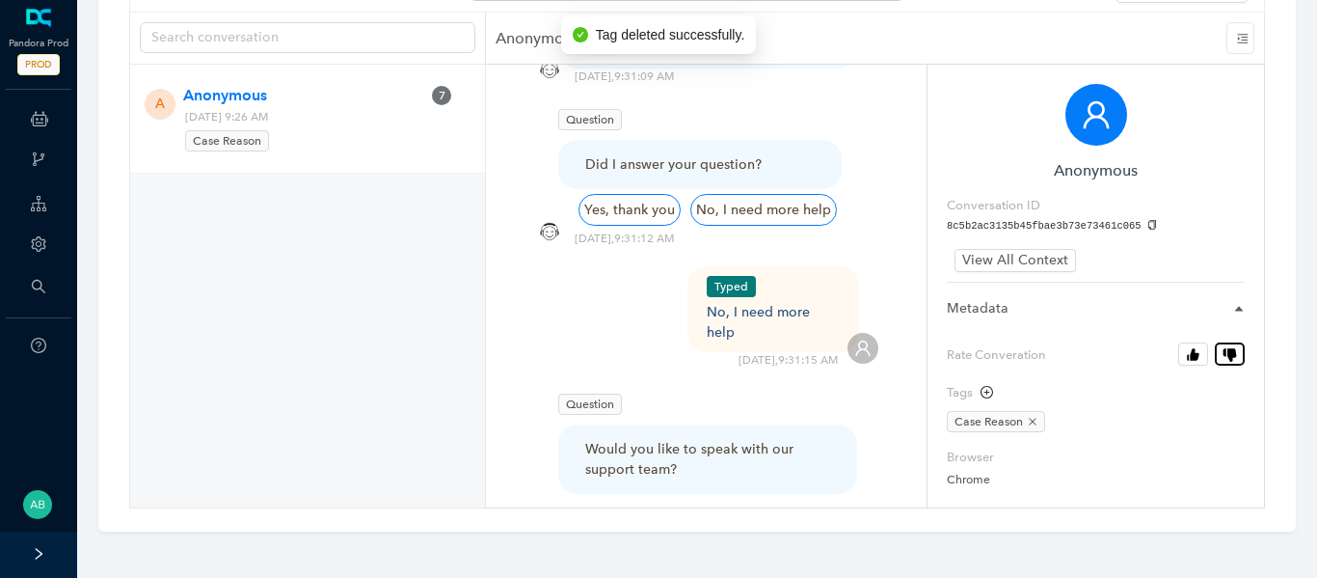
click at [1232, 356] on icon "button" at bounding box center [1231, 354] width 9 height 13
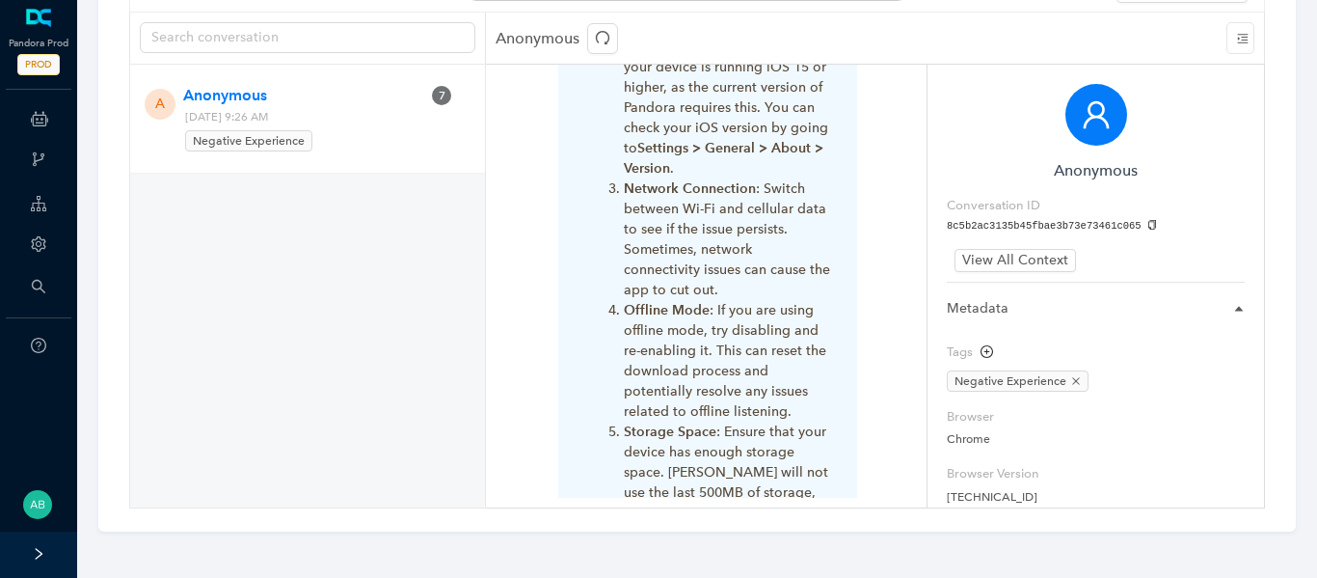
scroll to position [0, 0]
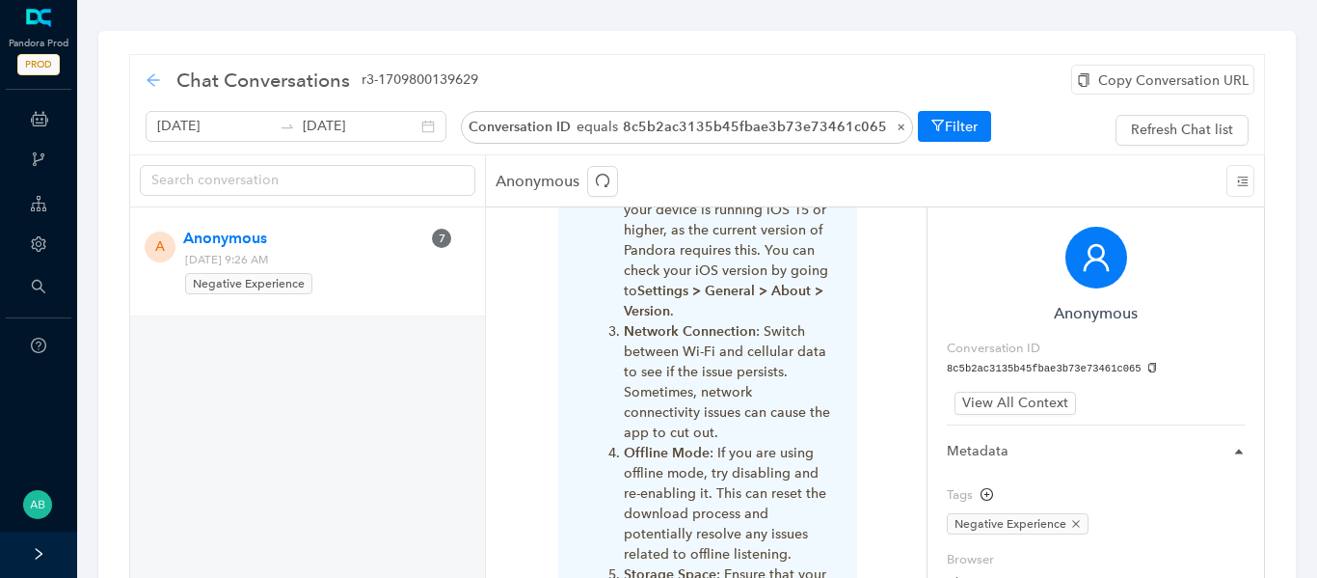
click at [150, 88] on div "back" at bounding box center [153, 80] width 15 height 16
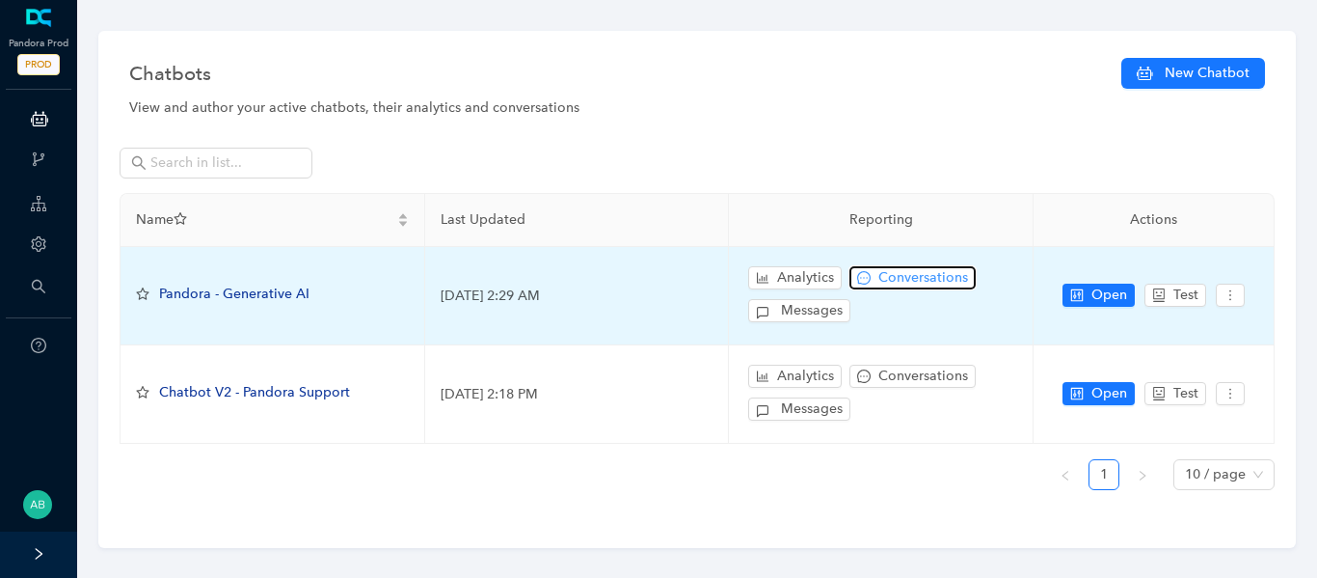
click at [891, 286] on span "Conversations" at bounding box center [923, 277] width 90 height 21
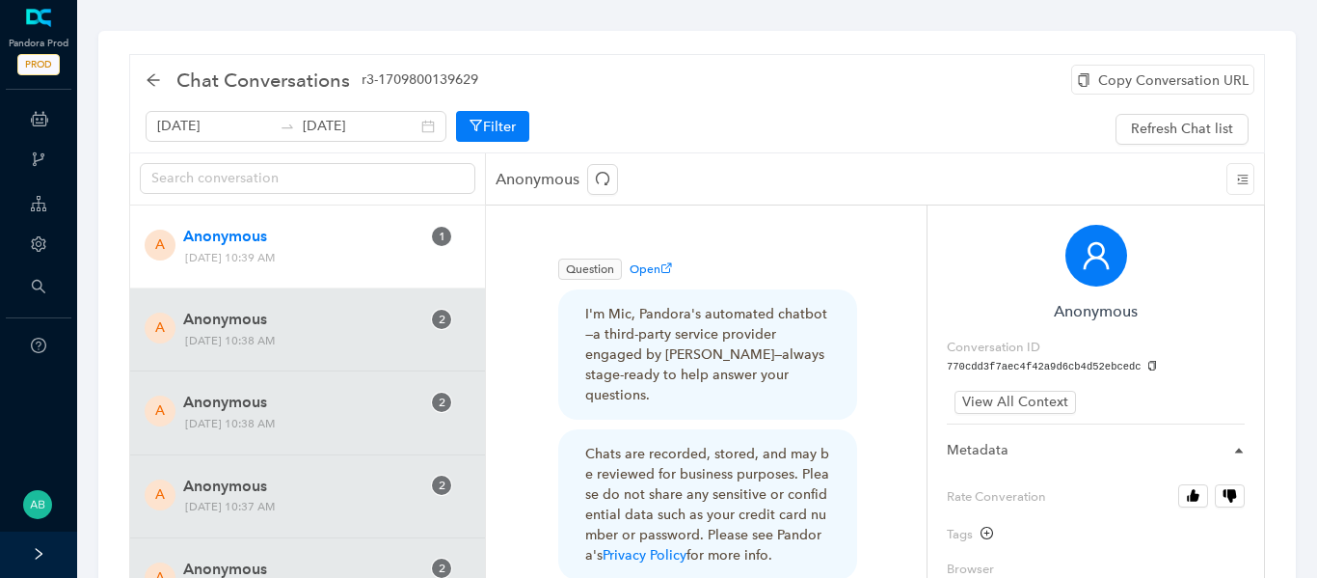
click at [161, 81] on div "Chat Conversations r3-1709800139629" at bounding box center [318, 80] width 344 height 31
click at [160, 85] on icon "arrow-left" at bounding box center [153, 79] width 15 height 15
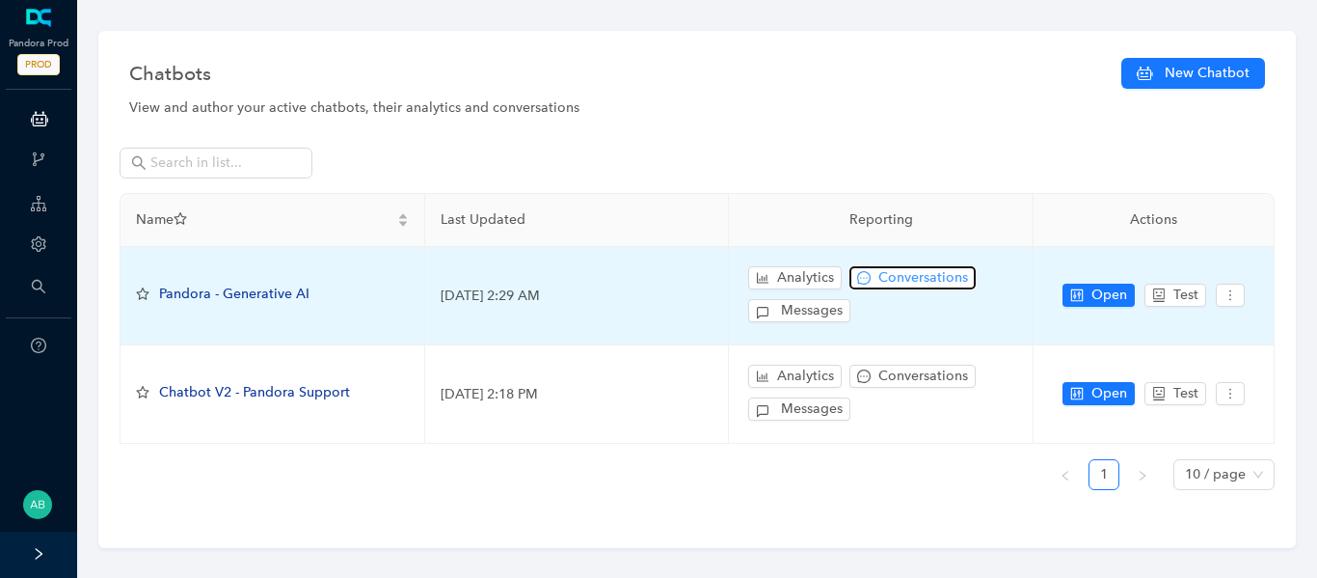
click at [917, 273] on span "Conversations" at bounding box center [923, 277] width 90 height 21
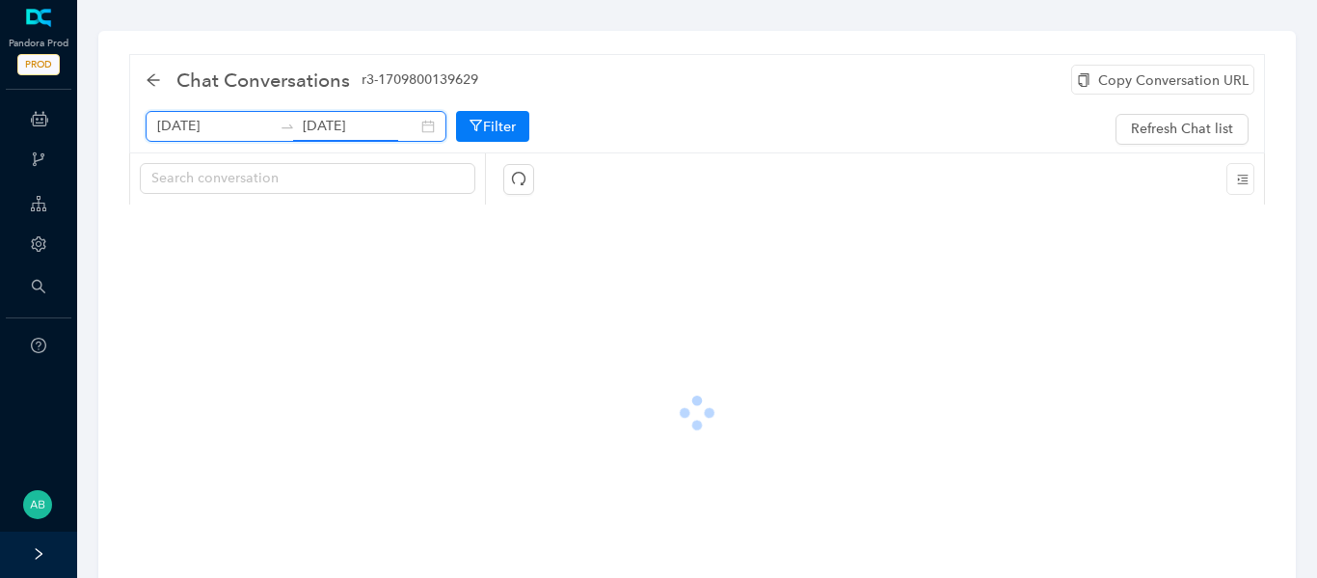
click at [354, 131] on input "[DATE]" at bounding box center [360, 126] width 115 height 21
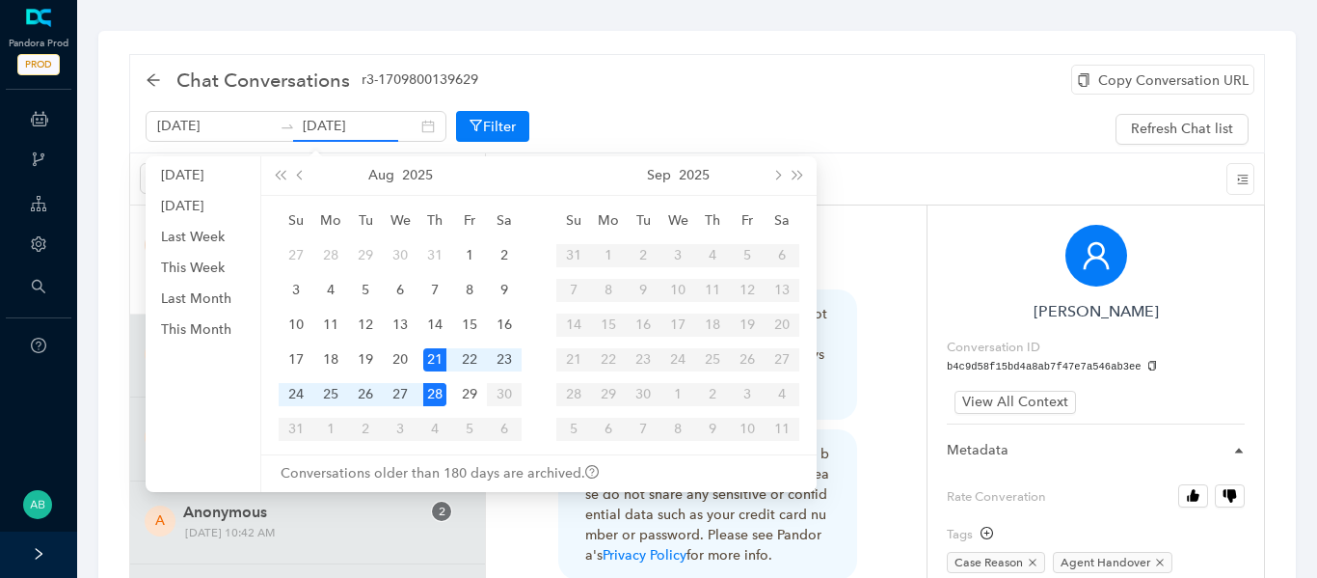
click at [506, 389] on table "Su Mo Tu We Th Fr Sa 27 28 29 30 31 1 2 3 4 5 6 7 8 9 10 11 12 13 14 15 16 17 1…" at bounding box center [400, 324] width 243 height 243
click at [497, 391] on table "Su Mo Tu We Th Fr Sa 27 28 29 30 31 1 2 3 4 5 6 7 8 9 10 11 12 13 14 15 16 17 1…" at bounding box center [400, 324] width 243 height 243
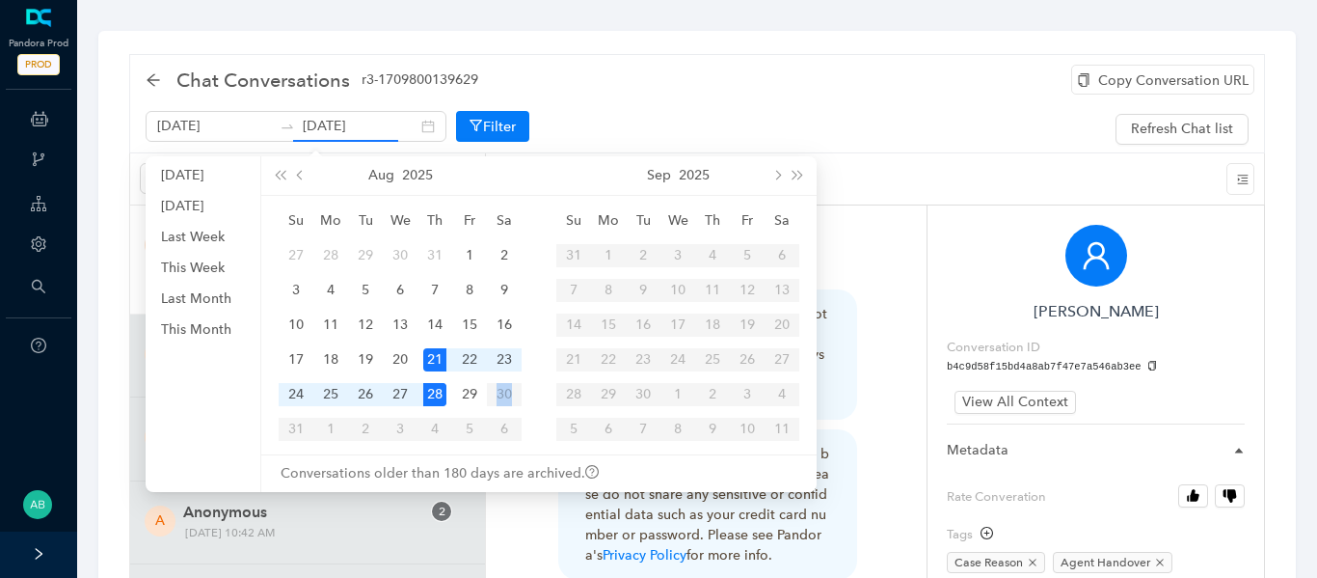
click at [497, 391] on table "Su Mo Tu We Th Fr Sa 27 28 29 30 31 1 2 3 4 5 6 7 8 9 10 11 12 13 14 15 16 17 1…" at bounding box center [400, 324] width 243 height 243
type input "[DATE]"
click at [469, 391] on div "29" at bounding box center [469, 394] width 23 height 23
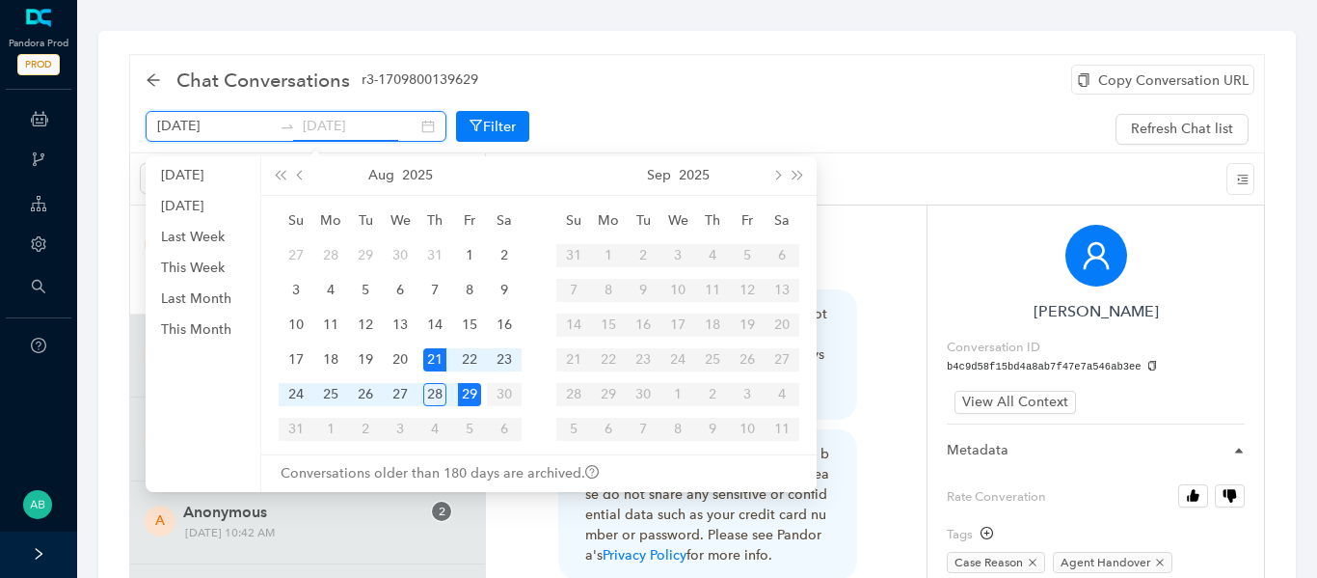
scroll to position [0, 5]
click at [469, 391] on div "29" at bounding box center [469, 394] width 23 height 23
type input "August 29th 2025"
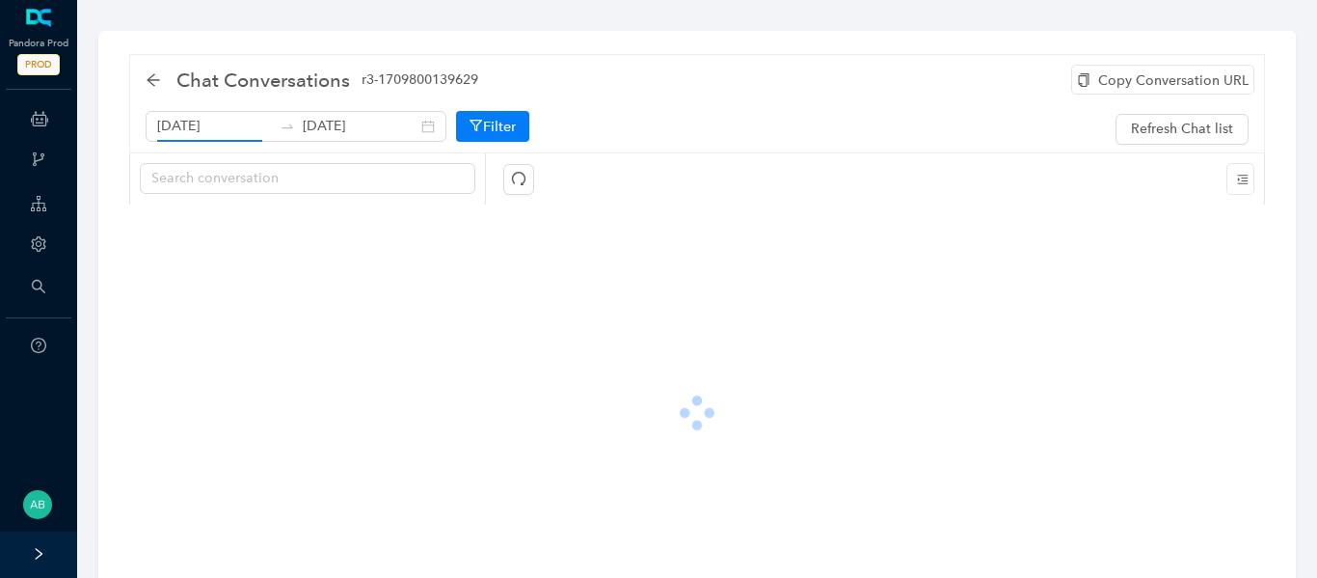
scroll to position [0, 0]
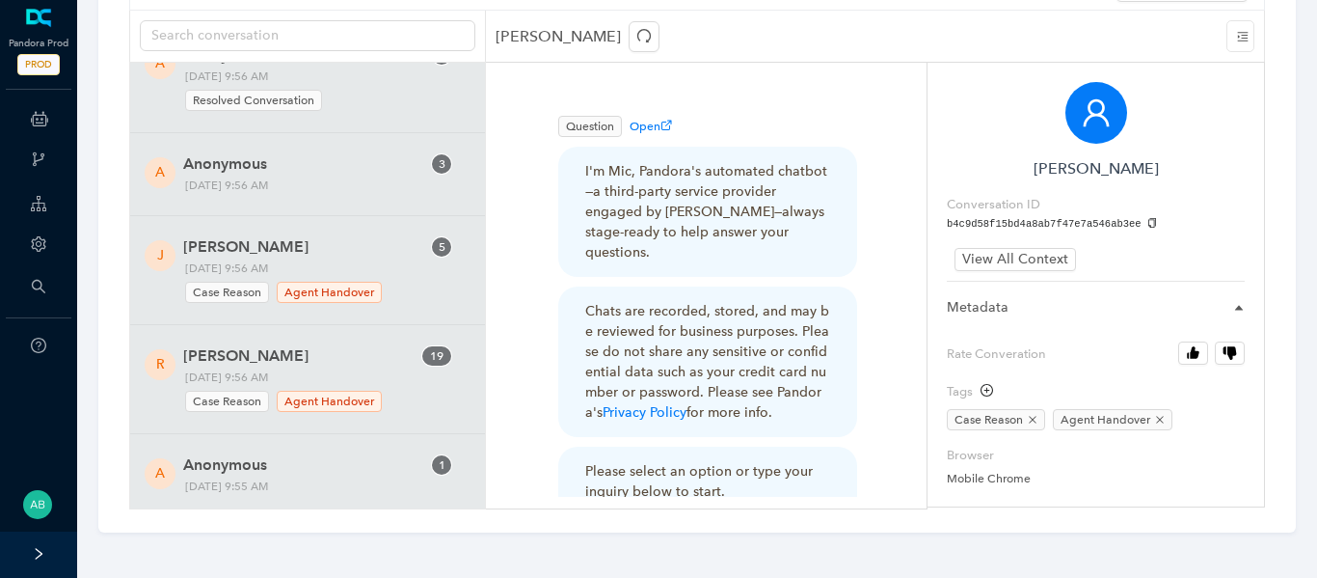
scroll to position [8205, 0]
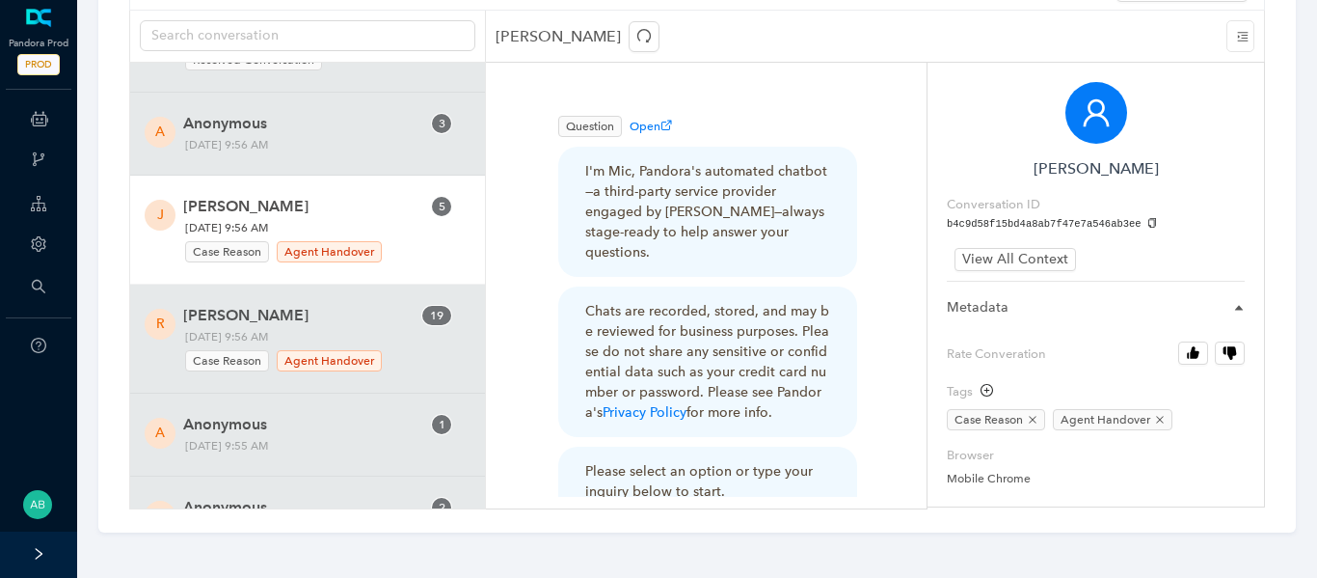
click at [324, 213] on span "[PERSON_NAME]" at bounding box center [301, 206] width 237 height 23
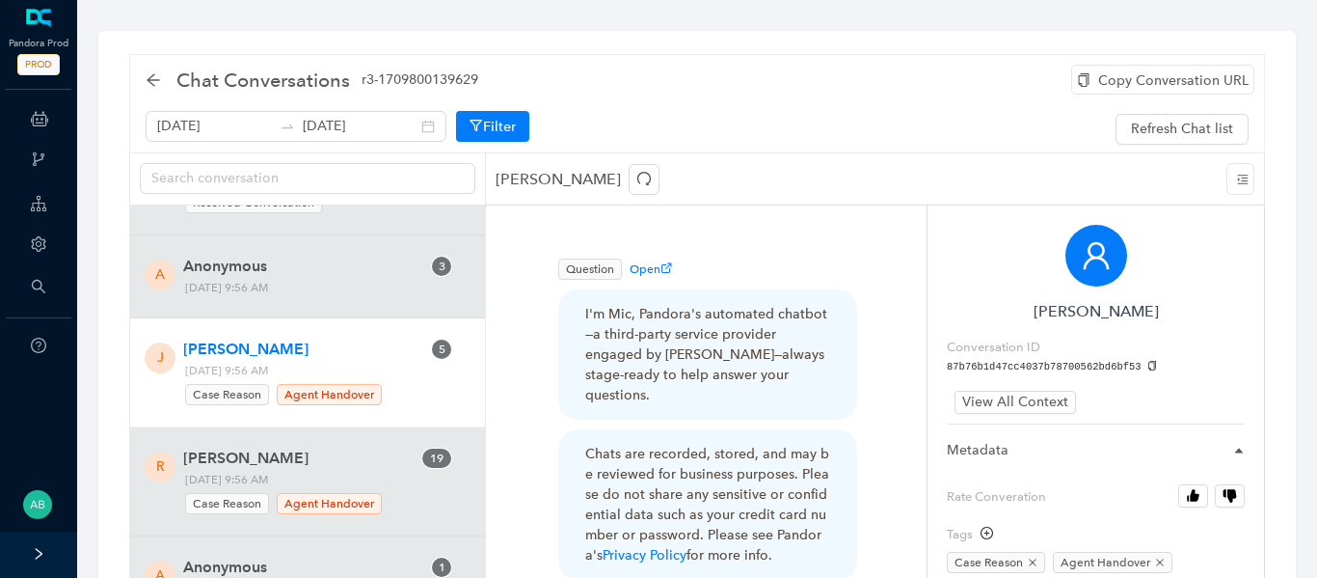
click at [1098, 76] on div "Copy Conversation URL" at bounding box center [1162, 80] width 183 height 30
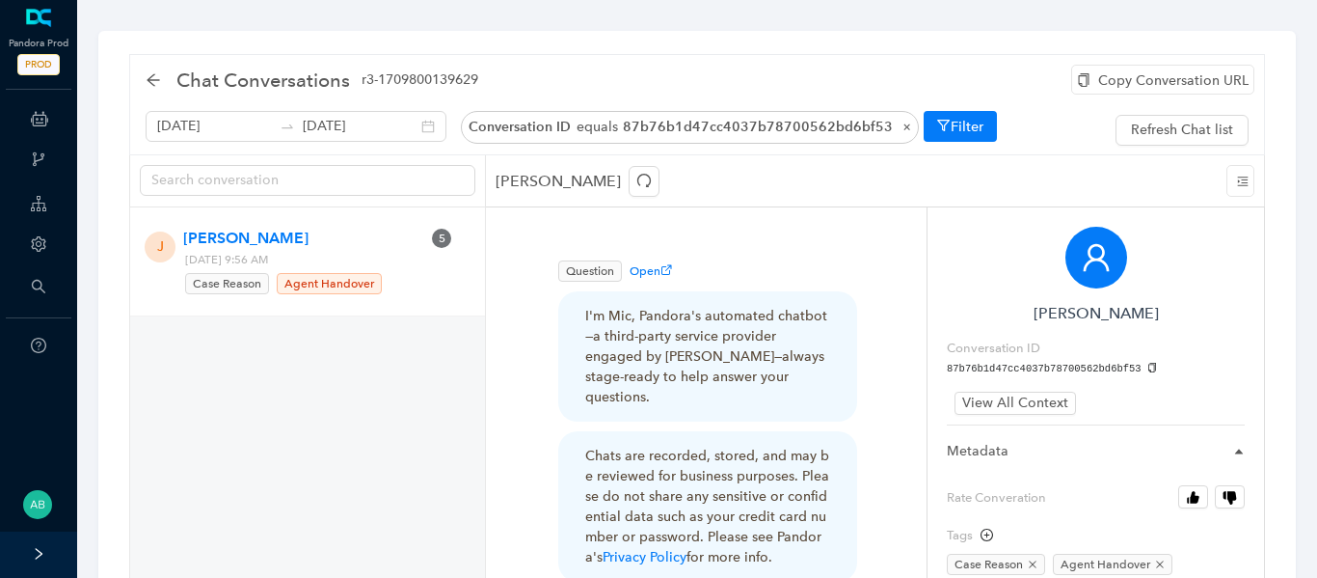
click at [1147, 369] on icon "copy" at bounding box center [1152, 368] width 11 height 11
drag, startPoint x: 372, startPoint y: 260, endPoint x: 326, endPoint y: 262, distance: 46.3
click at [326, 262] on span "[DATE] 9:56 AM Case Reason Agent Handover" at bounding box center [287, 273] width 218 height 46
copy span "9:56 AM"
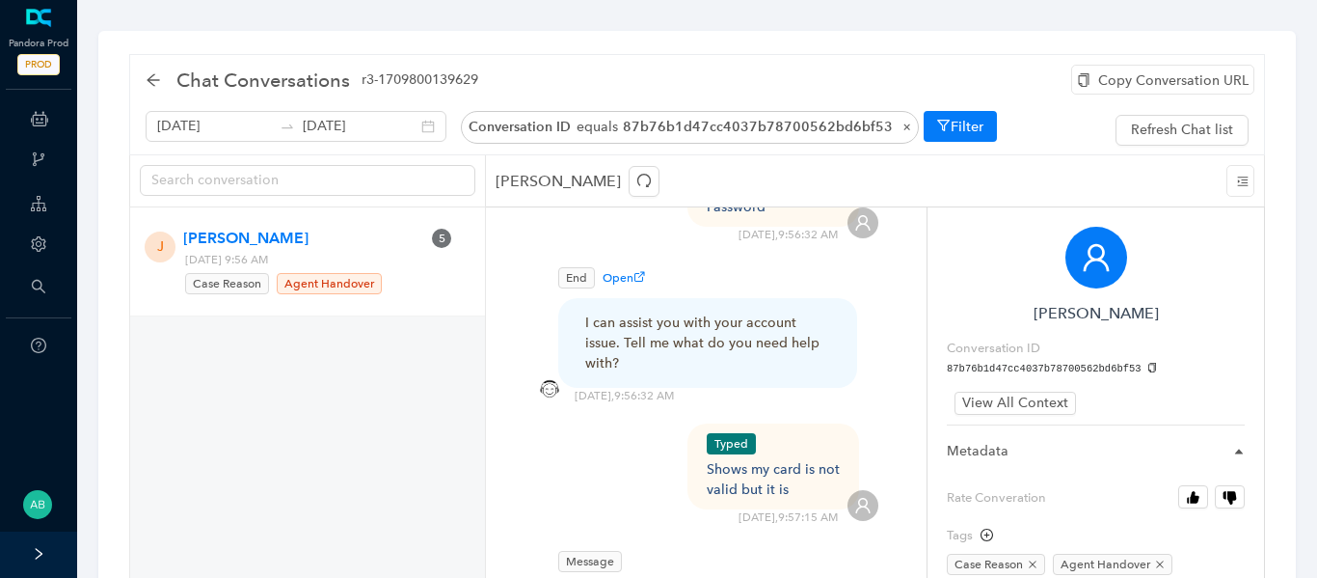
scroll to position [639, 0]
drag, startPoint x: 794, startPoint y: 470, endPoint x: 700, endPoint y: 454, distance: 94.8
click at [700, 454] on div "Typed Shows my card is not valid but it is [DATE] 9:57:15 AM" at bounding box center [706, 473] width 344 height 102
copy div "Shows my card is not valid but it is"
click at [1129, 94] on div "Refresh Chat History" at bounding box center [1185, 85] width 144 height 33
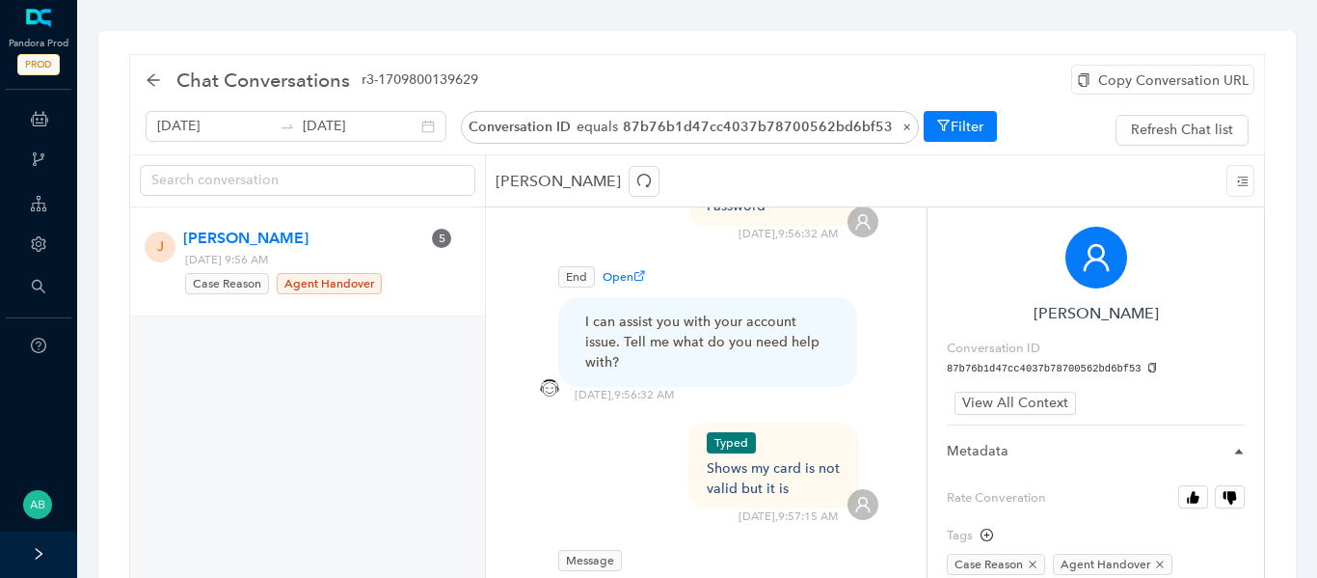
click at [1100, 81] on div "Copy Conversation URL" at bounding box center [1162, 80] width 183 height 30
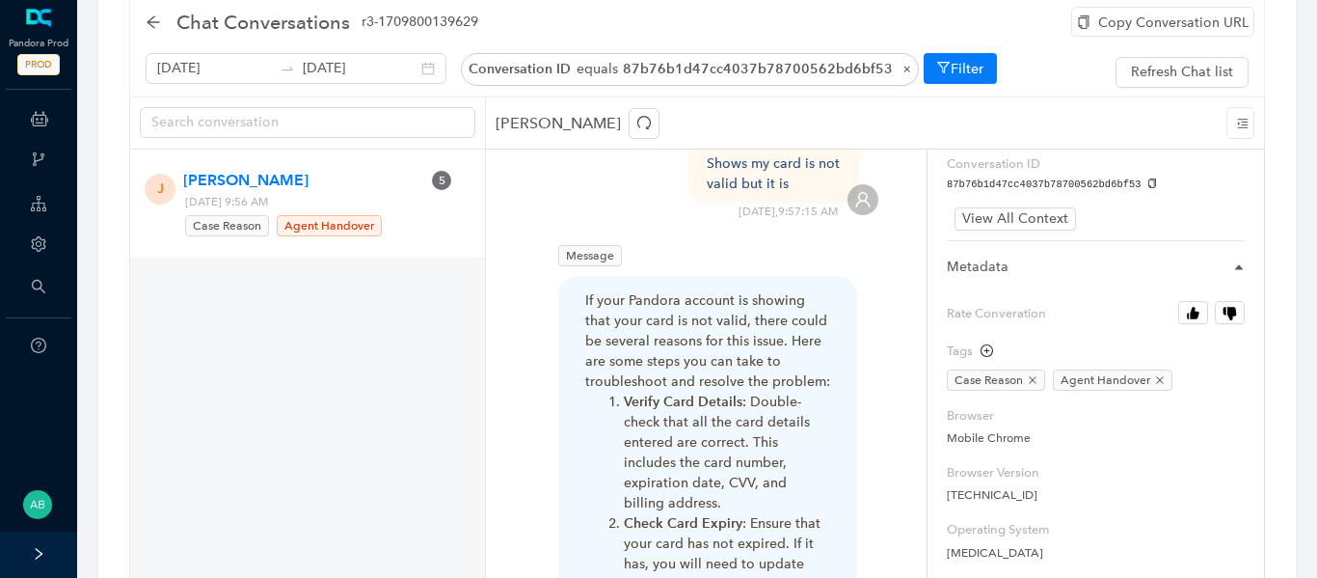
scroll to position [136, 0]
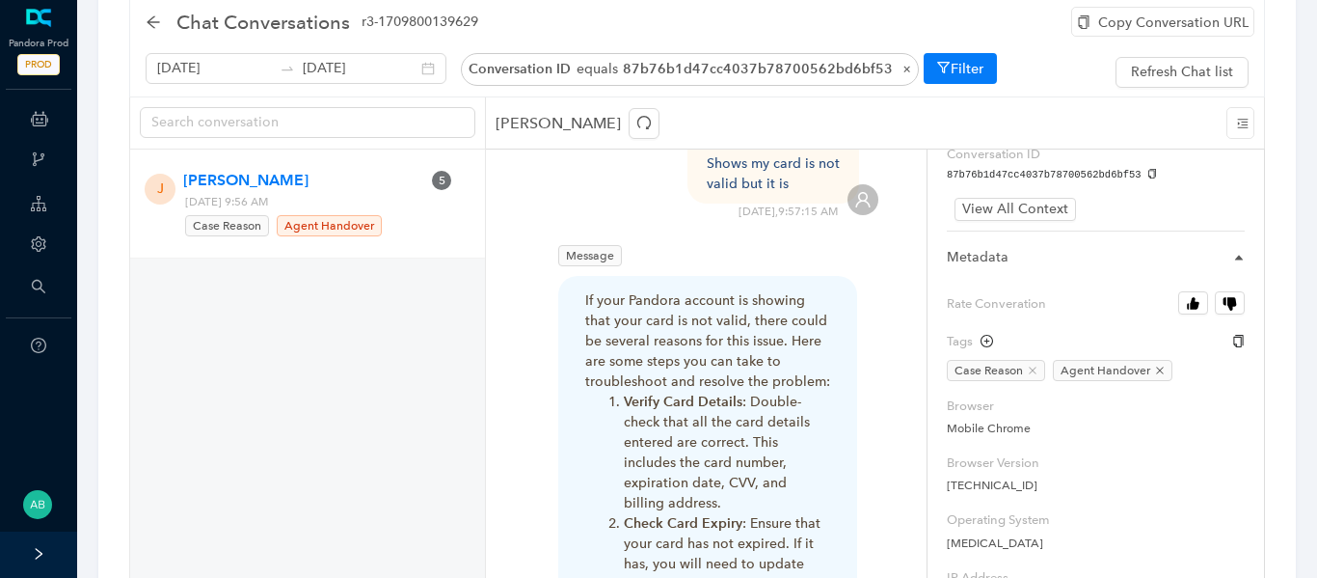
click at [1034, 373] on icon "close" at bounding box center [1033, 370] width 10 height 10
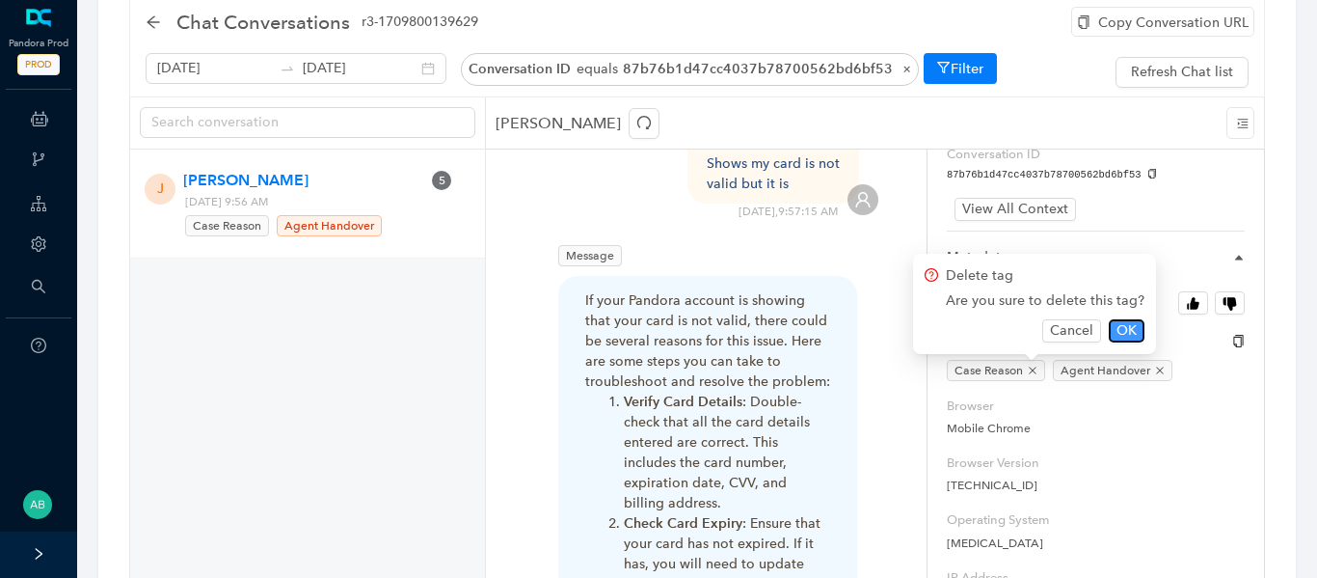
click at [1121, 324] on span "OK" at bounding box center [1126, 330] width 20 height 21
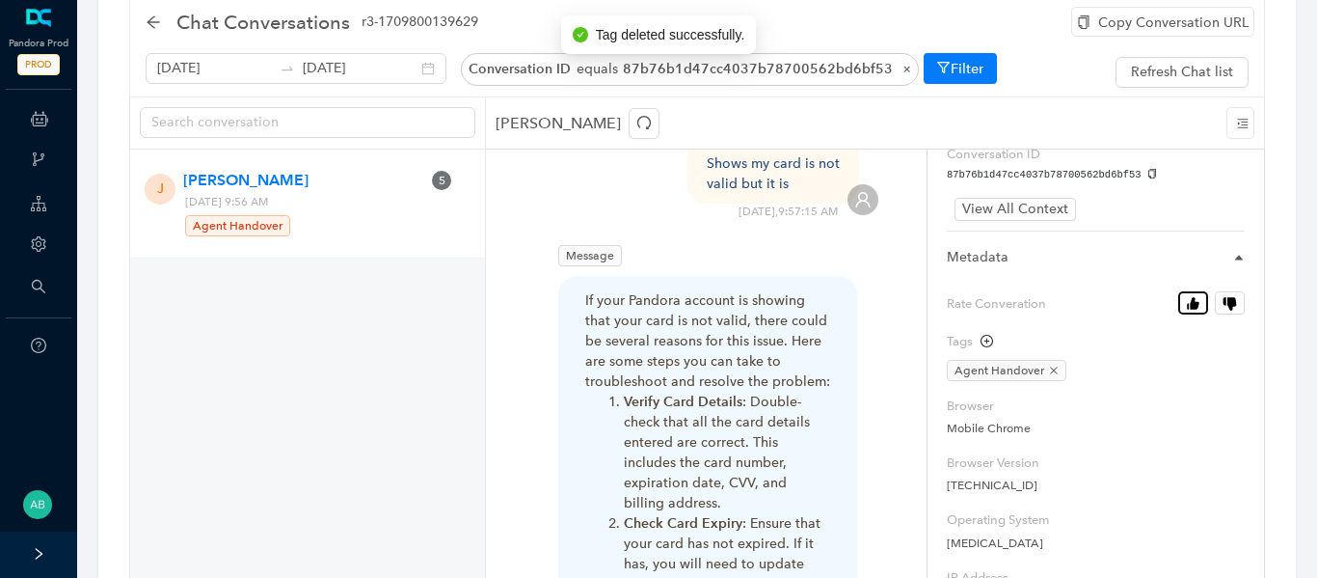
click at [1188, 303] on icon "button" at bounding box center [1193, 303] width 14 height 14
